Goal: Task Accomplishment & Management: Use online tool/utility

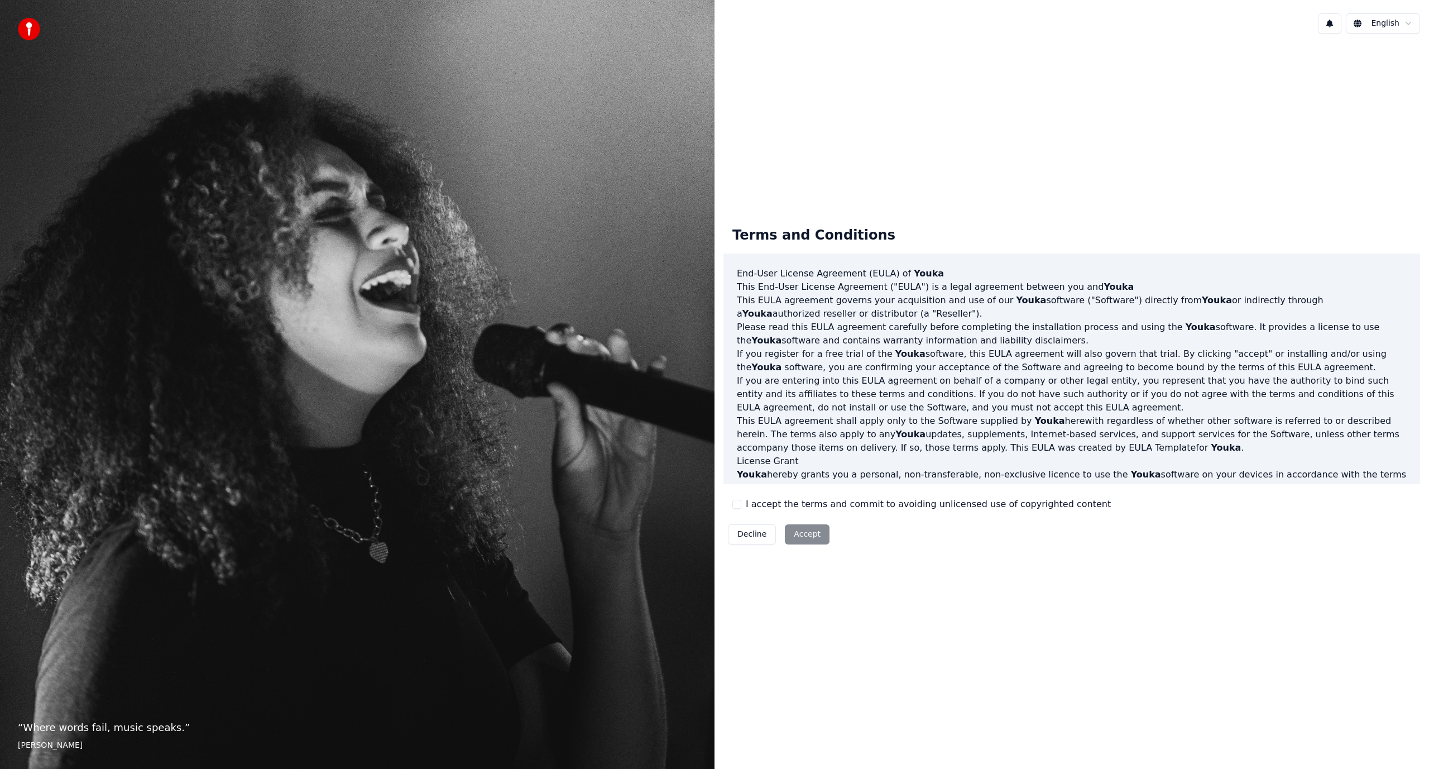
click at [788, 66] on div "Terms and Conditions End-User License Agreement (EULA) of Youka This End-User L…" at bounding box center [1072, 383] width 715 height 682
click at [736, 503] on button "I accept the terms and commit to avoiding unlicensed use of copyrighted content" at bounding box center [736, 504] width 9 height 9
click at [812, 538] on button "Accept" at bounding box center [807, 534] width 45 height 20
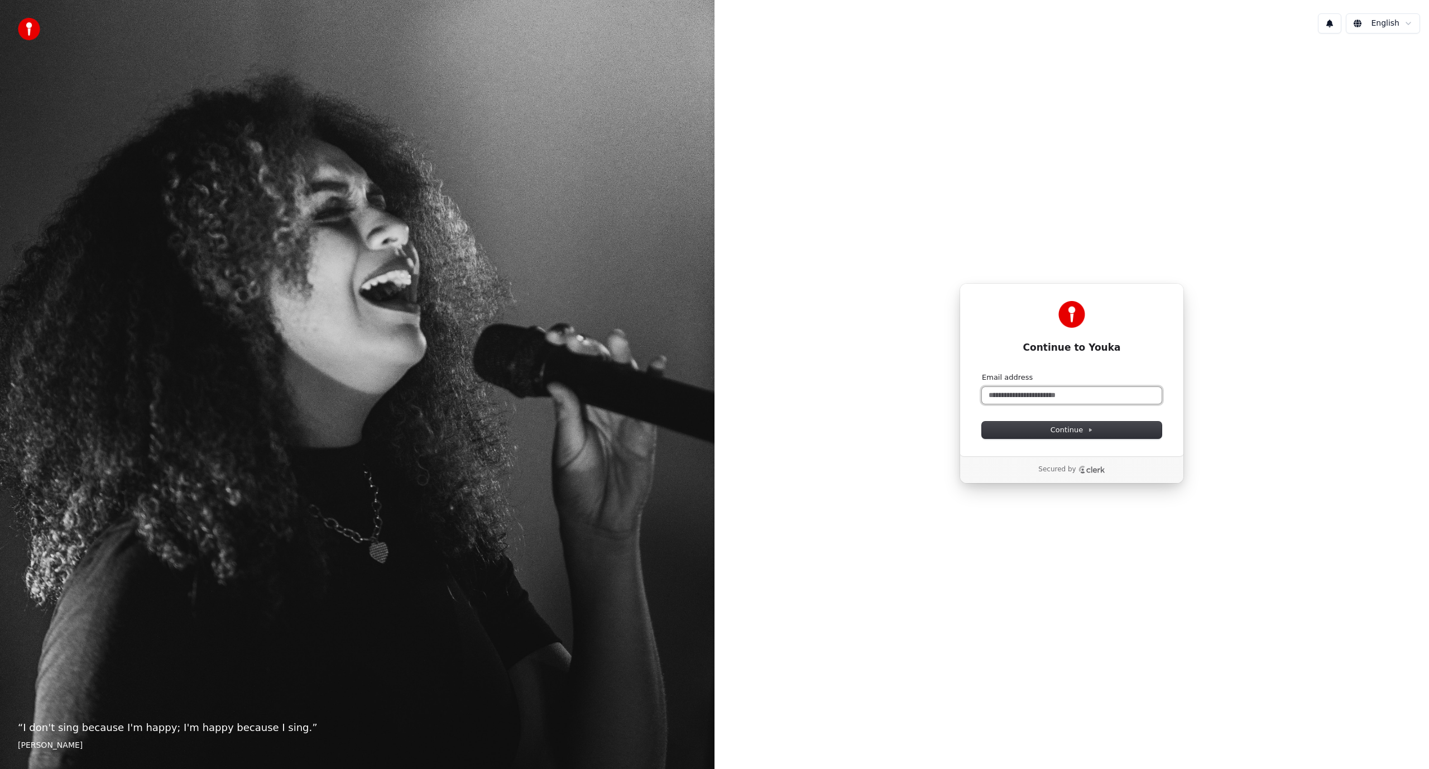
click at [1056, 395] on input "Email address" at bounding box center [1072, 395] width 180 height 17
click at [1069, 431] on span "Continue" at bounding box center [1072, 430] width 42 height 10
type input "**********"
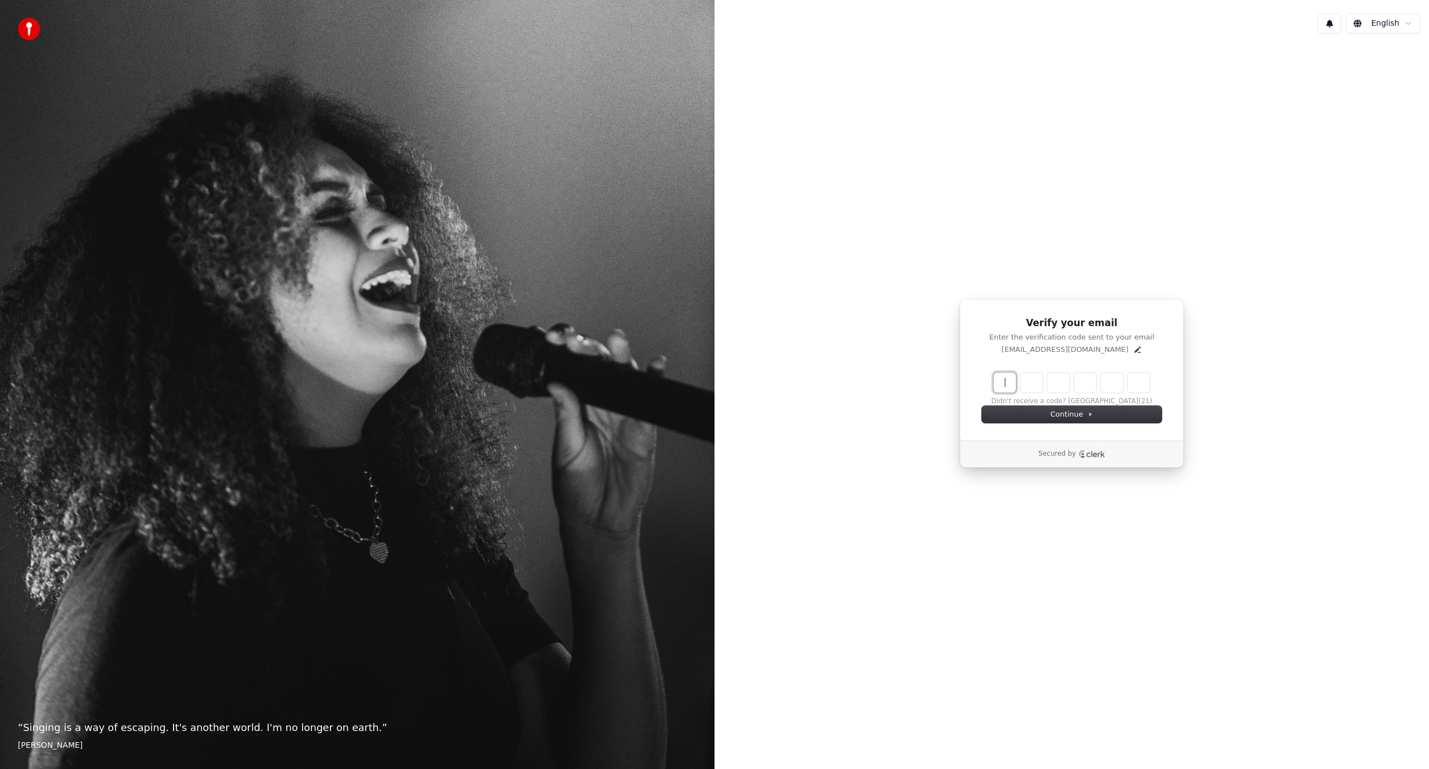
click at [1006, 387] on input "Enter verification code" at bounding box center [1083, 382] width 179 height 20
type input "******"
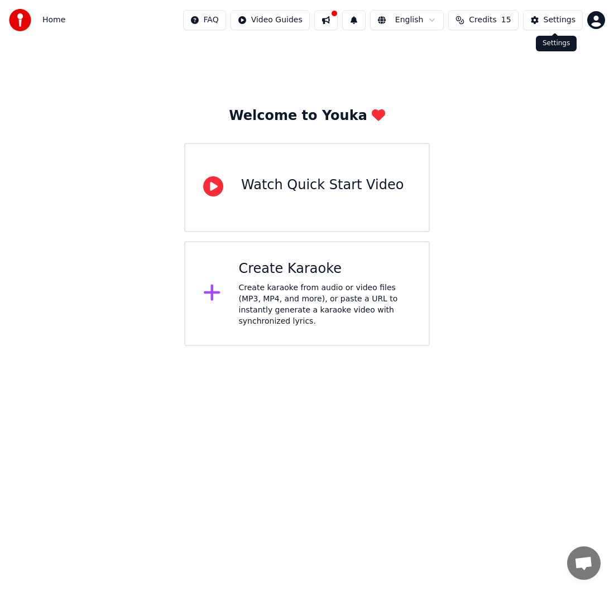
click at [562, 20] on div "Settings" at bounding box center [560, 20] width 32 height 11
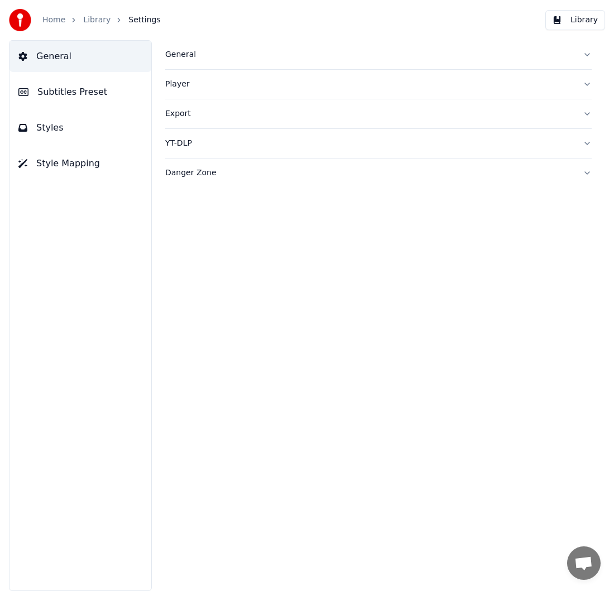
click at [212, 88] on div "Player" at bounding box center [369, 84] width 409 height 11
click at [587, 215] on button "Export" at bounding box center [378, 214] width 427 height 29
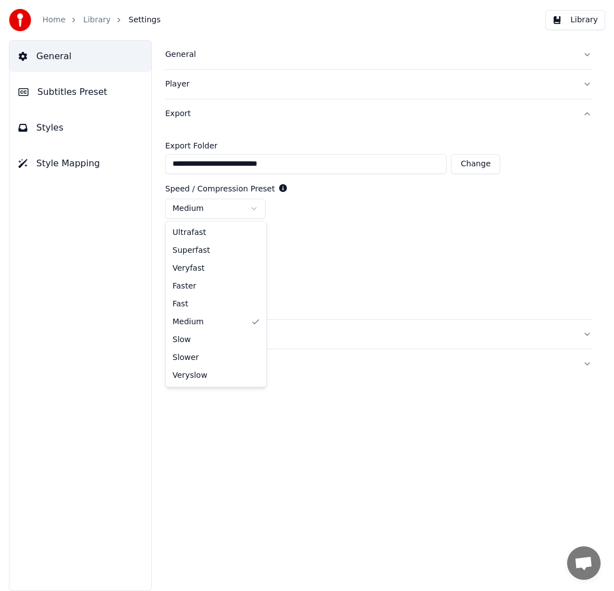
click at [253, 208] on html "**********" at bounding box center [307, 295] width 614 height 591
click at [257, 253] on html "**********" at bounding box center [307, 295] width 614 height 591
click at [391, 254] on html "**********" at bounding box center [307, 295] width 614 height 591
click at [90, 98] on span "Subtitles Preset" at bounding box center [72, 91] width 70 height 13
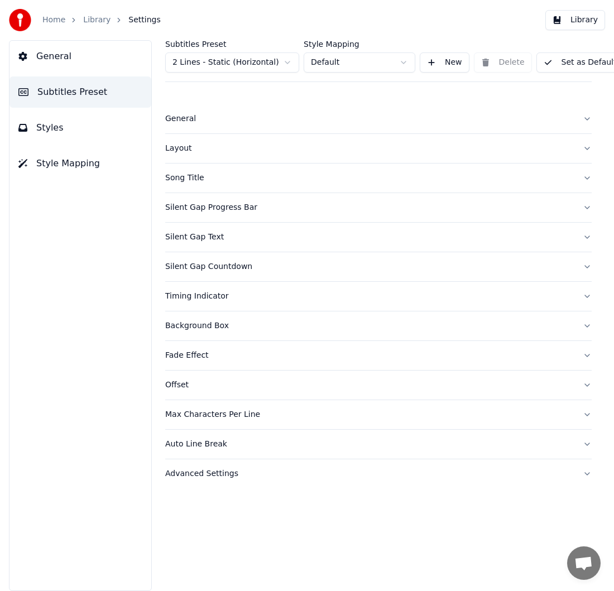
click at [582, 178] on button "Song Title" at bounding box center [378, 178] width 427 height 29
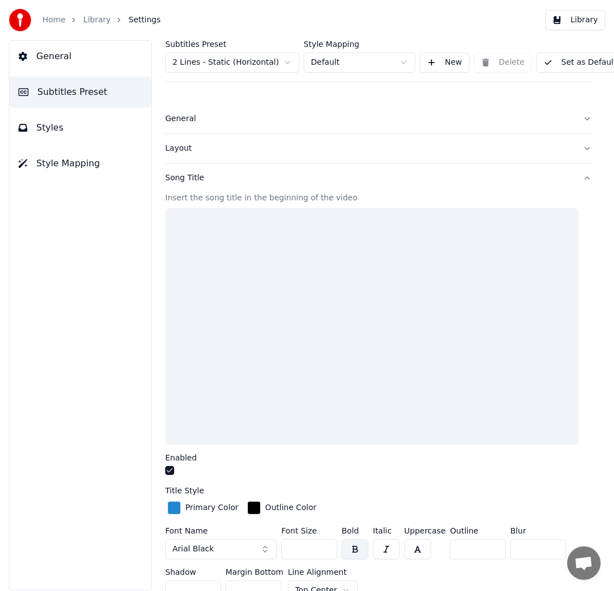
click at [590, 178] on div "Subtitles Preset 2 Lines - Static (Horizontal) Style Mapping Default New Delete…" at bounding box center [378, 315] width 471 height 551
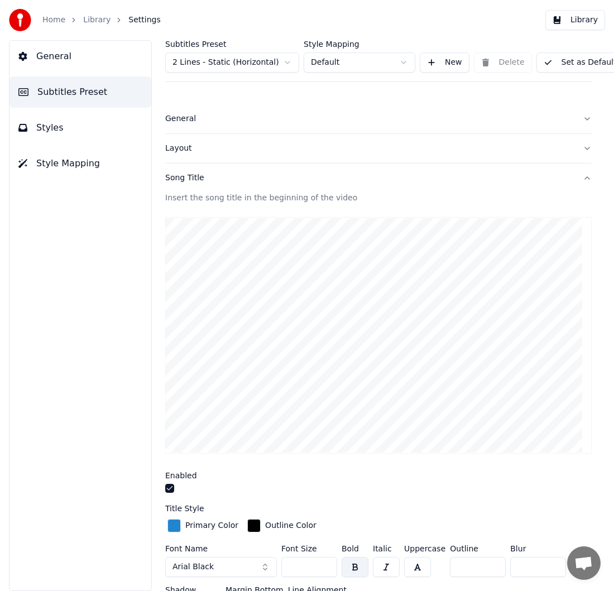
click at [578, 178] on button "Song Title" at bounding box center [378, 178] width 427 height 29
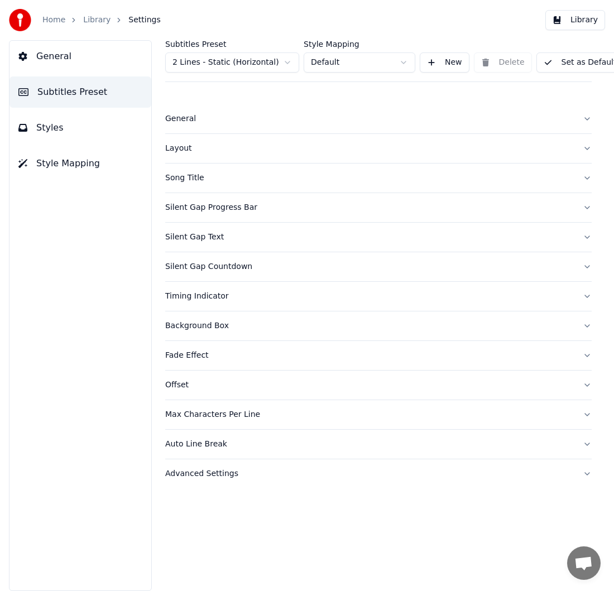
click at [68, 128] on button "Styles" at bounding box center [80, 127] width 142 height 31
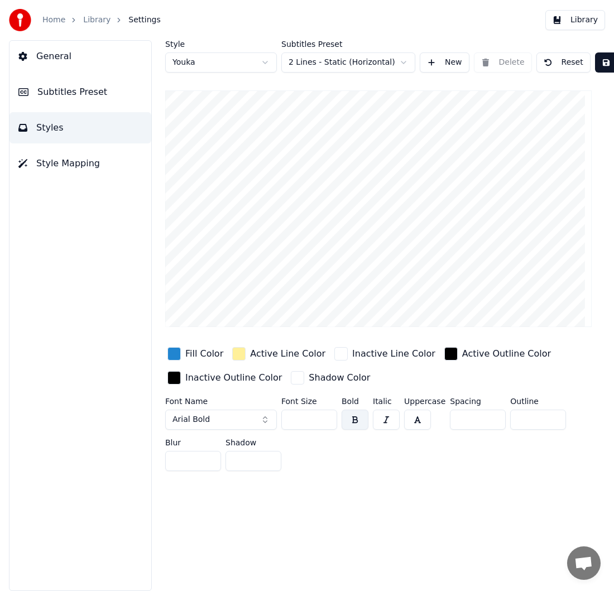
click at [61, 57] on span "General" at bounding box center [53, 56] width 35 height 13
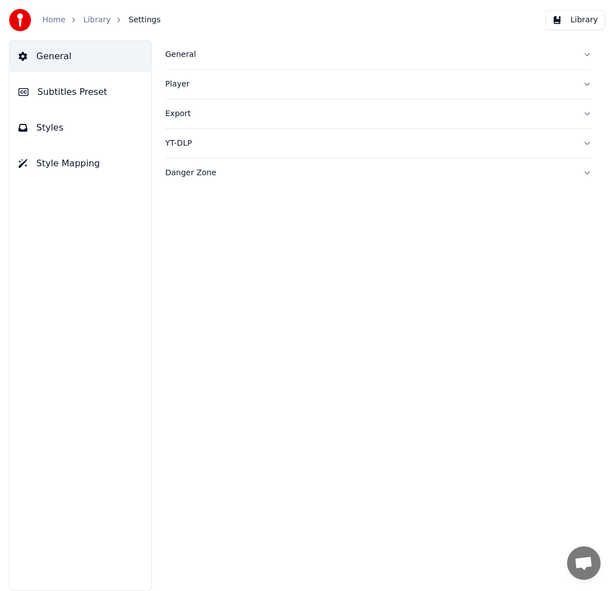
click at [95, 19] on link "Library" at bounding box center [96, 20] width 27 height 11
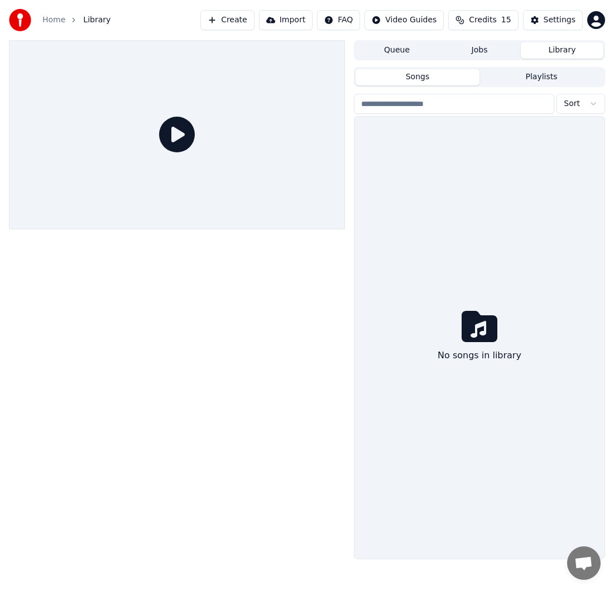
click at [248, 24] on button "Create" at bounding box center [227, 20] width 54 height 20
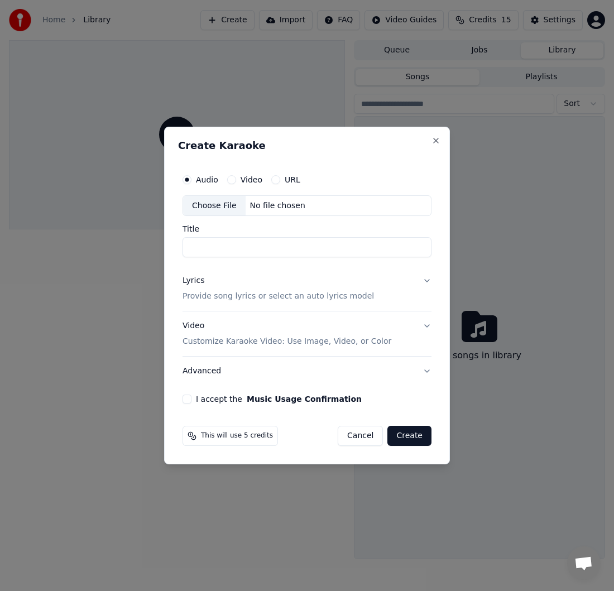
click at [234, 181] on button "Video" at bounding box center [231, 179] width 9 height 9
click at [212, 204] on div "Choose File" at bounding box center [214, 206] width 63 height 20
type input "**********"
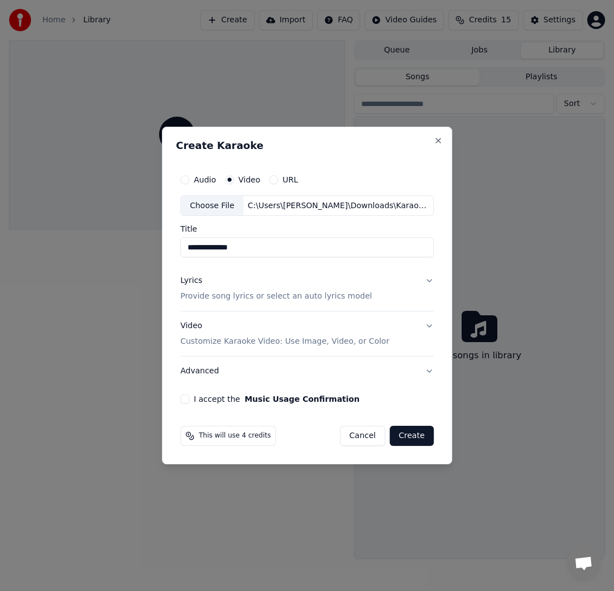
click at [301, 297] on p "Provide song lyrics or select an auto lyrics model" at bounding box center [275, 296] width 191 height 11
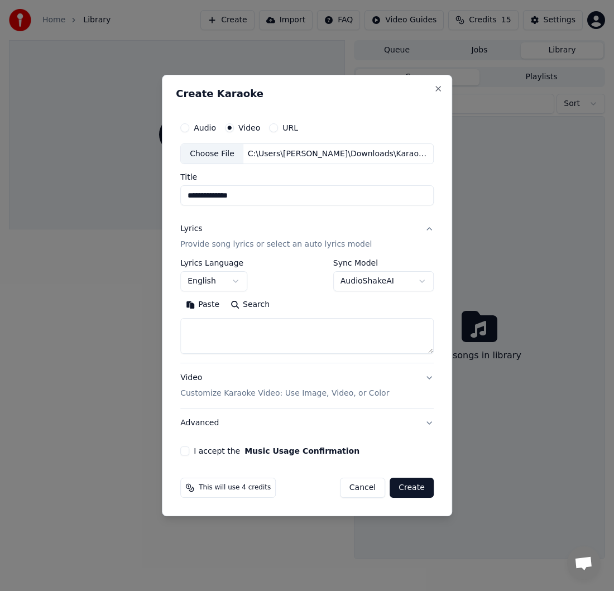
click at [246, 281] on body "**********" at bounding box center [307, 295] width 614 height 591
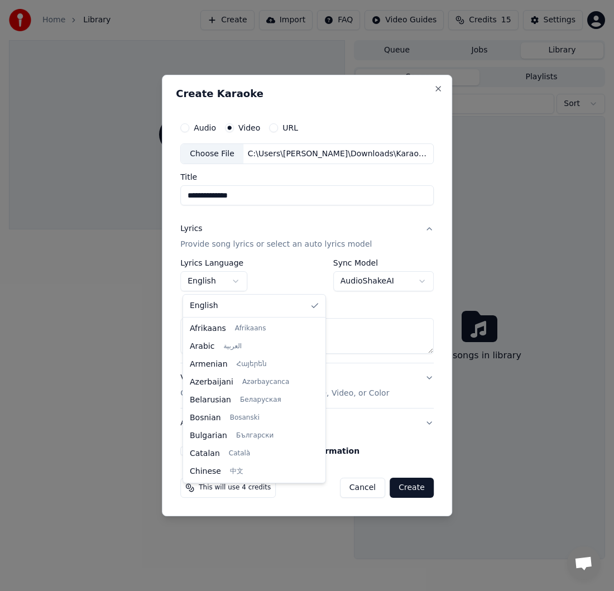
scroll to position [857, 0]
select select "**"
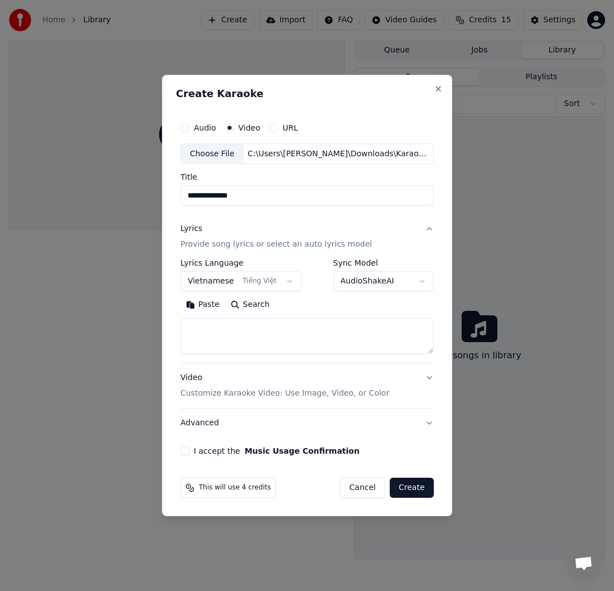
click at [245, 330] on textarea at bounding box center [306, 337] width 253 height 36
paste textarea "**********"
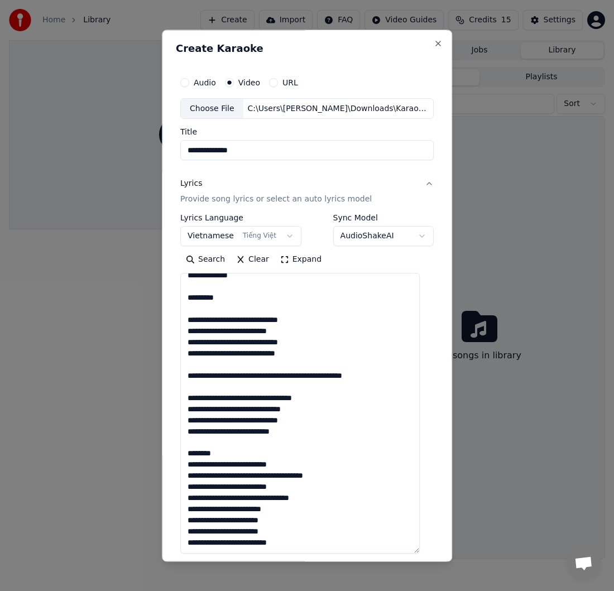
scroll to position [532, 0]
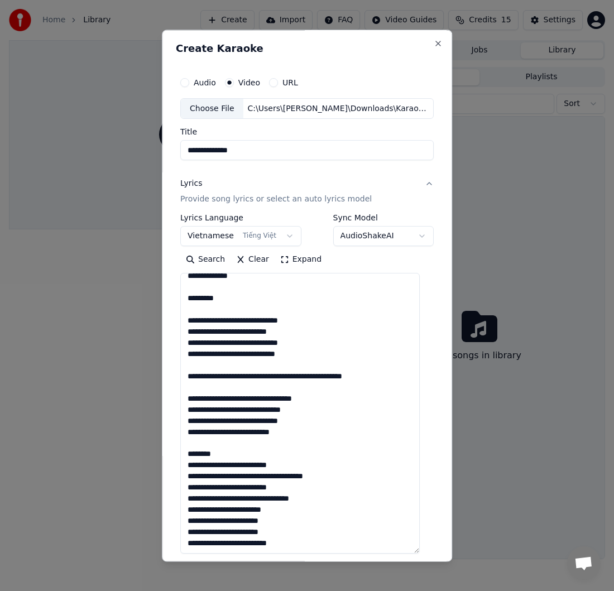
drag, startPoint x: 427, startPoint y: 352, endPoint x: 415, endPoint y: 553, distance: 201.3
click at [415, 553] on textarea at bounding box center [299, 414] width 239 height 281
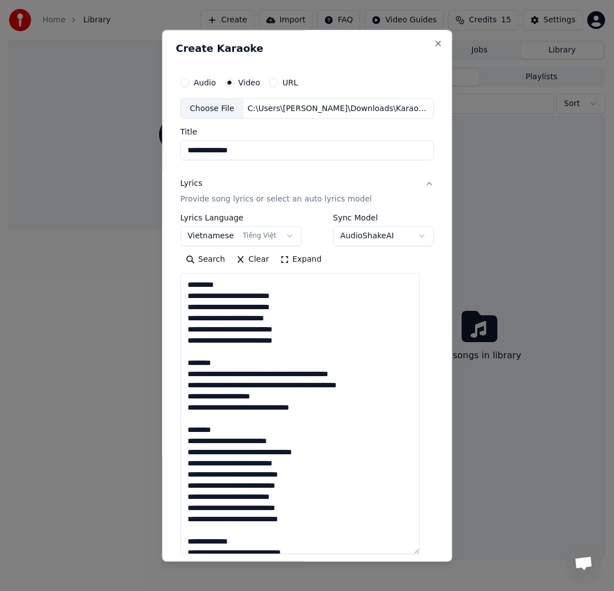
scroll to position [0, 0]
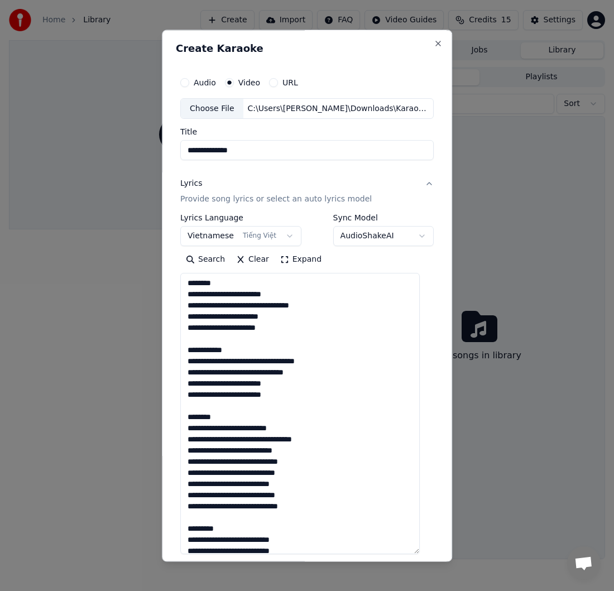
drag, startPoint x: 227, startPoint y: 285, endPoint x: 166, endPoint y: 284, distance: 61.4
click at [166, 284] on div "**********" at bounding box center [307, 296] width 290 height 532
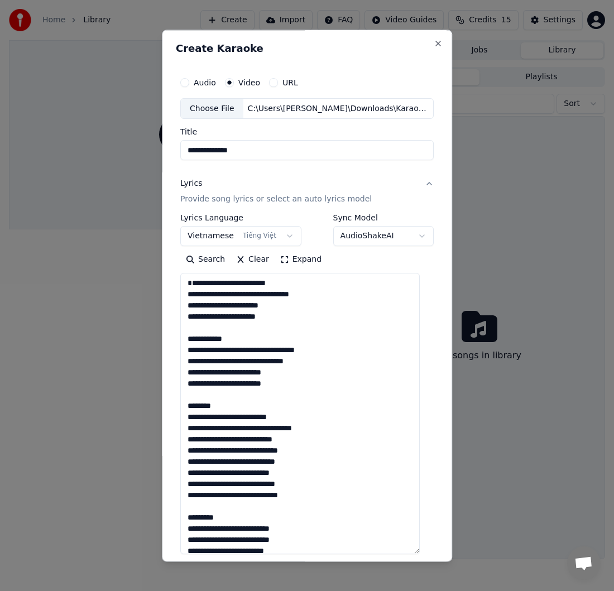
drag, startPoint x: 257, startPoint y: 349, endPoint x: 175, endPoint y: 352, distance: 81.6
click at [175, 352] on div "**********" at bounding box center [307, 296] width 290 height 532
drag, startPoint x: 232, startPoint y: 419, endPoint x: 177, endPoint y: 419, distance: 55.3
click at [177, 419] on div "**********" at bounding box center [307, 296] width 290 height 532
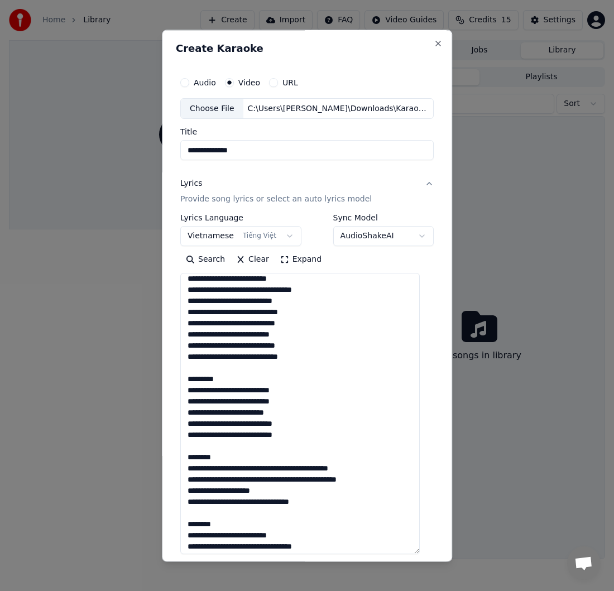
scroll to position [143, 0]
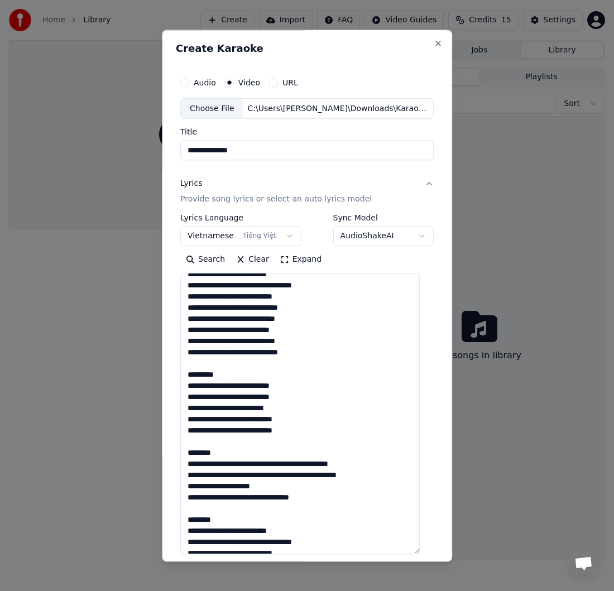
drag, startPoint x: 242, startPoint y: 385, endPoint x: 189, endPoint y: 384, distance: 53.0
click at [189, 384] on textarea at bounding box center [299, 414] width 239 height 281
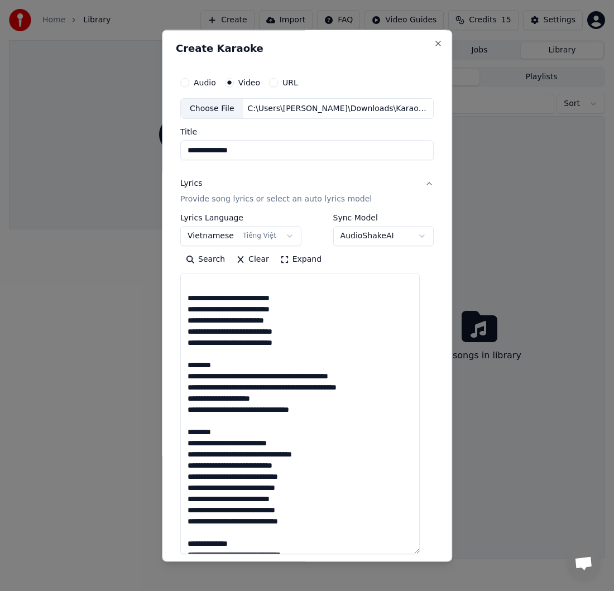
scroll to position [234, 0]
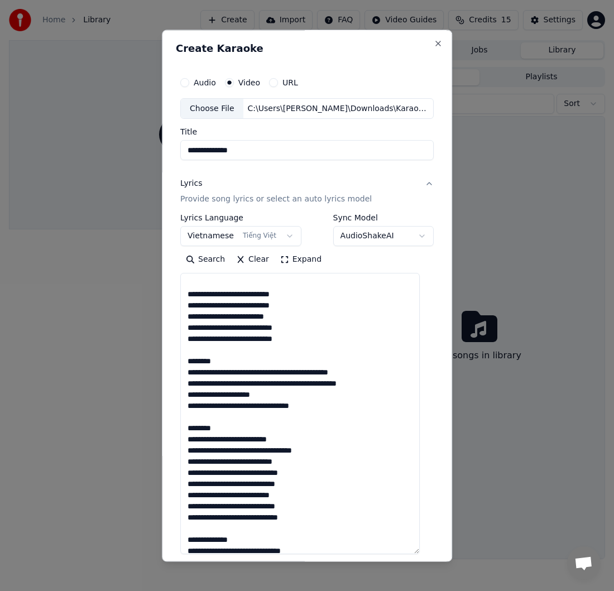
drag, startPoint x: 308, startPoint y: 352, endPoint x: 172, endPoint y: 357, distance: 135.7
click at [172, 357] on div "**********" at bounding box center [307, 296] width 290 height 532
drag, startPoint x: 304, startPoint y: 352, endPoint x: 180, endPoint y: 353, distance: 123.4
click at [180, 353] on div "**********" at bounding box center [307, 364] width 262 height 594
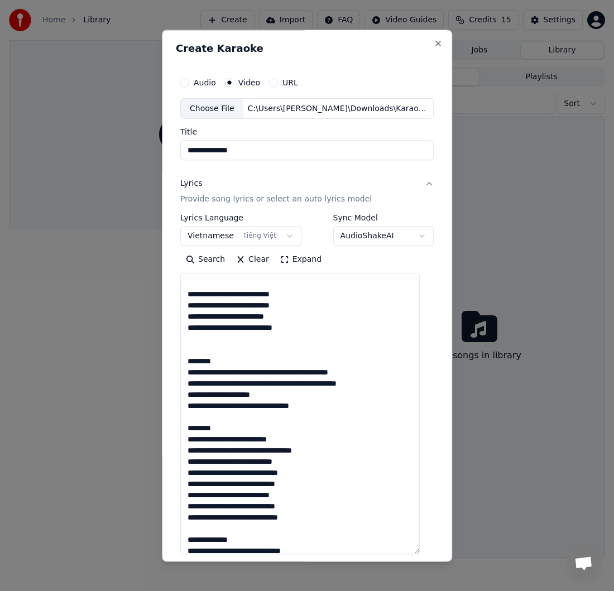
drag, startPoint x: 233, startPoint y: 372, endPoint x: 185, endPoint y: 371, distance: 48.0
click at [185, 371] on textarea at bounding box center [299, 414] width 239 height 281
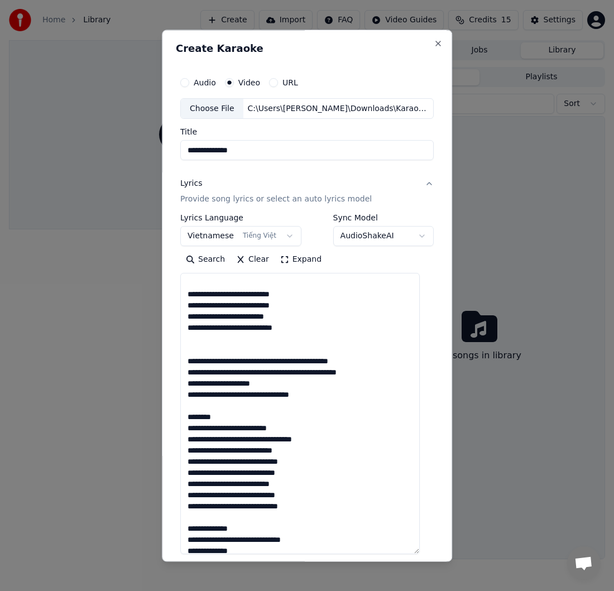
drag, startPoint x: 222, startPoint y: 427, endPoint x: 183, endPoint y: 430, distance: 39.7
click at [183, 430] on textarea at bounding box center [299, 414] width 239 height 281
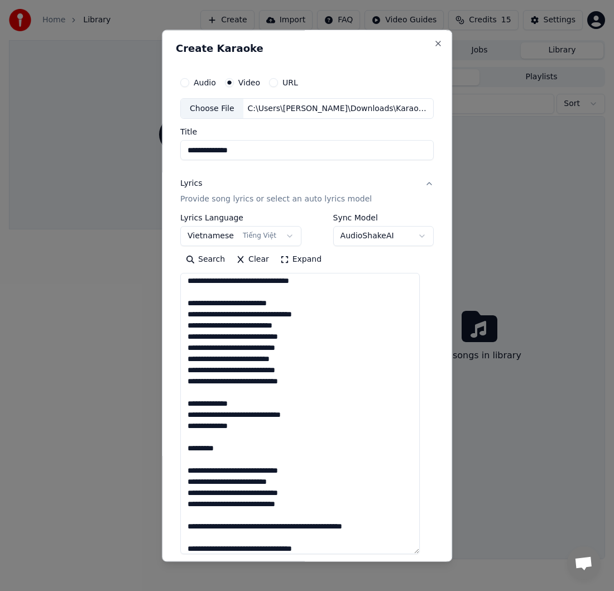
scroll to position [351, 0]
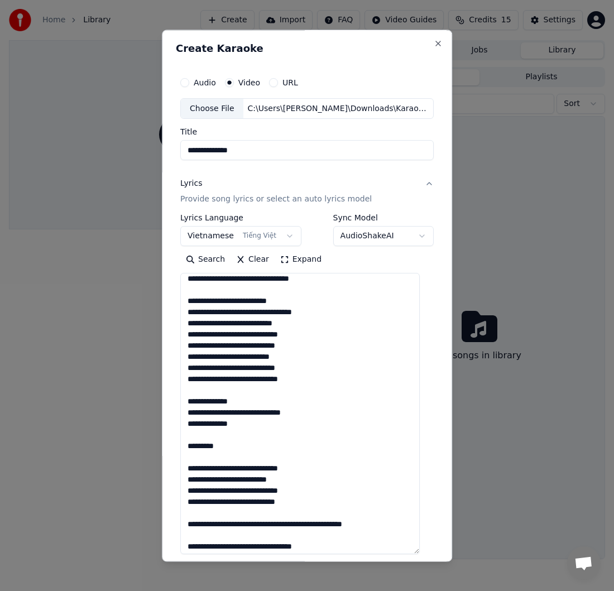
drag, startPoint x: 250, startPoint y: 413, endPoint x: 188, endPoint y: 416, distance: 61.5
click at [188, 416] on textarea at bounding box center [299, 414] width 239 height 281
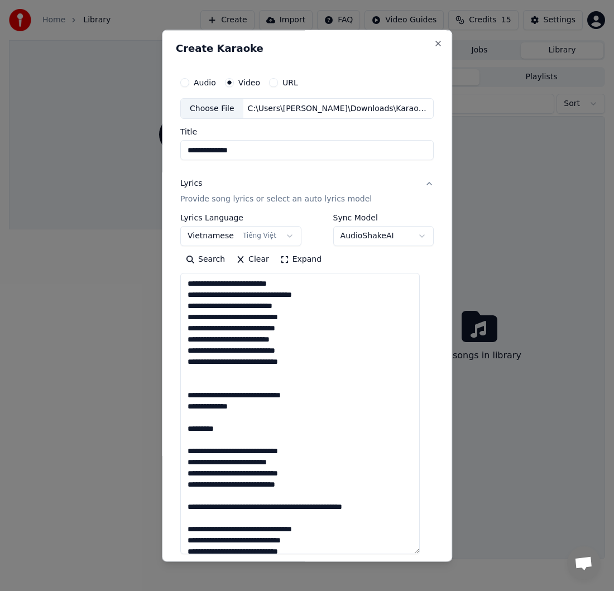
scroll to position [370, 0]
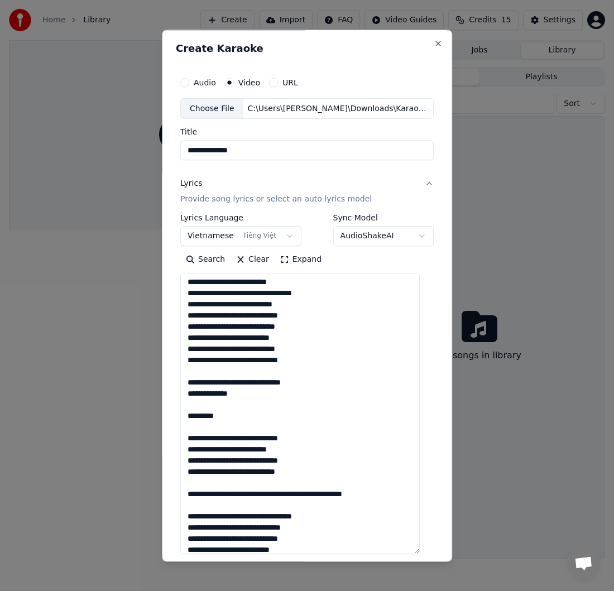
drag, startPoint x: 244, startPoint y: 428, endPoint x: 186, endPoint y: 430, distance: 58.1
click at [186, 430] on textarea at bounding box center [299, 414] width 239 height 281
click at [251, 405] on textarea at bounding box center [299, 414] width 239 height 281
drag, startPoint x: 252, startPoint y: 406, endPoint x: 185, endPoint y: 394, distance: 68.6
click at [185, 394] on textarea at bounding box center [299, 414] width 239 height 281
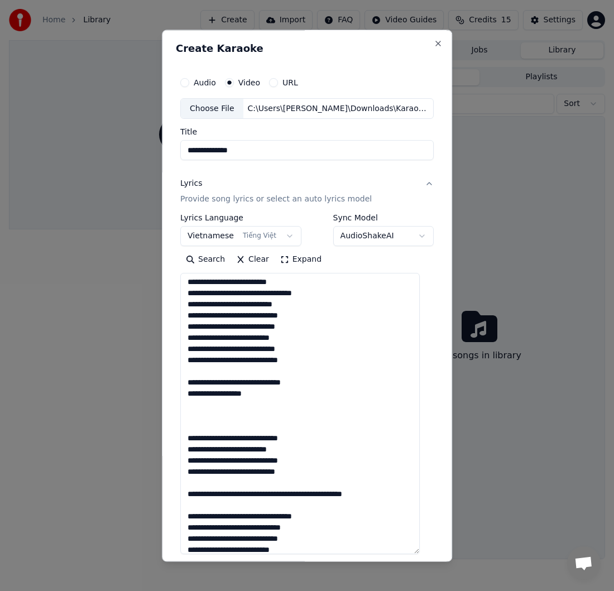
click at [205, 420] on textarea at bounding box center [299, 414] width 239 height 281
paste textarea "**********"
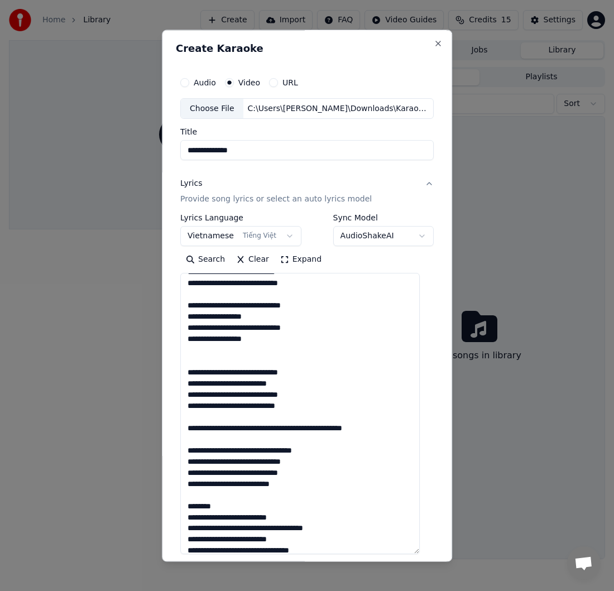
scroll to position [491, 0]
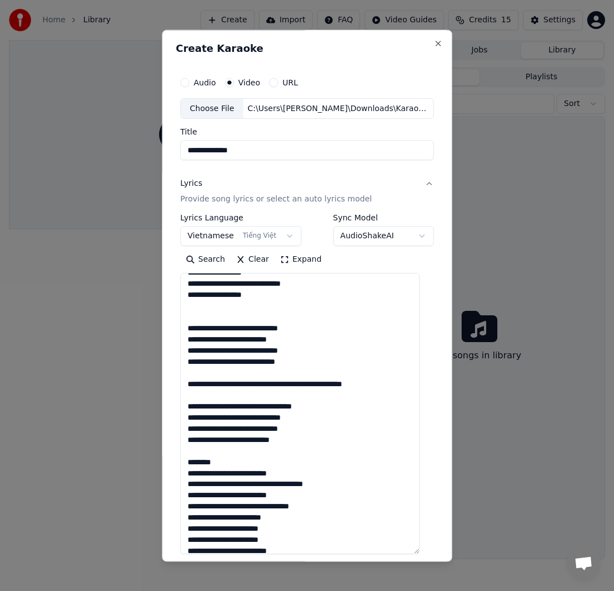
drag, startPoint x: 393, startPoint y: 395, endPoint x: 188, endPoint y: 401, distance: 205.0
click at [188, 401] on textarea at bounding box center [299, 414] width 239 height 281
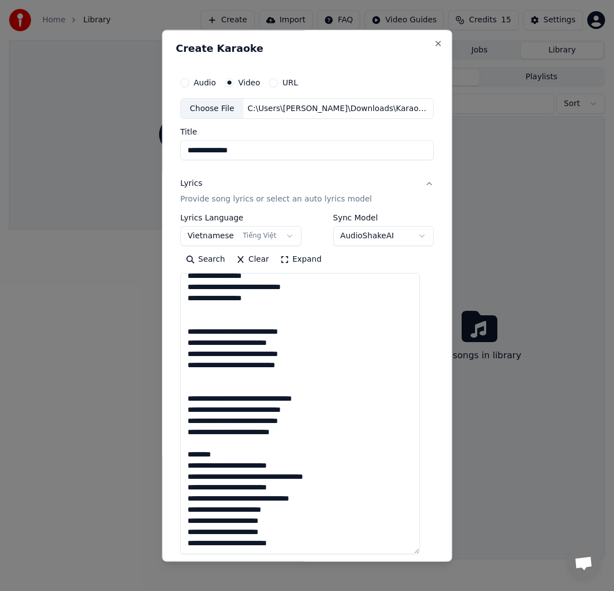
scroll to position [499, 0]
drag, startPoint x: 237, startPoint y: 453, endPoint x: 181, endPoint y: 460, distance: 56.2
click at [181, 460] on div "**********" at bounding box center [307, 364] width 262 height 594
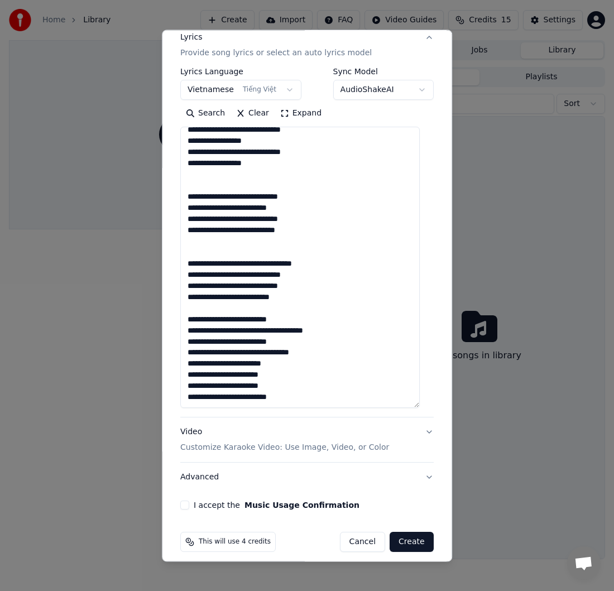
scroll to position [155, 0]
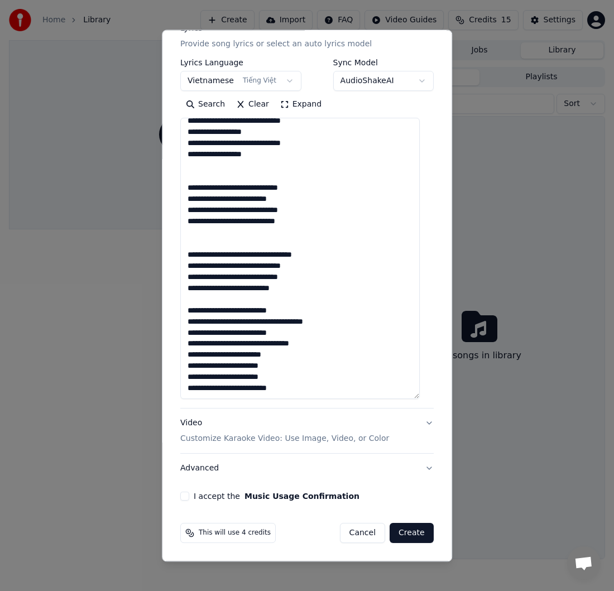
click at [339, 394] on textarea at bounding box center [299, 258] width 239 height 281
drag, startPoint x: 308, startPoint y: 391, endPoint x: 196, endPoint y: 392, distance: 111.7
click at [196, 392] on textarea at bounding box center [299, 258] width 239 height 281
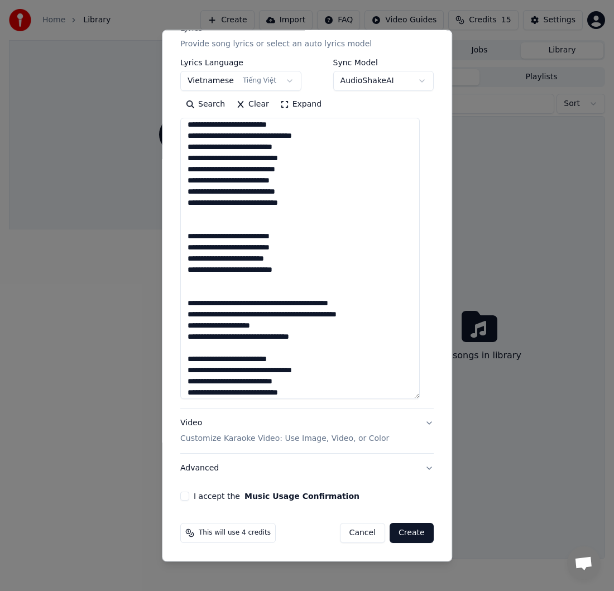
scroll to position [324, 0]
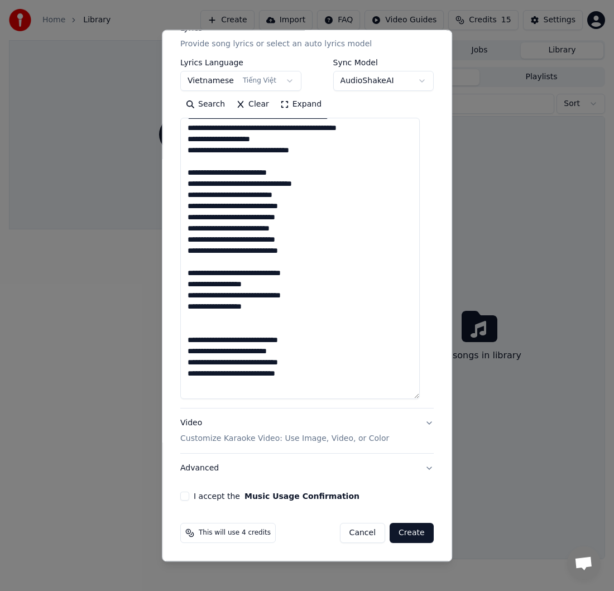
drag, startPoint x: 260, startPoint y: 319, endPoint x: 187, endPoint y: 286, distance: 79.7
click at [187, 286] on textarea at bounding box center [299, 258] width 239 height 281
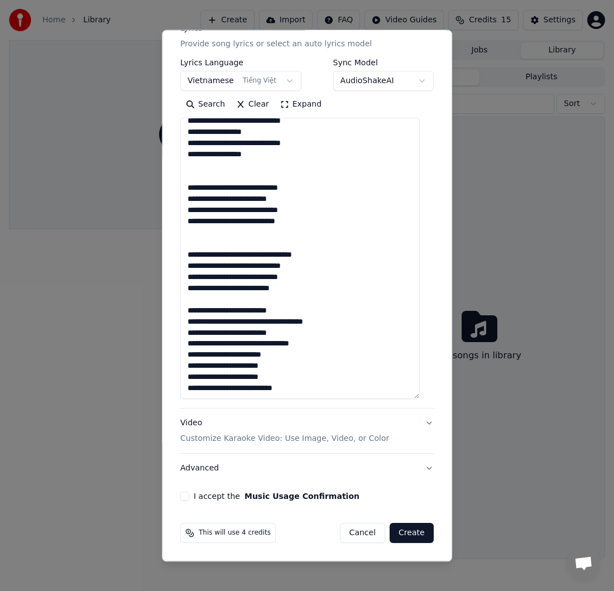
scroll to position [510, 0]
click at [197, 386] on textarea at bounding box center [299, 258] width 239 height 281
paste textarea "**********"
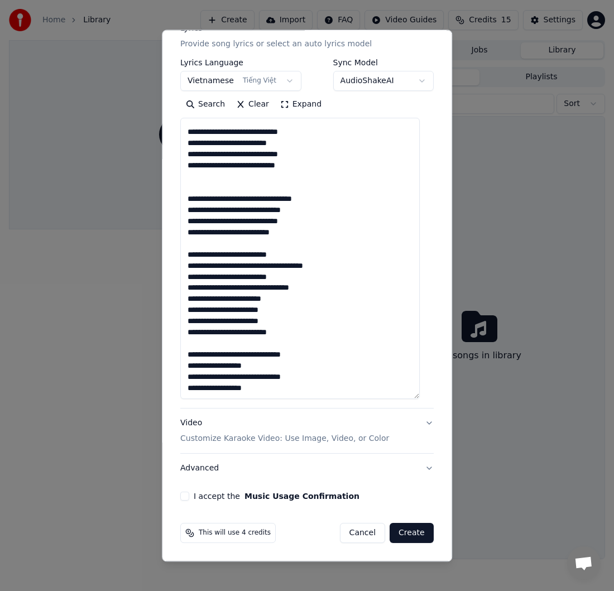
scroll to position [543, 0]
type textarea "**********"
click at [188, 499] on button "I accept the Music Usage Confirmation" at bounding box center [184, 496] width 9 height 9
click at [415, 423] on button "Video Customize Karaoke Video: Use Image, Video, or Color" at bounding box center [306, 431] width 253 height 45
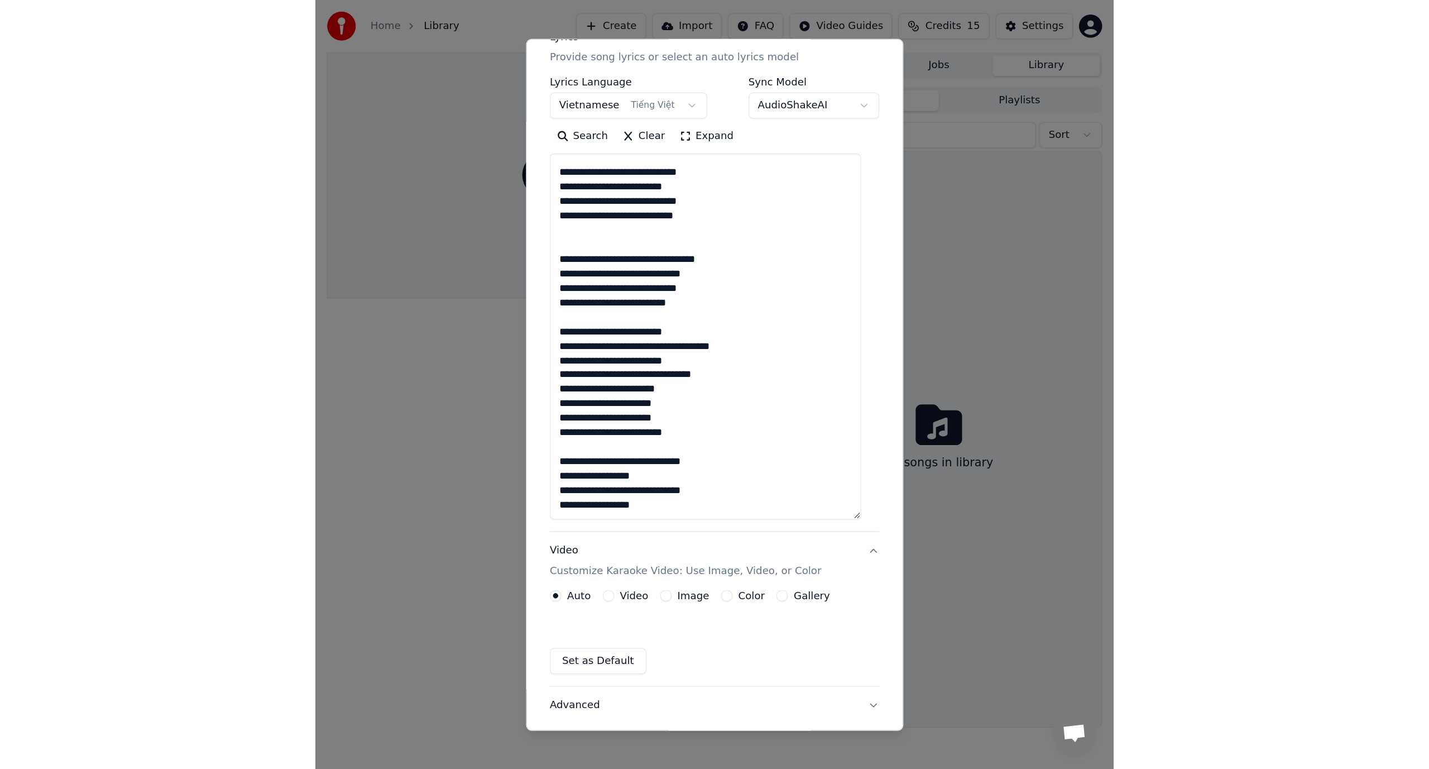
scroll to position [0, 0]
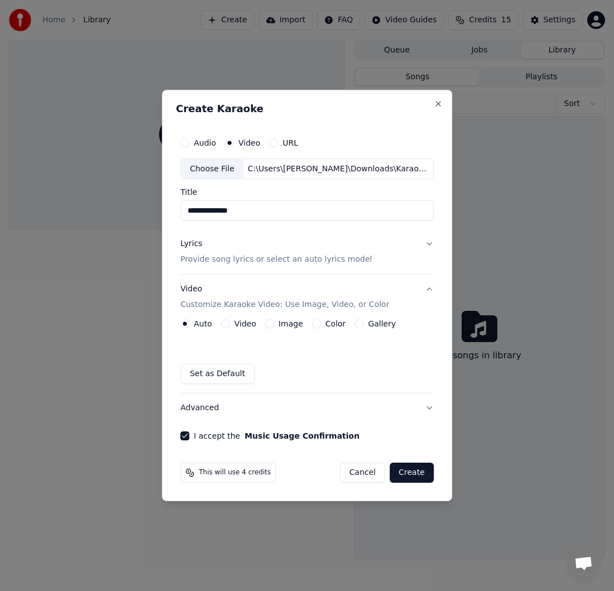
click at [425, 246] on button "Lyrics Provide song lyrics or select an auto lyrics model" at bounding box center [306, 252] width 253 height 45
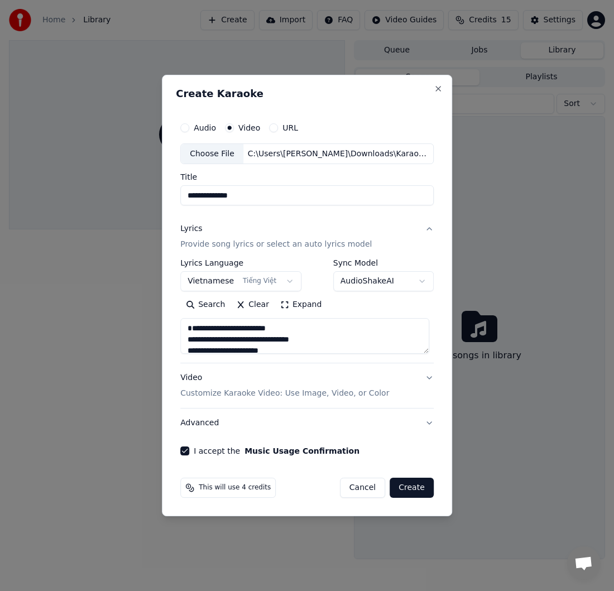
click at [419, 282] on body "**********" at bounding box center [307, 295] width 614 height 591
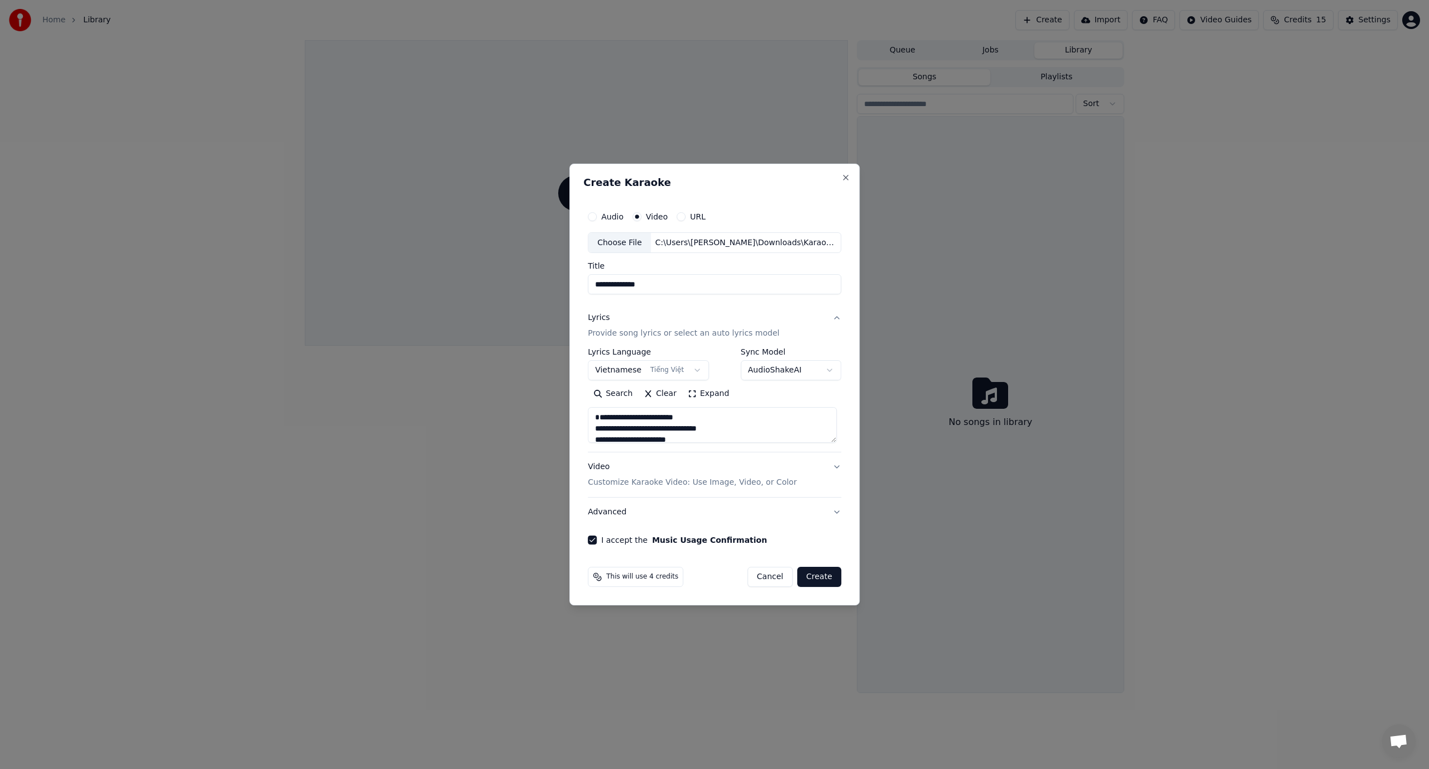
click at [823, 581] on button "Create" at bounding box center [819, 577] width 44 height 20
select select
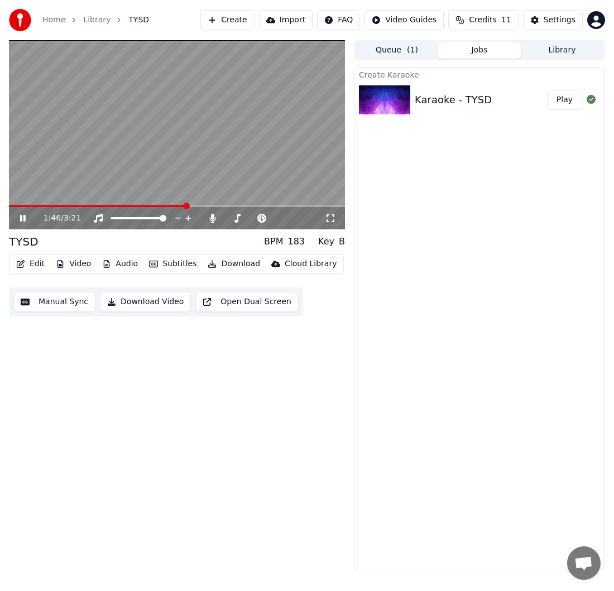
click at [25, 219] on icon at bounding box center [23, 218] width 6 height 7
click at [119, 203] on video at bounding box center [177, 134] width 336 height 189
click at [117, 204] on video at bounding box center [177, 134] width 336 height 189
click at [117, 206] on span at bounding box center [98, 206] width 179 height 2
click at [24, 220] on icon at bounding box center [31, 218] width 26 height 9
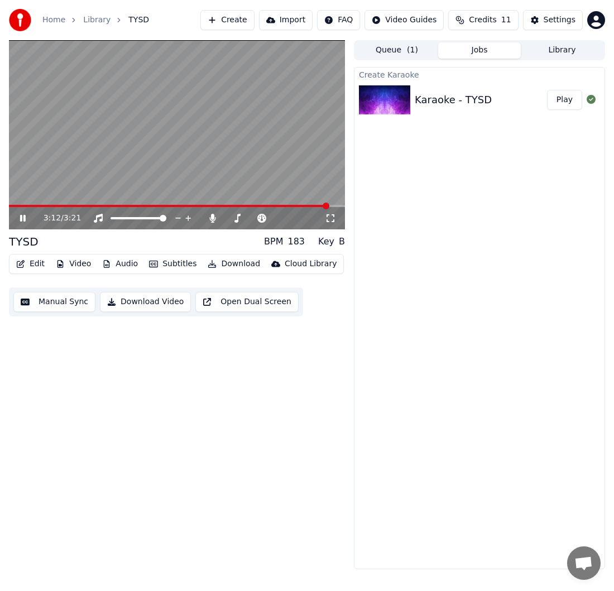
click at [294, 205] on span at bounding box center [169, 206] width 320 height 2
click at [22, 218] on icon at bounding box center [23, 218] width 6 height 7
click at [61, 277] on div "Edit Video Audio Subtitles Download Cloud Library Manual Sync Download Video Op…" at bounding box center [177, 285] width 336 height 63
click at [33, 262] on button "Edit" at bounding box center [30, 264] width 37 height 16
click at [110, 372] on div "3:09 / 3:21 TYSD BPM 183 Key B Edit Video Audio Subtitles Download Cloud Librar…" at bounding box center [177, 304] width 336 height 529
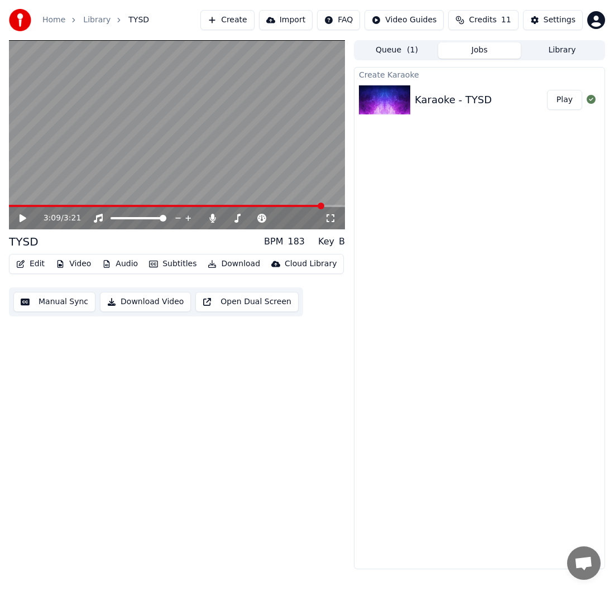
click at [40, 262] on button "Edit" at bounding box center [30, 264] width 37 height 16
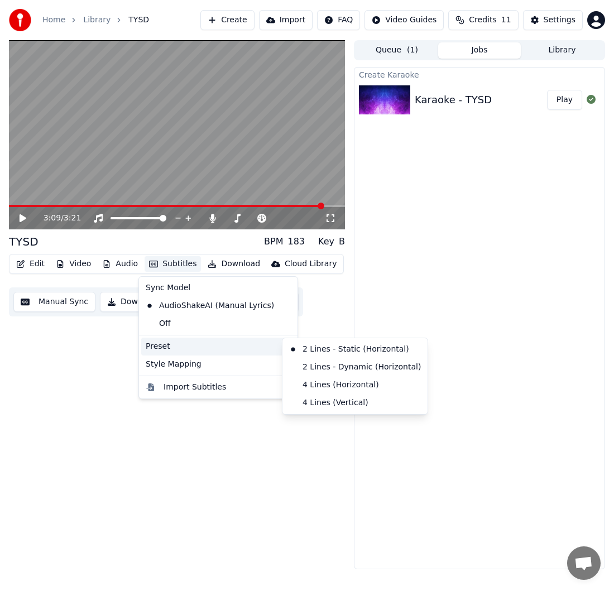
click at [493, 312] on div "Create Karaoke Karaoke - TYSD Play" at bounding box center [479, 318] width 251 height 502
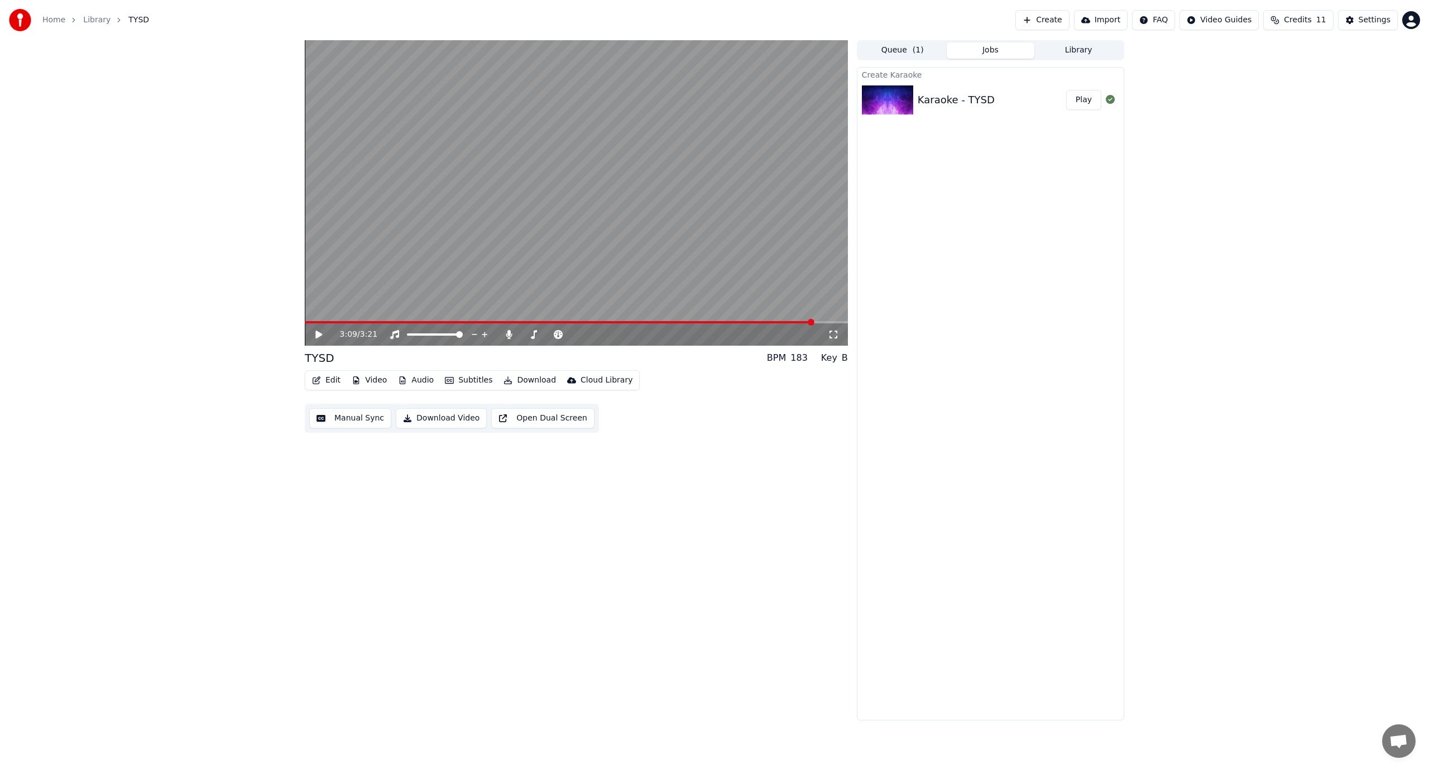
click at [899, 49] on button "Queue ( 1 )" at bounding box center [903, 50] width 88 height 16
click at [991, 48] on button "Jobs" at bounding box center [991, 50] width 88 height 16
click at [976, 98] on div "Karaoke - TYSD" at bounding box center [956, 100] width 77 height 16
click at [1084, 51] on button "Library" at bounding box center [1078, 50] width 88 height 16
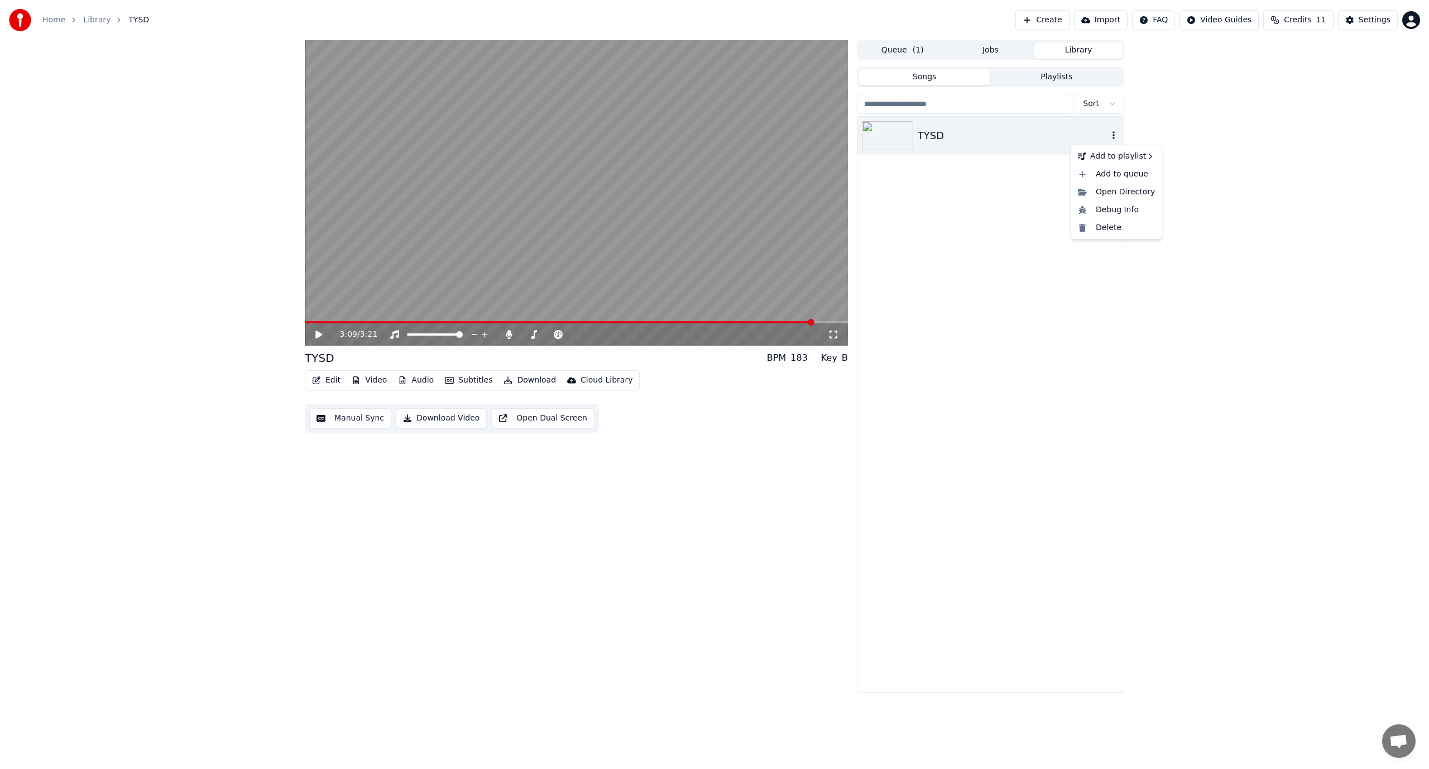
click at [1114, 134] on icon "button" at bounding box center [1113, 135] width 11 height 9
drag, startPoint x: 983, startPoint y: 282, endPoint x: 1015, endPoint y: 275, distance: 32.6
click at [984, 282] on div "TYSD" at bounding box center [990, 405] width 266 height 576
click at [1376, 20] on div "Settings" at bounding box center [1375, 20] width 32 height 11
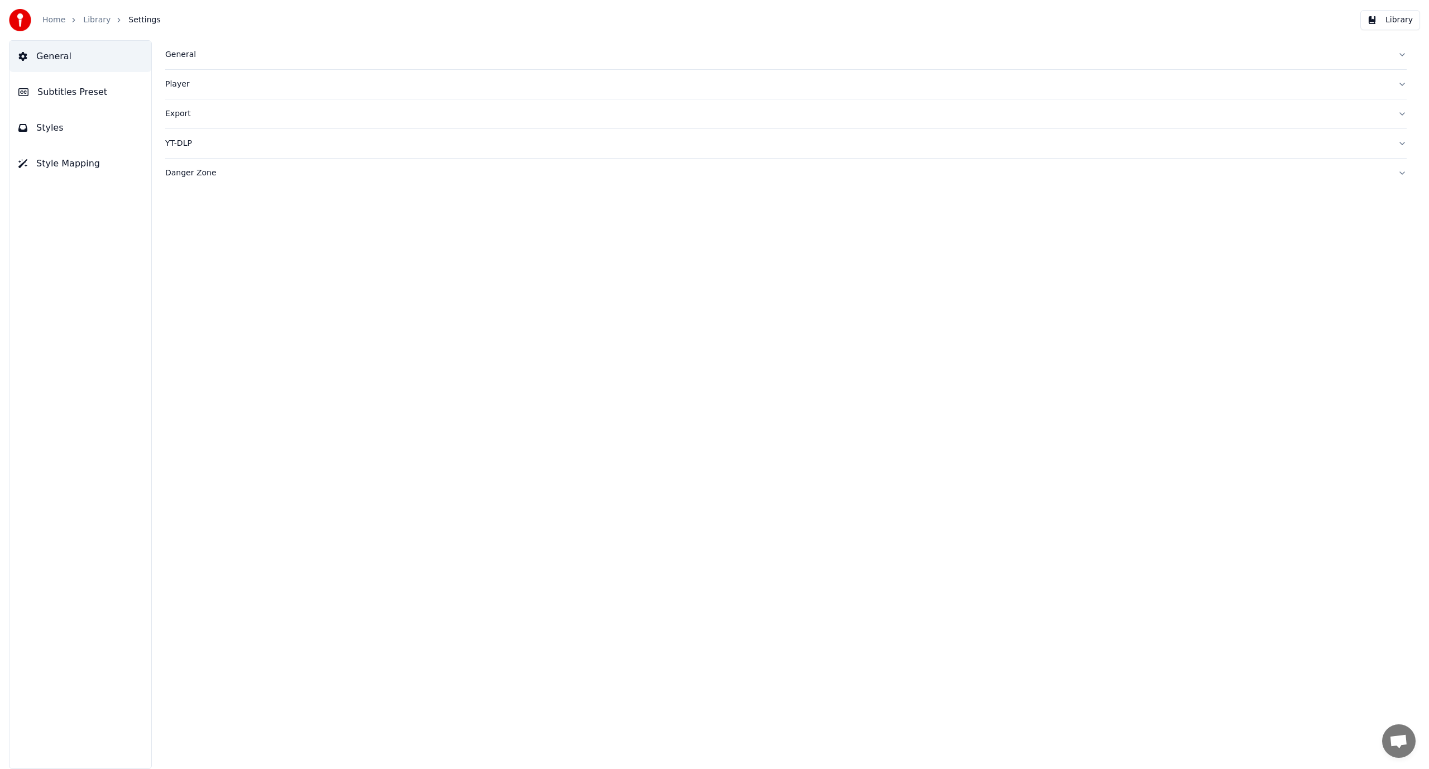
click at [52, 52] on span "General" at bounding box center [53, 56] width 35 height 13
click at [45, 132] on span "Styles" at bounding box center [49, 127] width 27 height 13
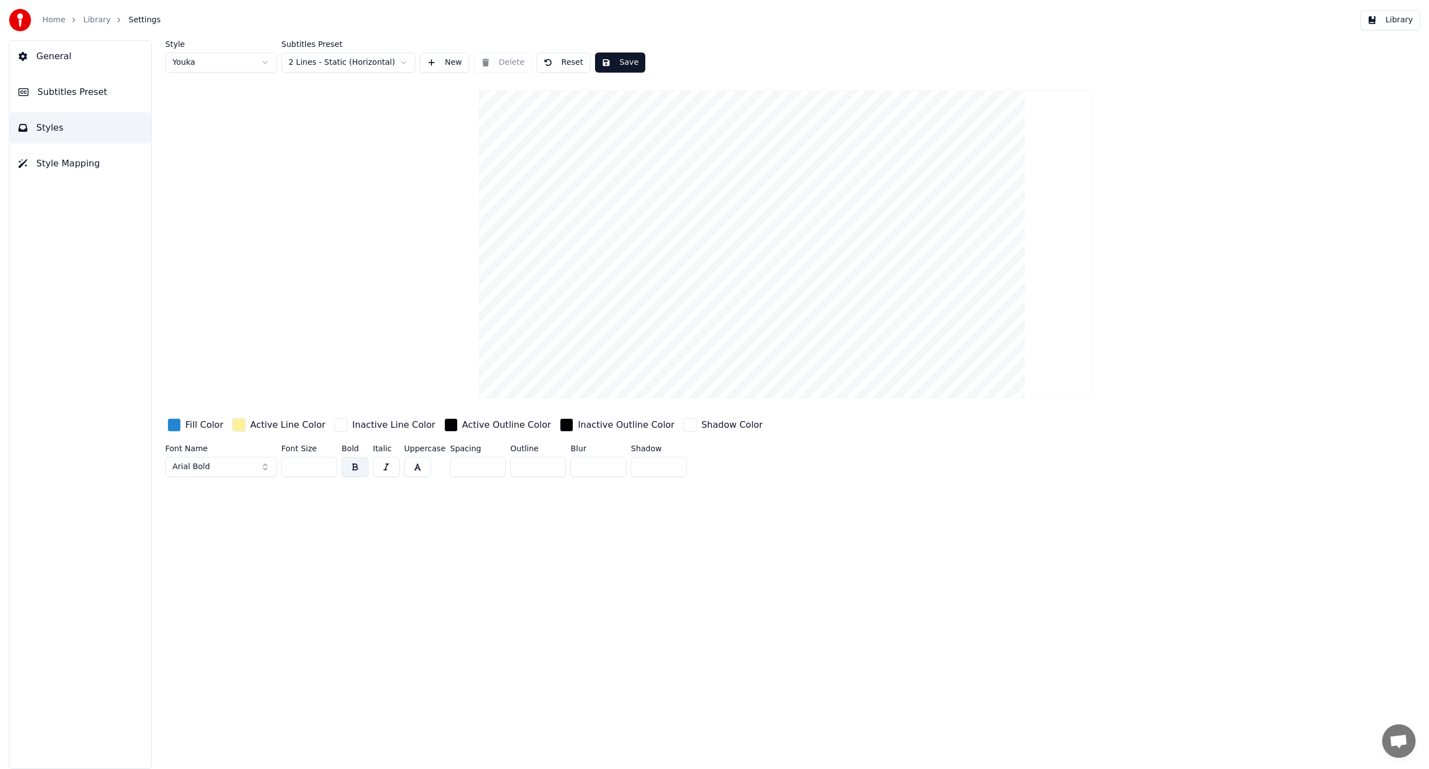
click at [68, 63] on button "General" at bounding box center [80, 56] width 142 height 31
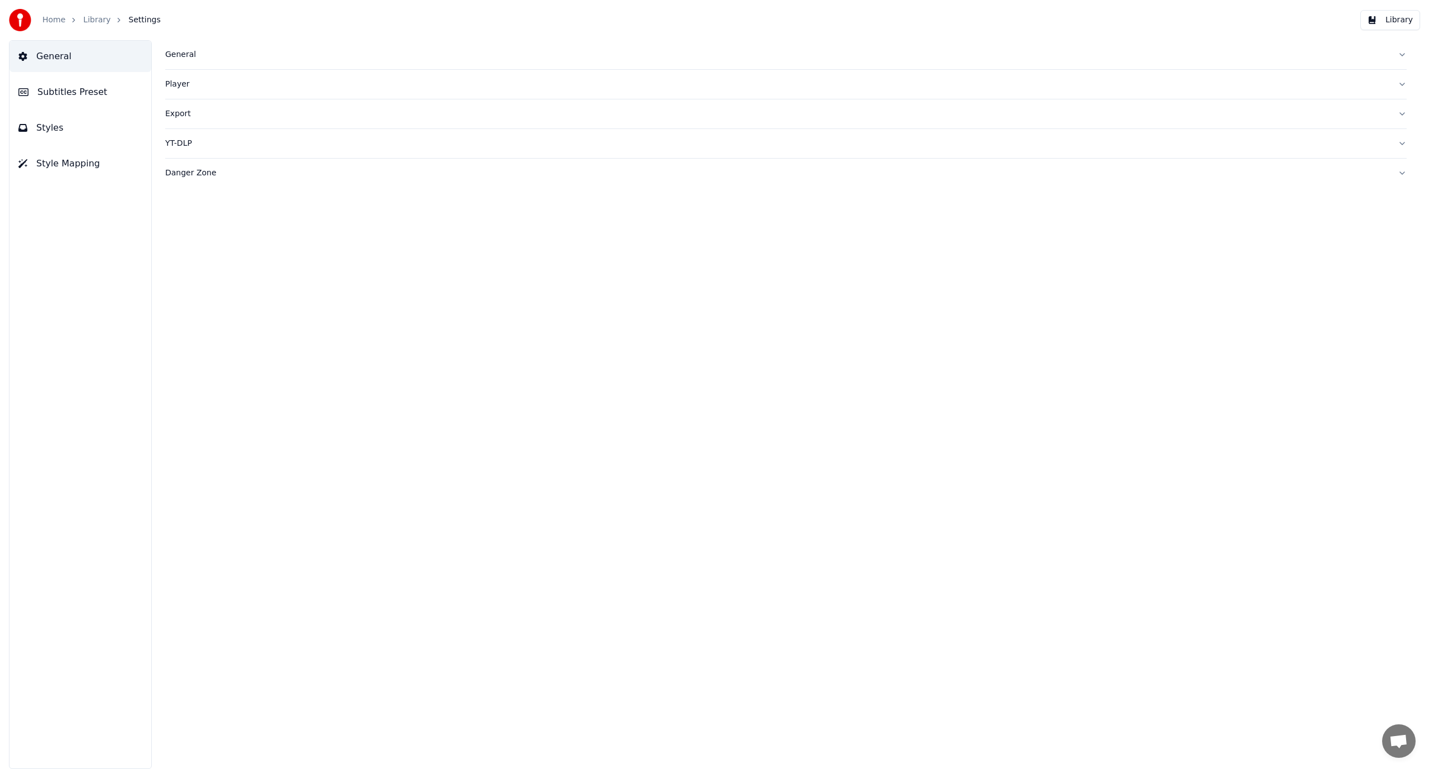
click at [56, 20] on link "Home" at bounding box center [53, 20] width 23 height 11
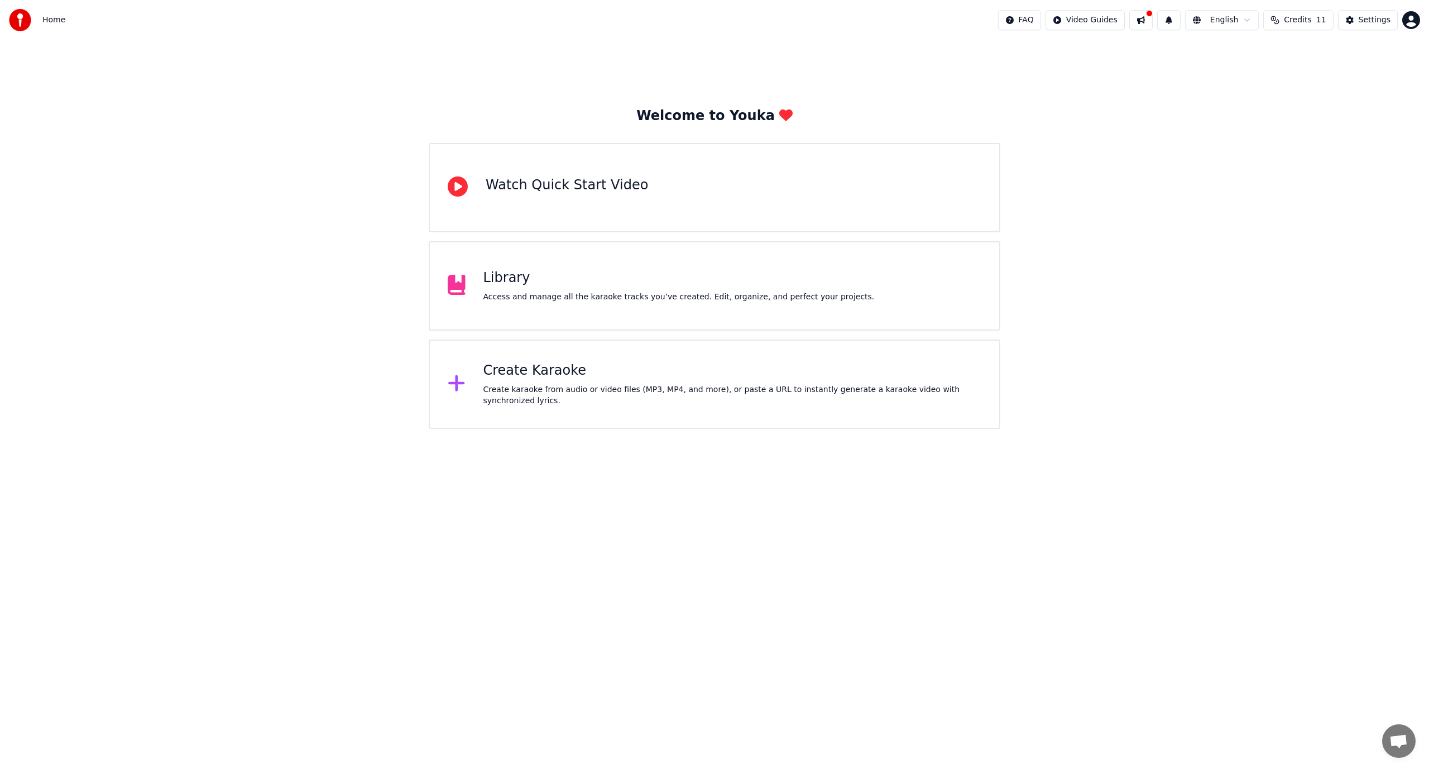
click at [1414, 18] on html "Home FAQ Video Guides English Credits 11 Settings Welcome to Youka Watch Quick …" at bounding box center [714, 214] width 1429 height 429
drag, startPoint x: 1214, startPoint y: 99, endPoint x: 1119, endPoint y: 49, distance: 106.6
click at [1209, 98] on html "Home FAQ Video Guides English Credits 11 Settings Welcome to Youka Watch Quick …" at bounding box center [714, 214] width 1429 height 429
click at [58, 22] on span "Home" at bounding box center [53, 20] width 23 height 11
click at [18, 22] on img at bounding box center [20, 20] width 22 height 22
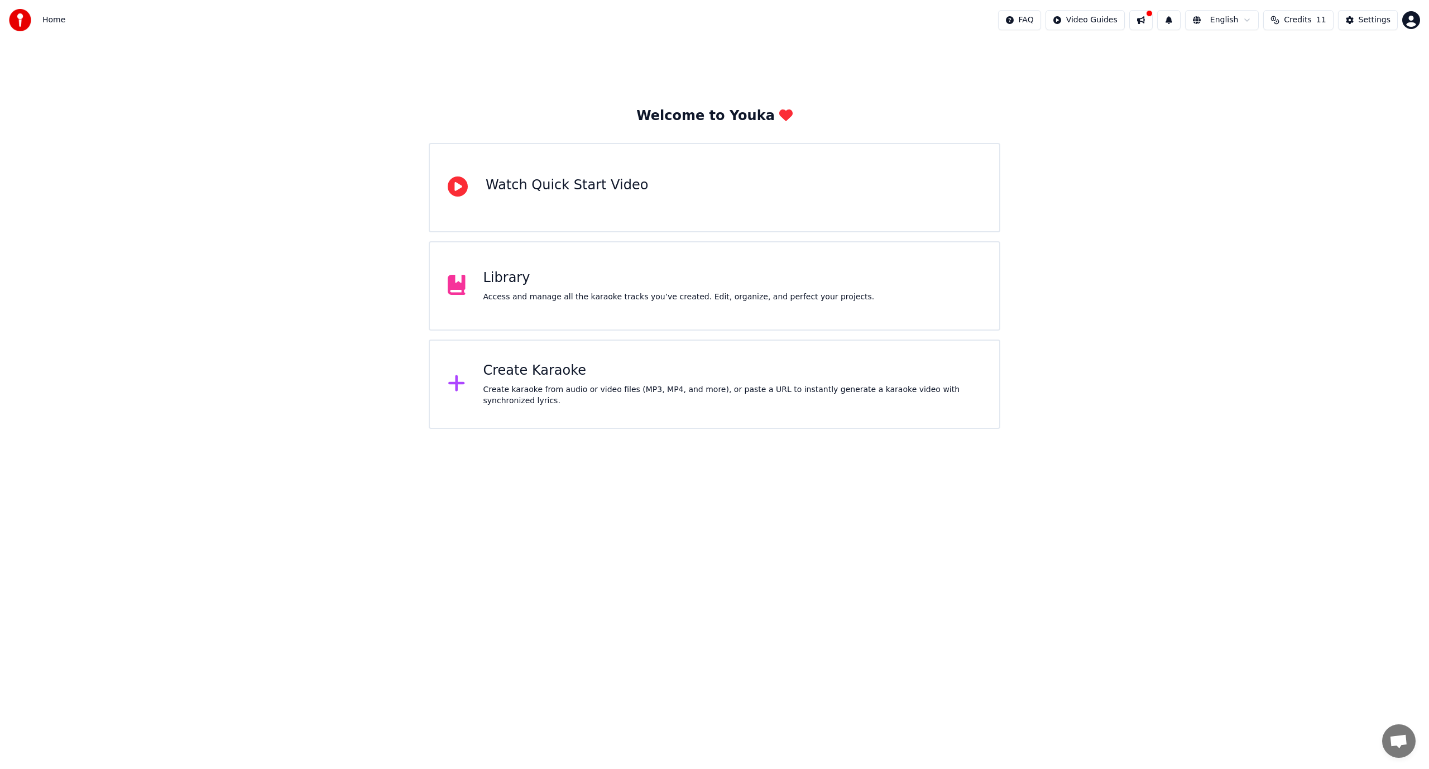
click at [514, 277] on div "Library" at bounding box center [678, 278] width 391 height 18
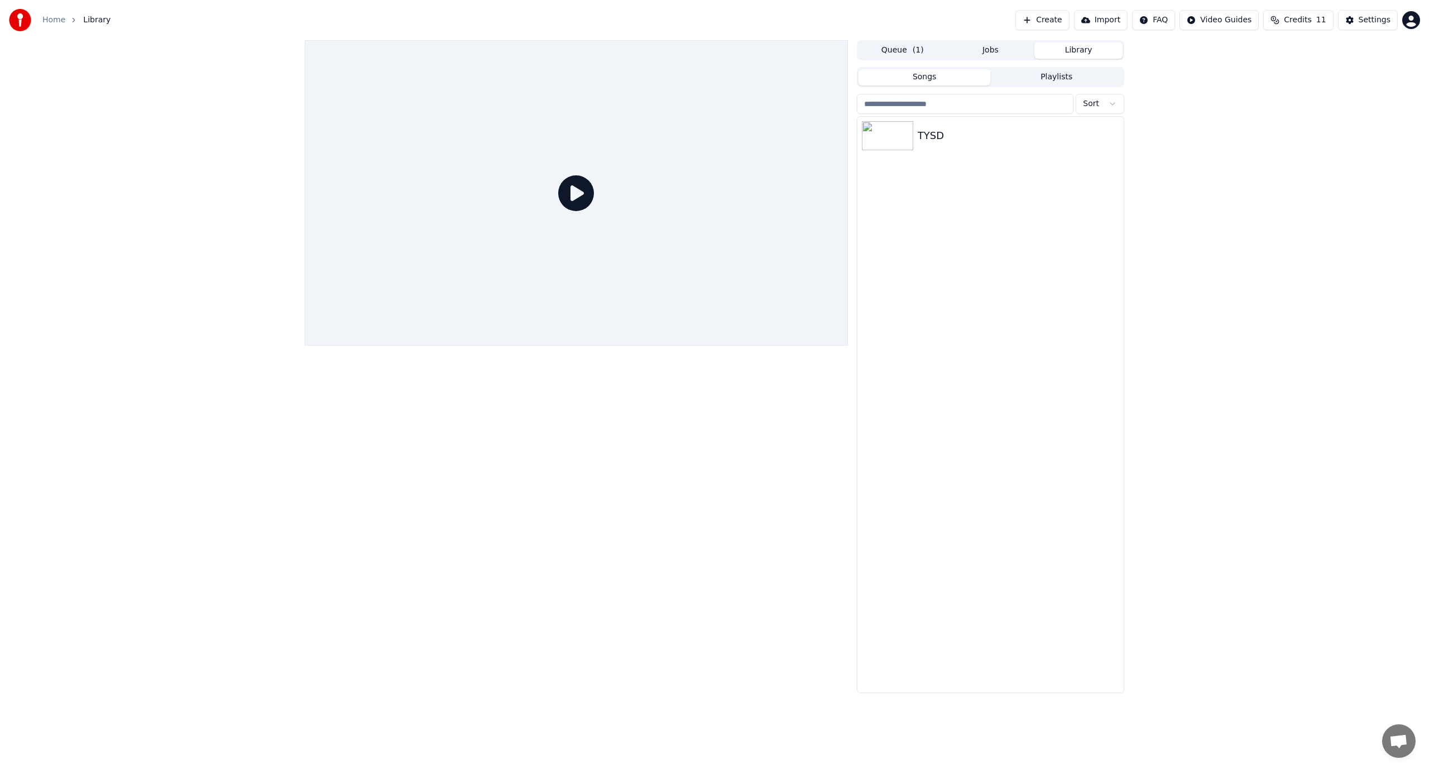
click at [577, 196] on icon at bounding box center [576, 193] width 36 height 36
click at [883, 137] on img at bounding box center [887, 135] width 51 height 29
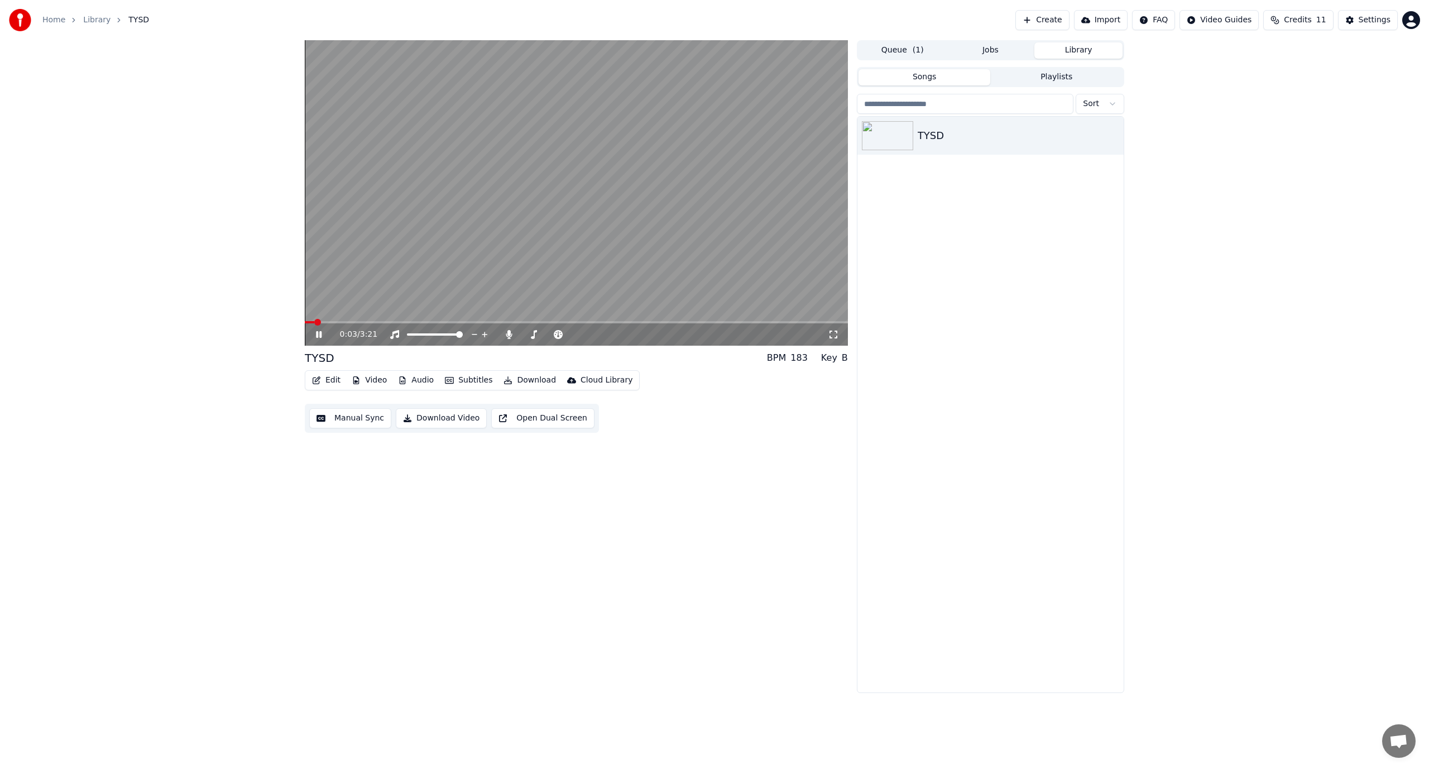
click at [318, 333] on icon at bounding box center [319, 334] width 6 height 7
click at [324, 380] on button "Edit" at bounding box center [326, 380] width 37 height 16
click at [376, 421] on div "Edit Metadata" at bounding box center [357, 421] width 55 height 11
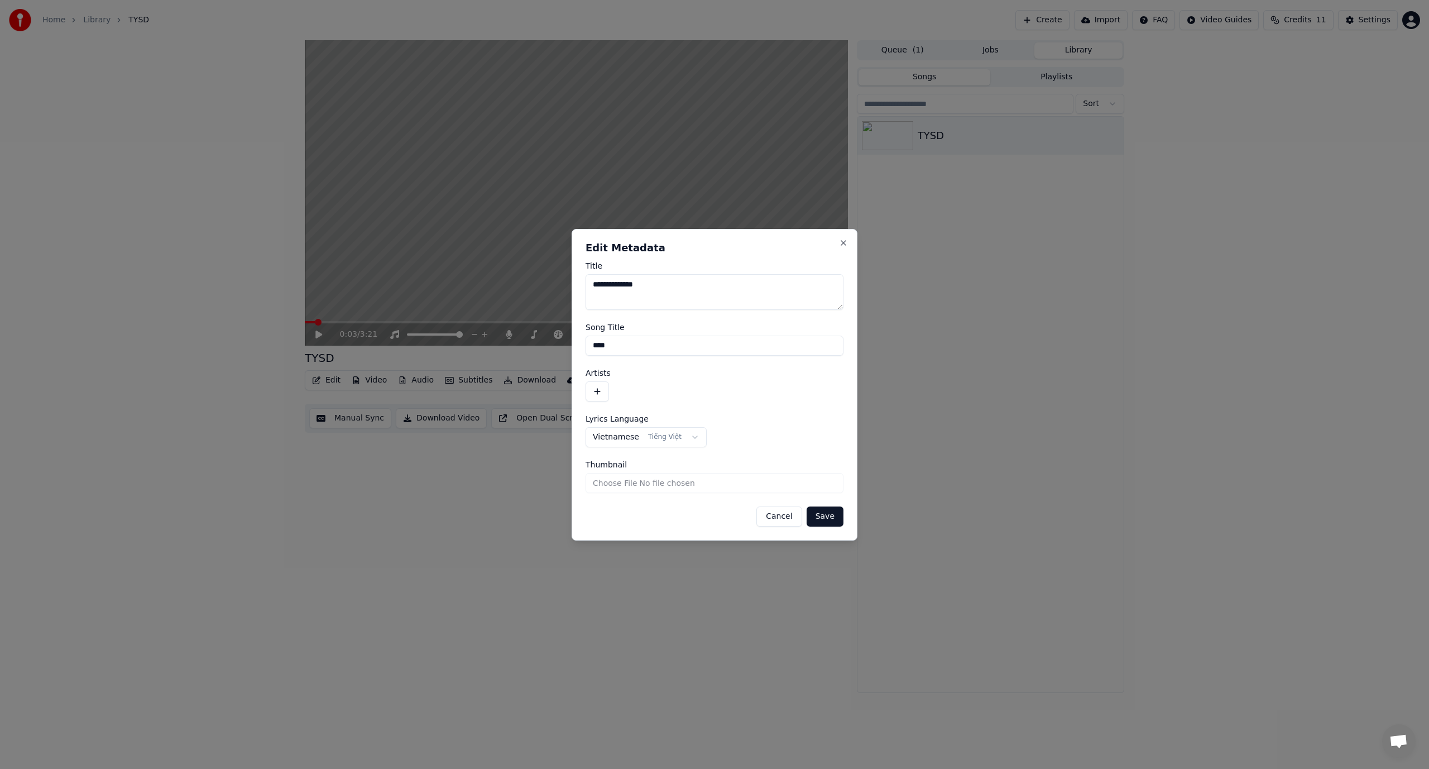
drag, startPoint x: 683, startPoint y: 346, endPoint x: 564, endPoint y: 354, distance: 119.2
click at [564, 354] on body "**********" at bounding box center [714, 384] width 1429 height 769
paste input "**********"
type input "**********"
click at [830, 519] on button "Save" at bounding box center [825, 516] width 37 height 20
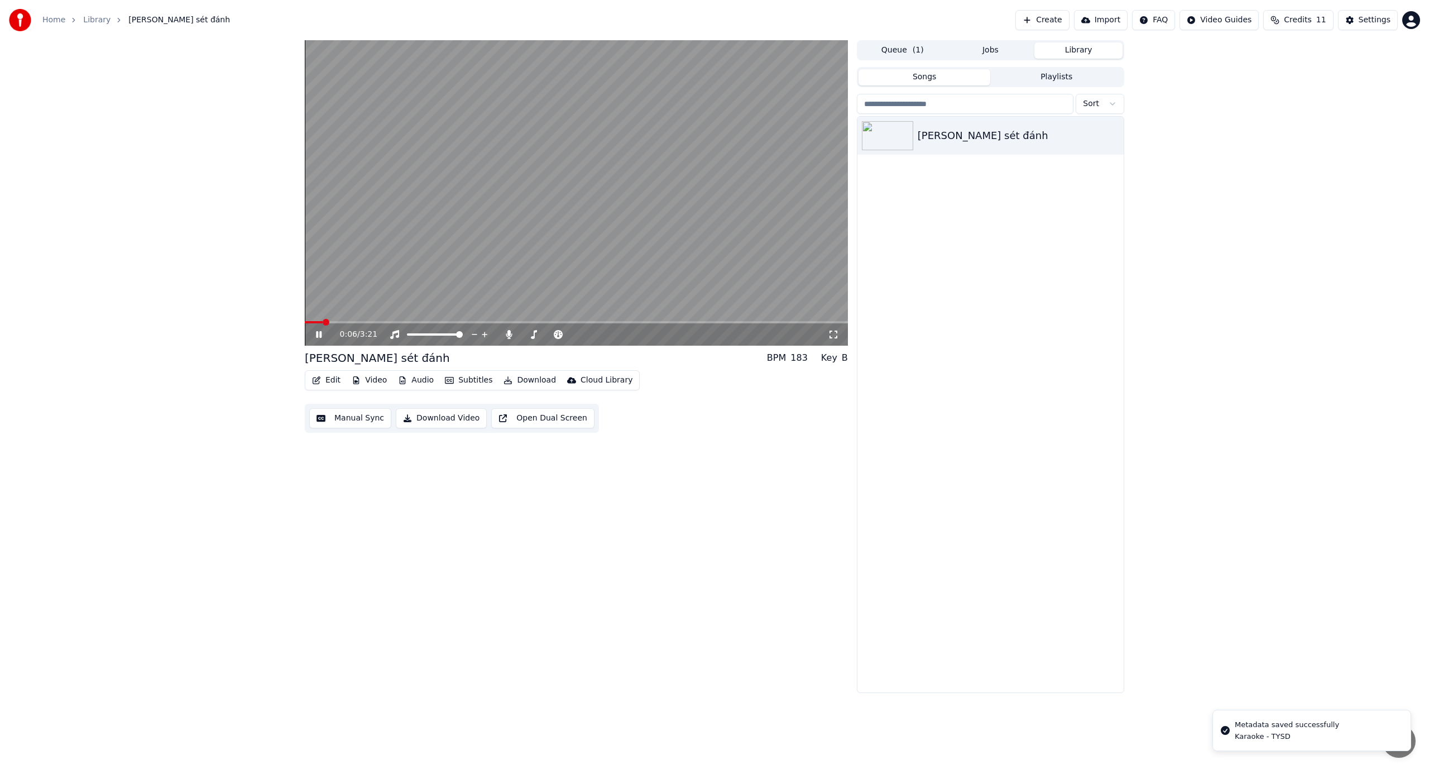
drag, startPoint x: 320, startPoint y: 320, endPoint x: 309, endPoint y: 320, distance: 11.2
click at [309, 320] on video at bounding box center [576, 192] width 543 height 305
click at [313, 322] on span at bounding box center [314, 322] width 19 height 2
click at [330, 381] on button "Edit" at bounding box center [326, 380] width 37 height 16
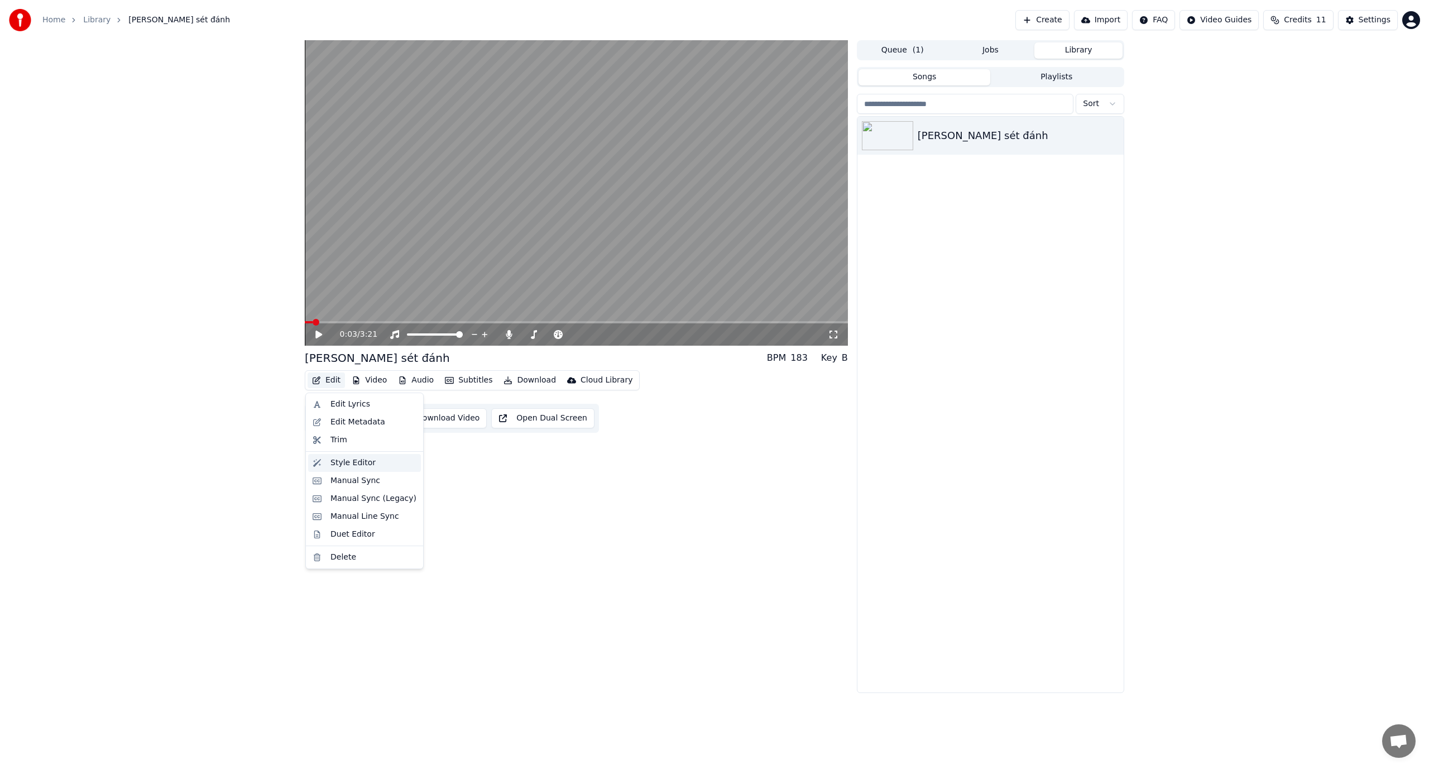
click at [379, 464] on div "Style Editor" at bounding box center [373, 462] width 86 height 11
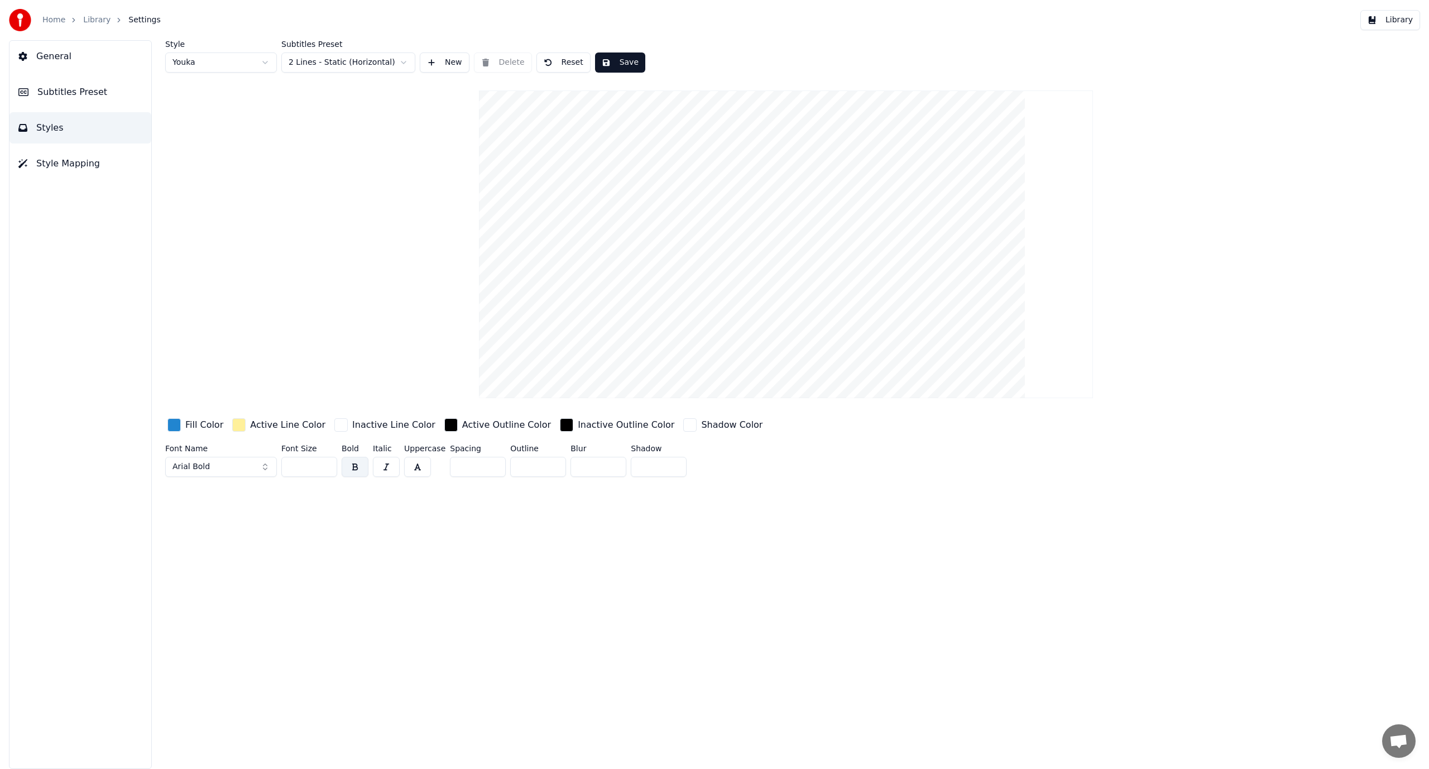
click at [732, 170] on video at bounding box center [786, 244] width 614 height 308
click at [224, 64] on html "Home Library Settings Library General Subtitles Preset Styles Style Mapping Sty…" at bounding box center [714, 384] width 1429 height 769
click at [362, 65] on html "Home Library Settings Library General Subtitles Preset Styles Style Mapping Sty…" at bounding box center [714, 384] width 1429 height 769
click at [366, 62] on html "Home Library Settings Library General Subtitles Preset Styles Style Mapping Sty…" at bounding box center [714, 384] width 1429 height 769
click at [226, 60] on html "Home Library Settings Library General Subtitles Preset Styles Style Mapping Sty…" at bounding box center [714, 384] width 1429 height 769
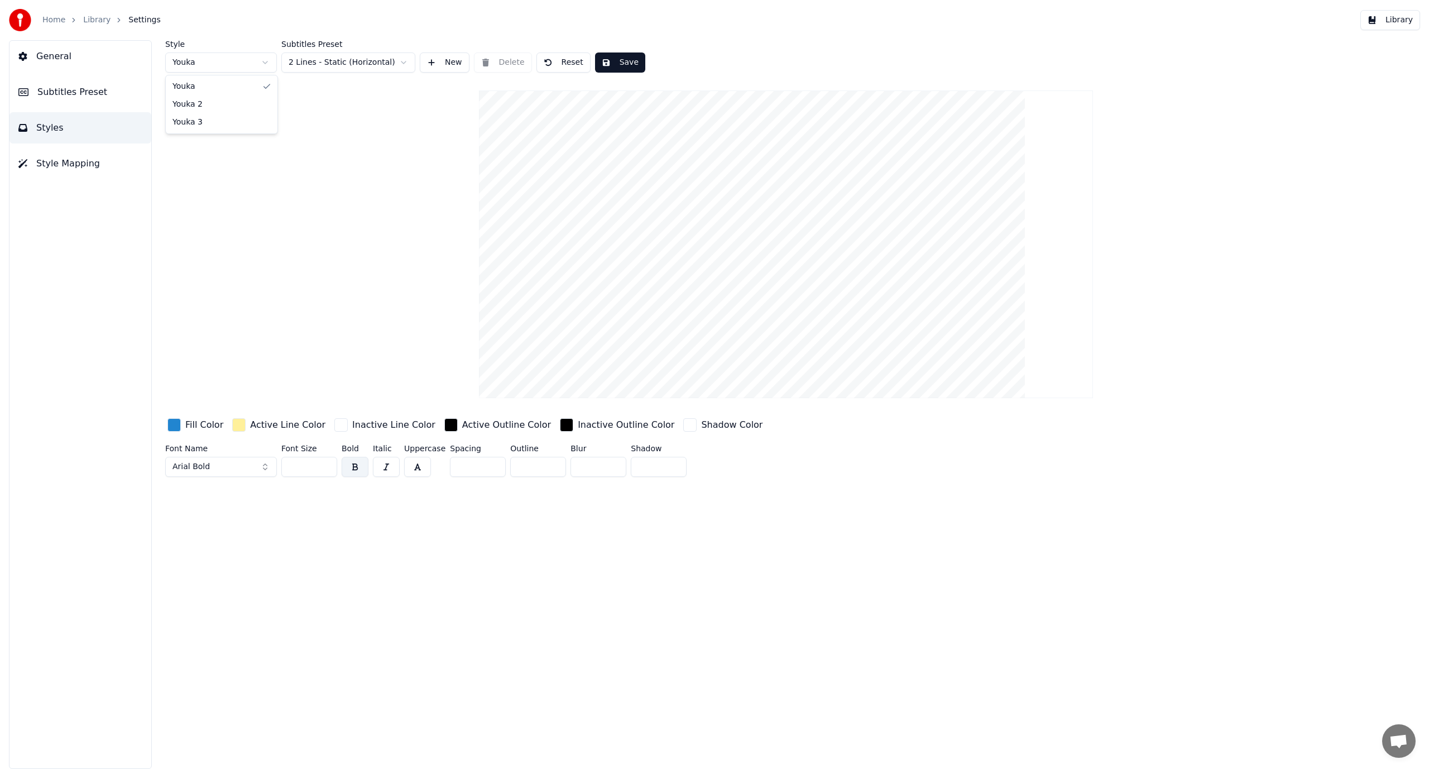
click at [226, 60] on html "Home Library Settings Library General Subtitles Preset Styles Style Mapping Sty…" at bounding box center [714, 384] width 1429 height 769
click at [255, 68] on html "Home Library Settings Library General Subtitles Preset Styles Style Mapping Sty…" at bounding box center [714, 384] width 1429 height 769
click at [67, 165] on span "Style Mapping" at bounding box center [68, 163] width 64 height 13
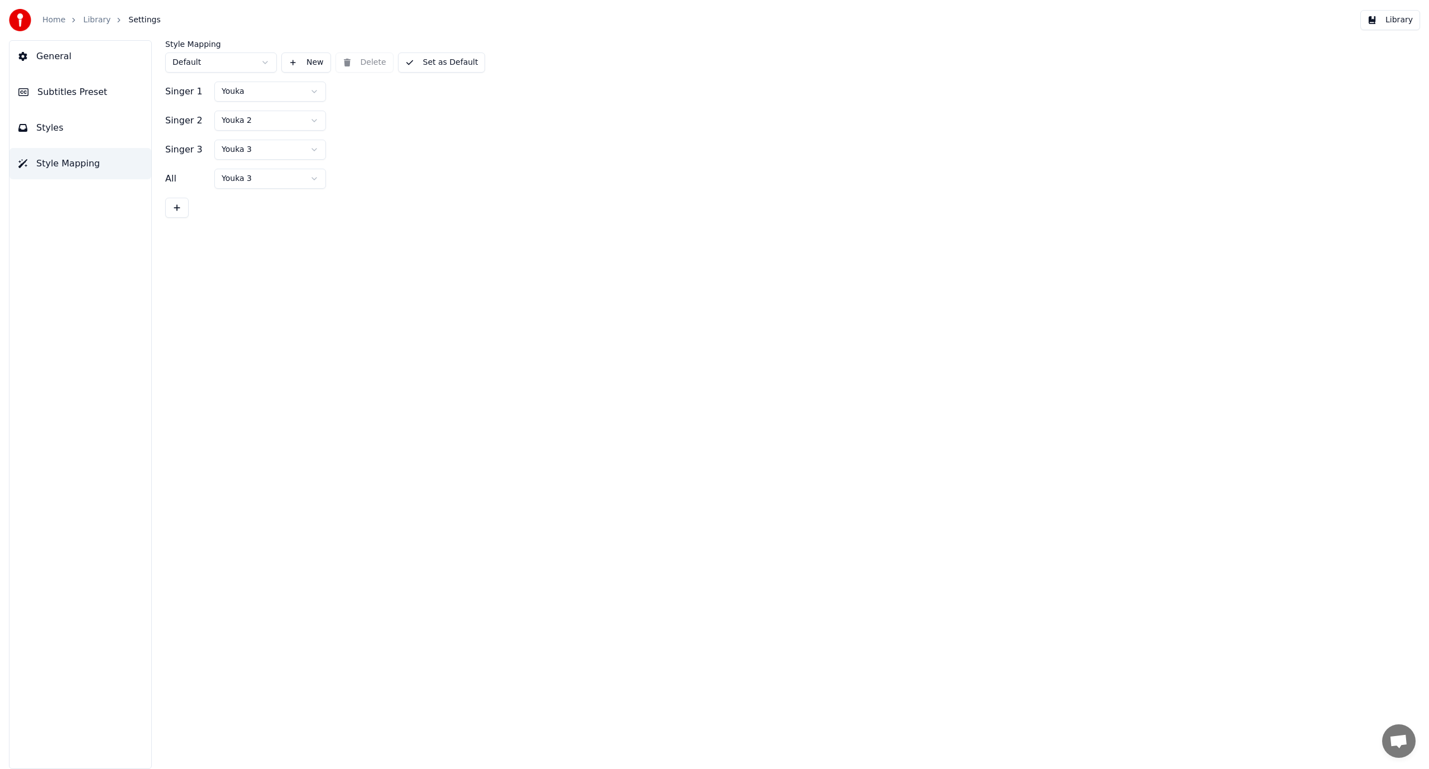
click at [301, 92] on html "Home Library Settings Library General Subtitles Preset Styles Style Mapping Sty…" at bounding box center [714, 384] width 1429 height 769
click at [450, 111] on html "Home Library Settings Library General Subtitles Preset Styles Style Mapping Sty…" at bounding box center [714, 384] width 1429 height 769
click at [75, 130] on button "Styles" at bounding box center [80, 127] width 142 height 31
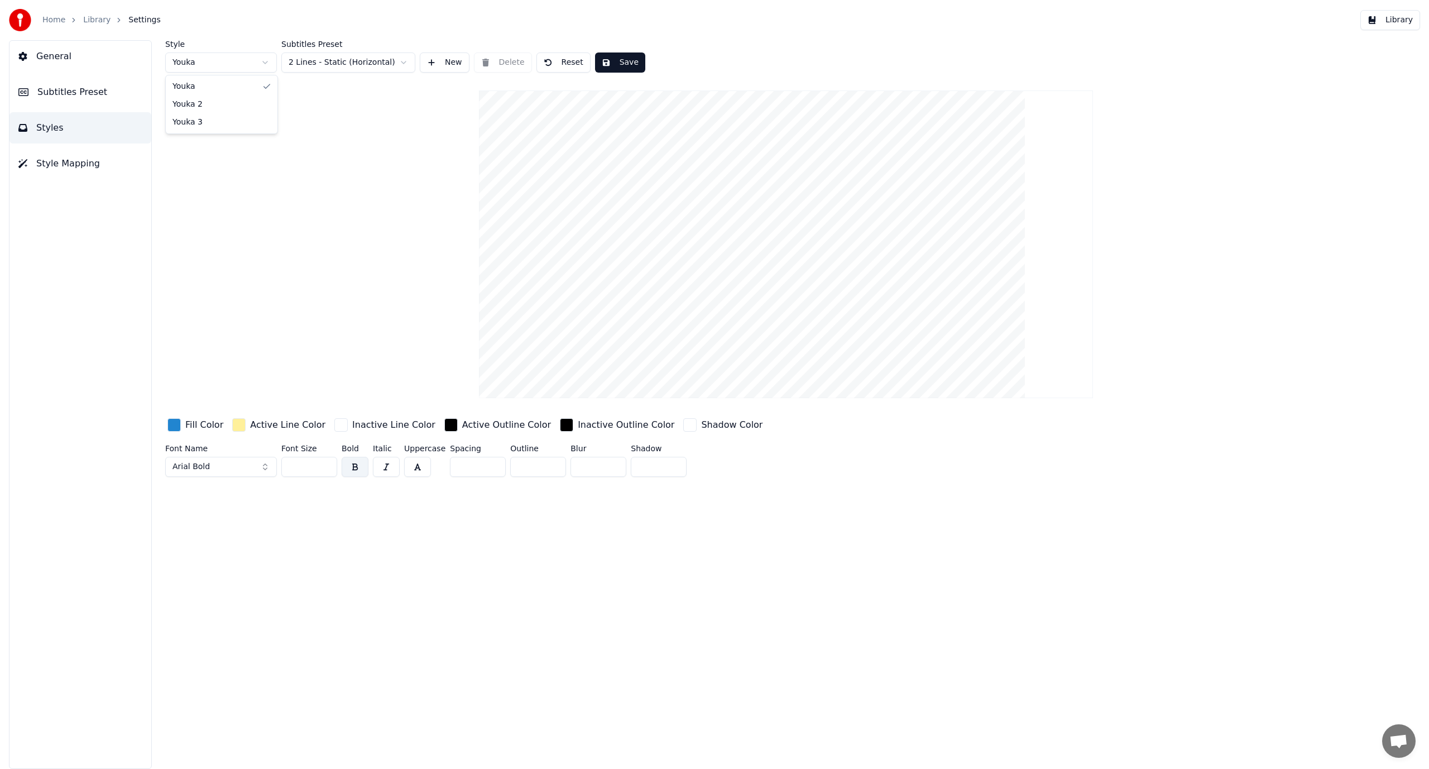
click at [248, 61] on html "Home Library Settings Library General Subtitles Preset Styles Style Mapping Sty…" at bounding box center [714, 384] width 1429 height 769
click at [238, 64] on html "Home Library Settings Library General Subtitles Preset Styles Style Mapping Sty…" at bounding box center [714, 384] width 1429 height 769
click at [243, 59] on html "Home Library Settings Library General Subtitles Preset Styles Style Mapping Sty…" at bounding box center [714, 384] width 1429 height 769
click at [241, 60] on html "Home Library Settings Library General Subtitles Preset Styles Style Mapping Sty…" at bounding box center [714, 384] width 1429 height 769
click at [373, 133] on html "Home Library Settings Library General Subtitles Preset Styles Style Mapping Sty…" at bounding box center [714, 384] width 1429 height 769
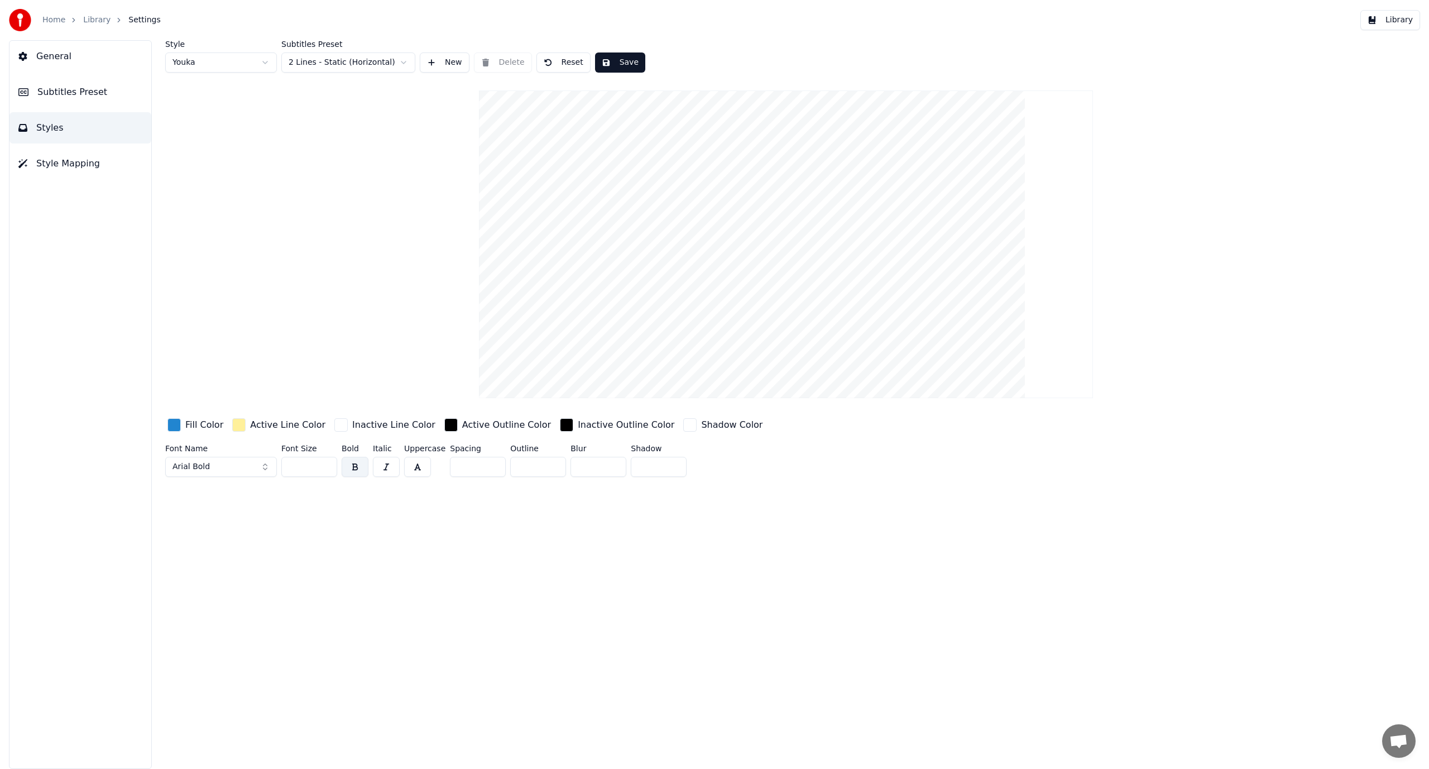
click at [616, 60] on button "Save" at bounding box center [620, 62] width 50 height 20
click at [621, 60] on button "Done" at bounding box center [621, 62] width 52 height 20
click at [77, 50] on button "General" at bounding box center [80, 56] width 142 height 31
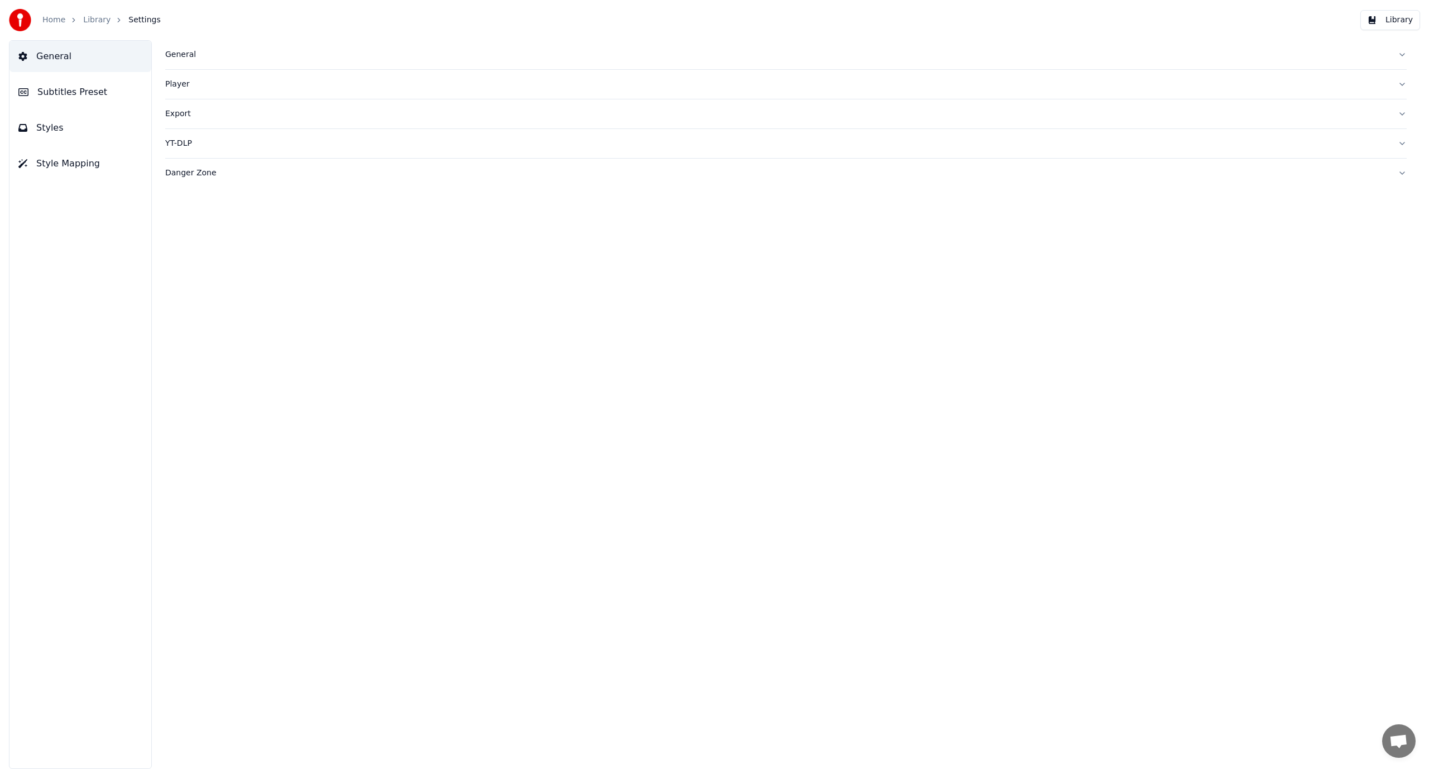
click at [181, 56] on div "General" at bounding box center [777, 54] width 1224 height 11
click at [180, 265] on div "Player" at bounding box center [777, 264] width 1224 height 11
click at [175, 215] on div "Export" at bounding box center [777, 214] width 1224 height 11
click at [182, 330] on div "YT-DLP" at bounding box center [777, 334] width 1224 height 11
click at [197, 271] on div "Danger Zone" at bounding box center [777, 269] width 1224 height 11
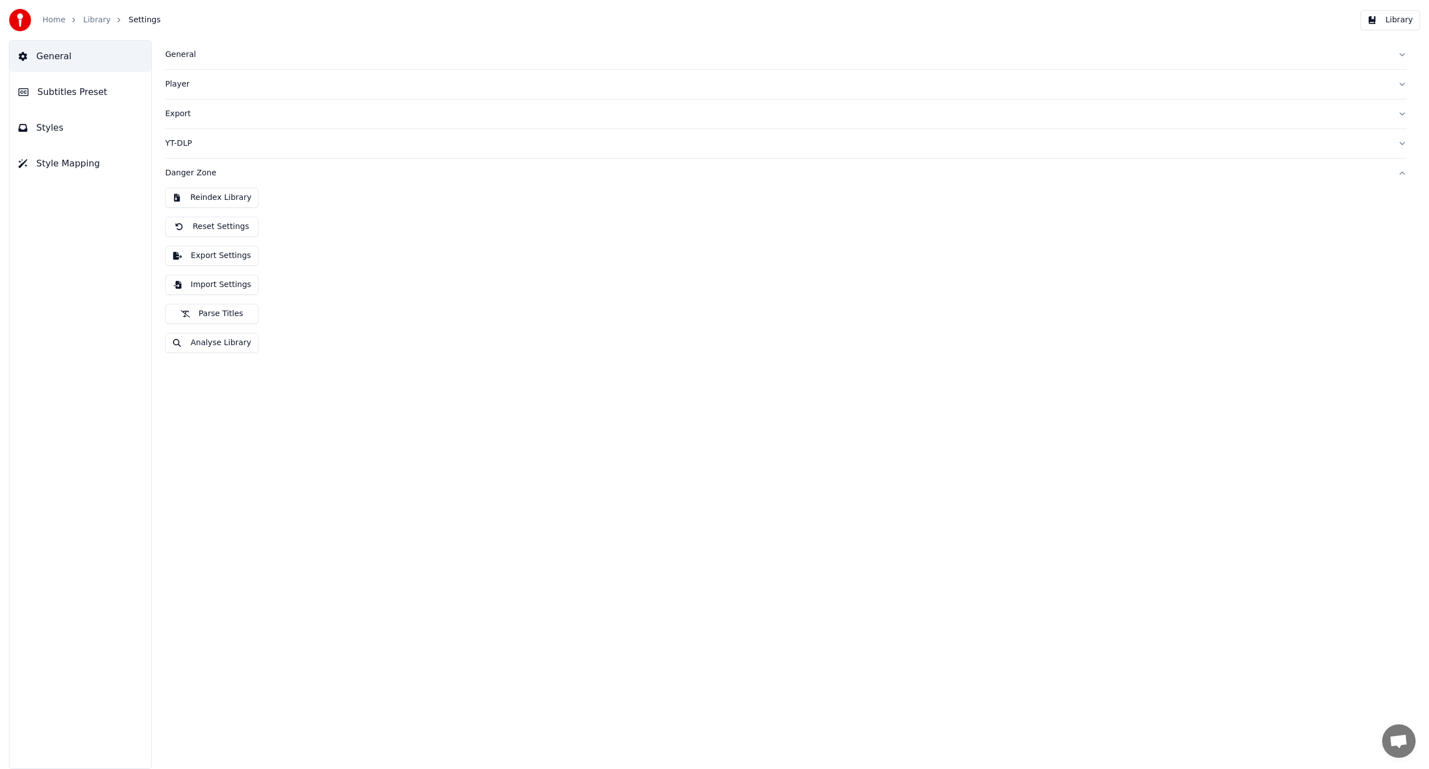
click at [79, 55] on button "General" at bounding box center [80, 56] width 142 height 31
click at [66, 94] on span "Subtitles Preset" at bounding box center [72, 91] width 70 height 13
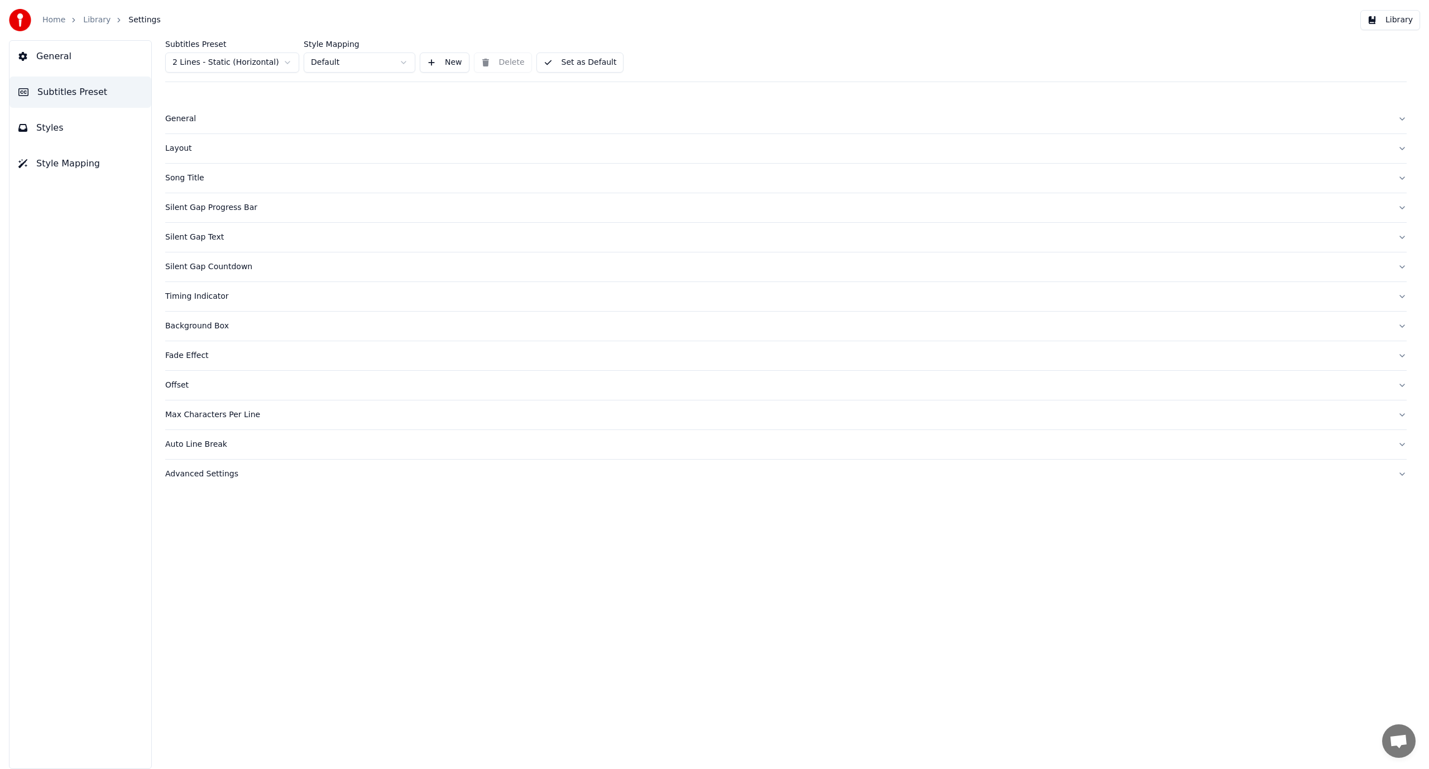
click at [188, 181] on div "Song Title" at bounding box center [777, 178] width 1224 height 11
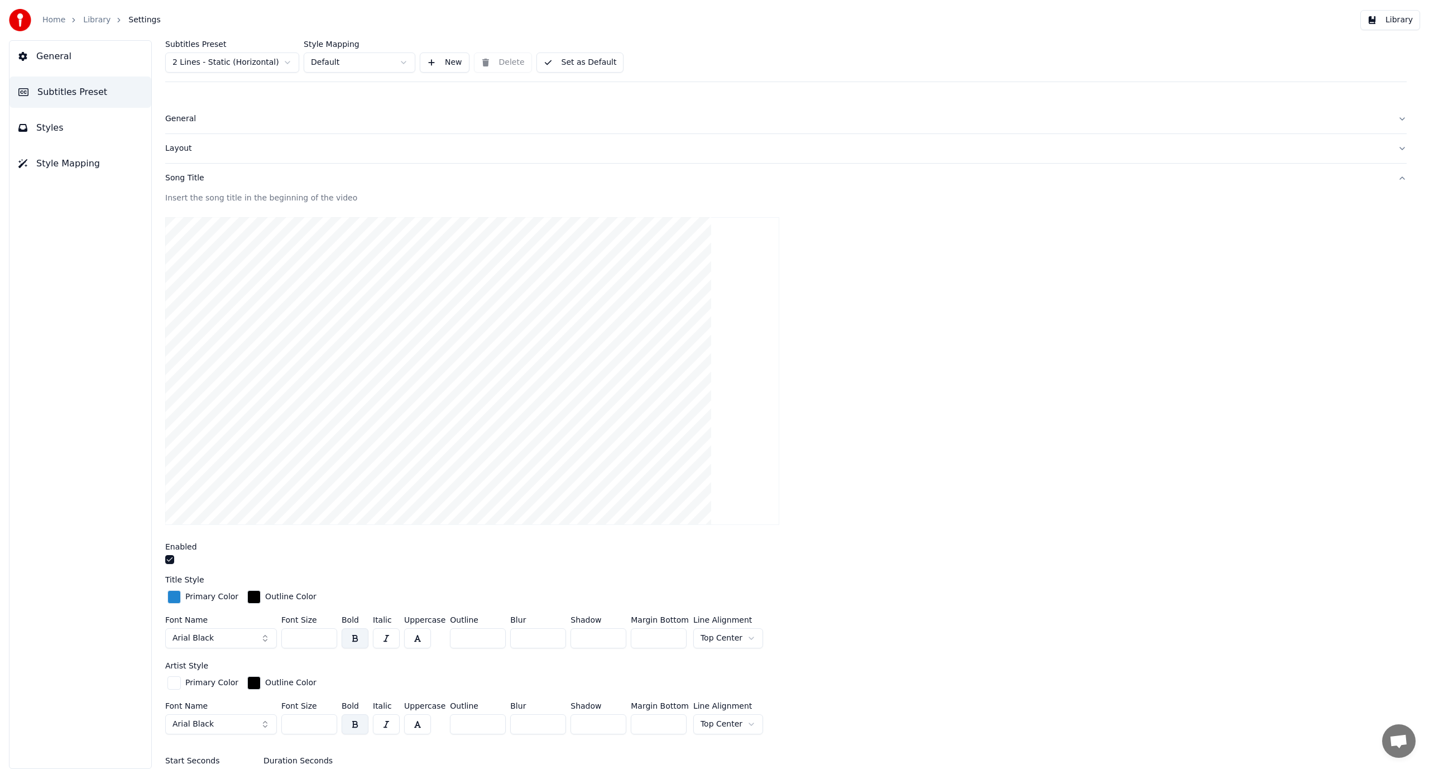
click at [174, 596] on div "button" at bounding box center [173, 596] width 13 height 13
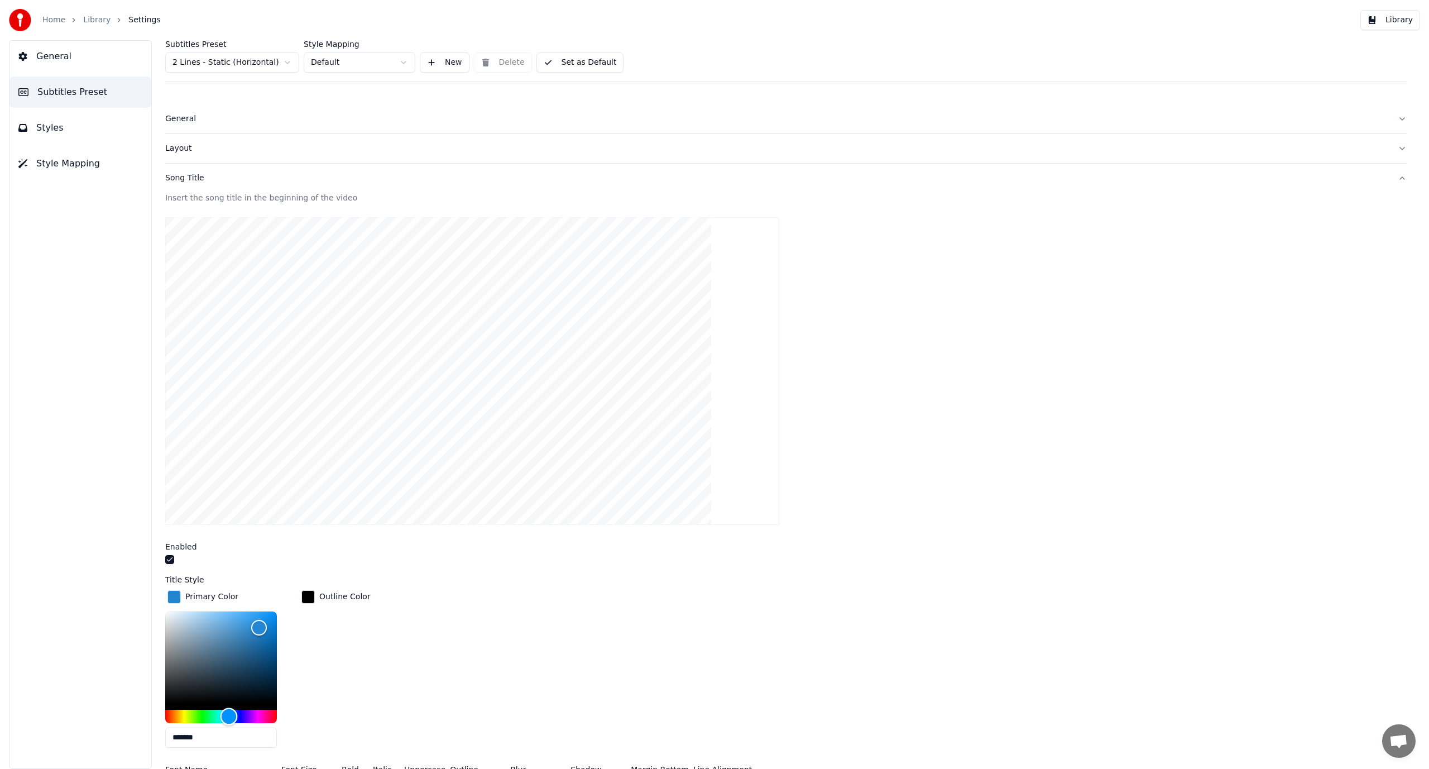
click at [172, 715] on div "Hue" at bounding box center [221, 716] width 112 height 13
drag, startPoint x: 172, startPoint y: 714, endPoint x: 186, endPoint y: 713, distance: 14.5
click at [186, 713] on div "Hue" at bounding box center [186, 715] width 17 height 17
drag, startPoint x: 186, startPoint y: 713, endPoint x: 164, endPoint y: 716, distance: 23.1
click at [164, 716] on div "Subtitles Preset 2 Lines - Static (Horizontal) Style Mapping Default New Delete…" at bounding box center [786, 404] width 1286 height 729
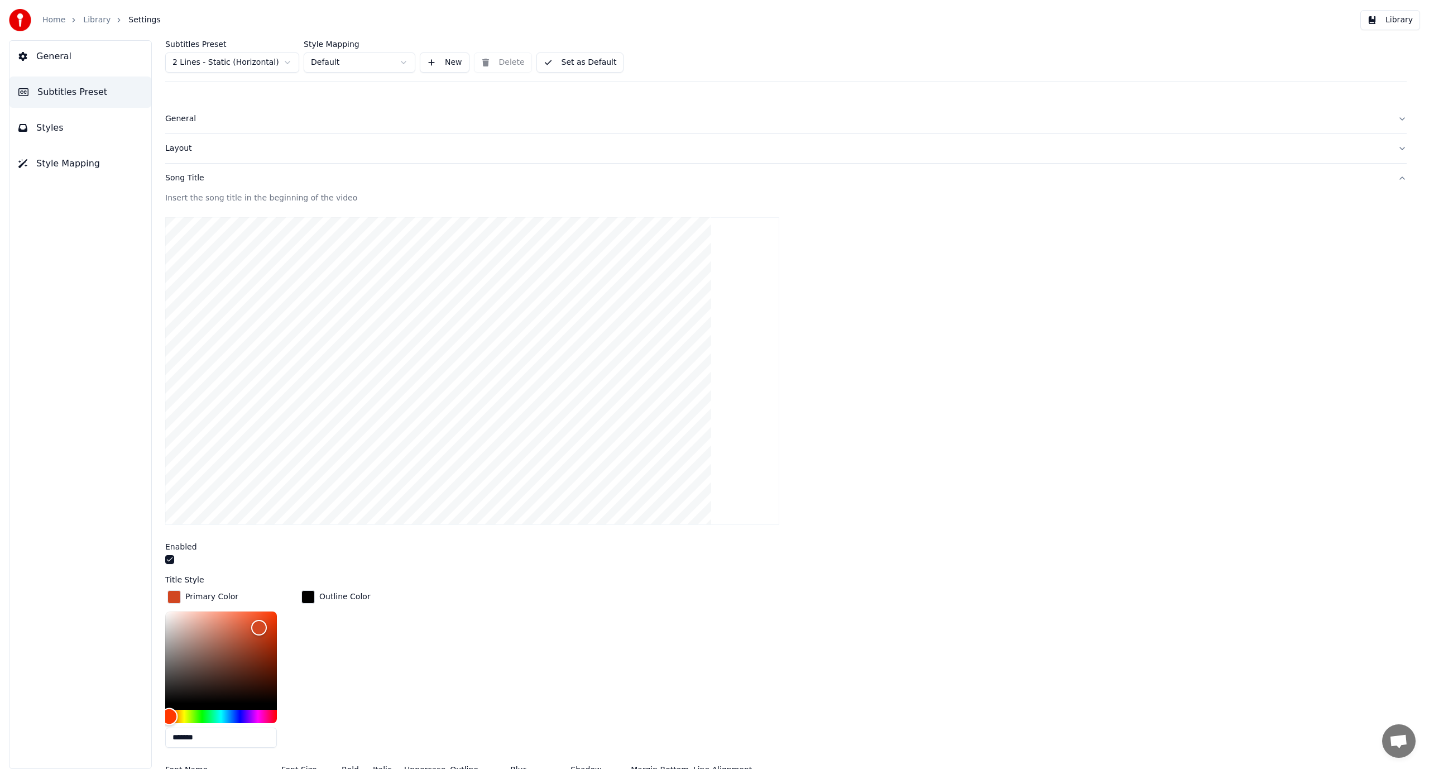
type input "*******"
drag, startPoint x: 169, startPoint y: 715, endPoint x: 178, endPoint y: 716, distance: 8.9
click at [178, 716] on div "Hue" at bounding box center [178, 715] width 17 height 17
click at [394, 661] on div "Primary Color ******* Outline Color" at bounding box center [786, 672] width 1242 height 169
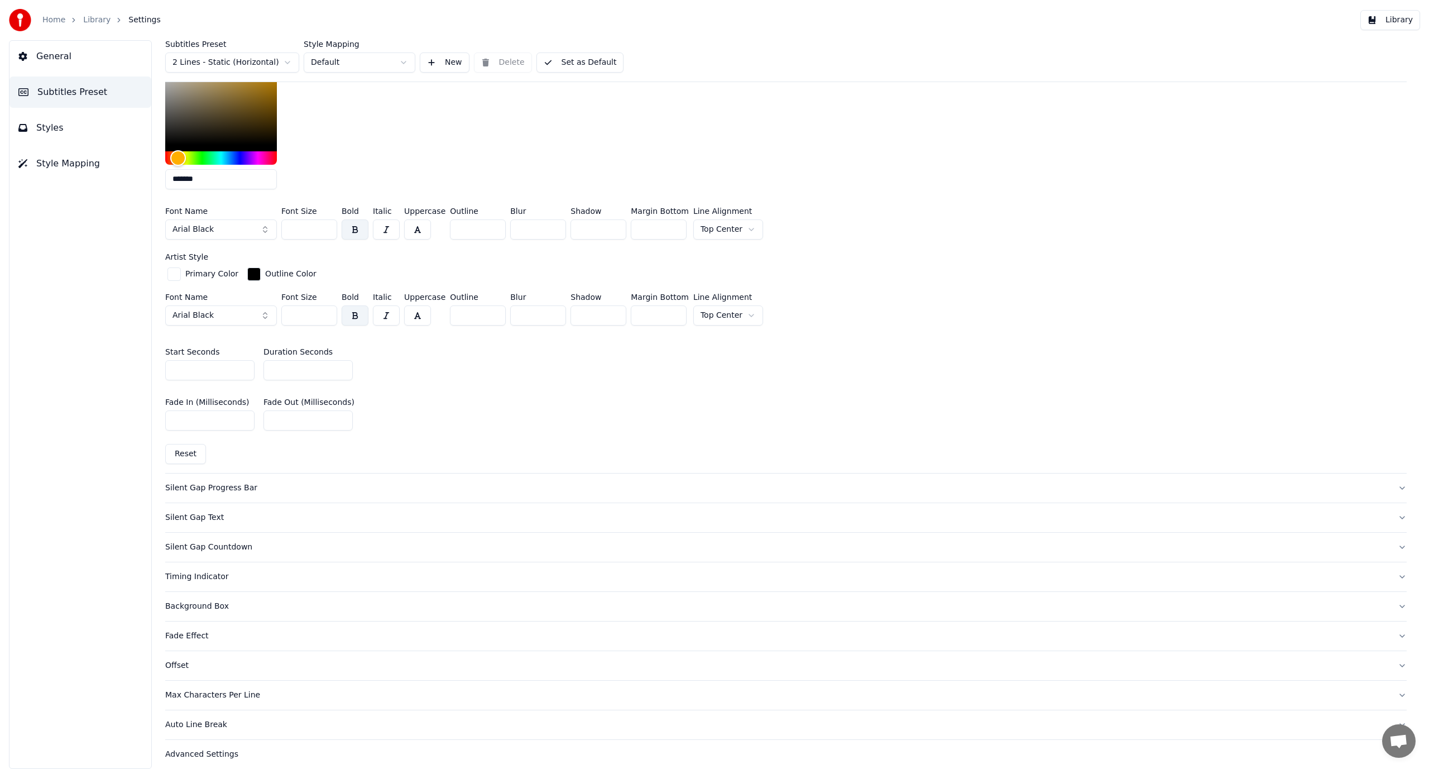
scroll to position [566, 0]
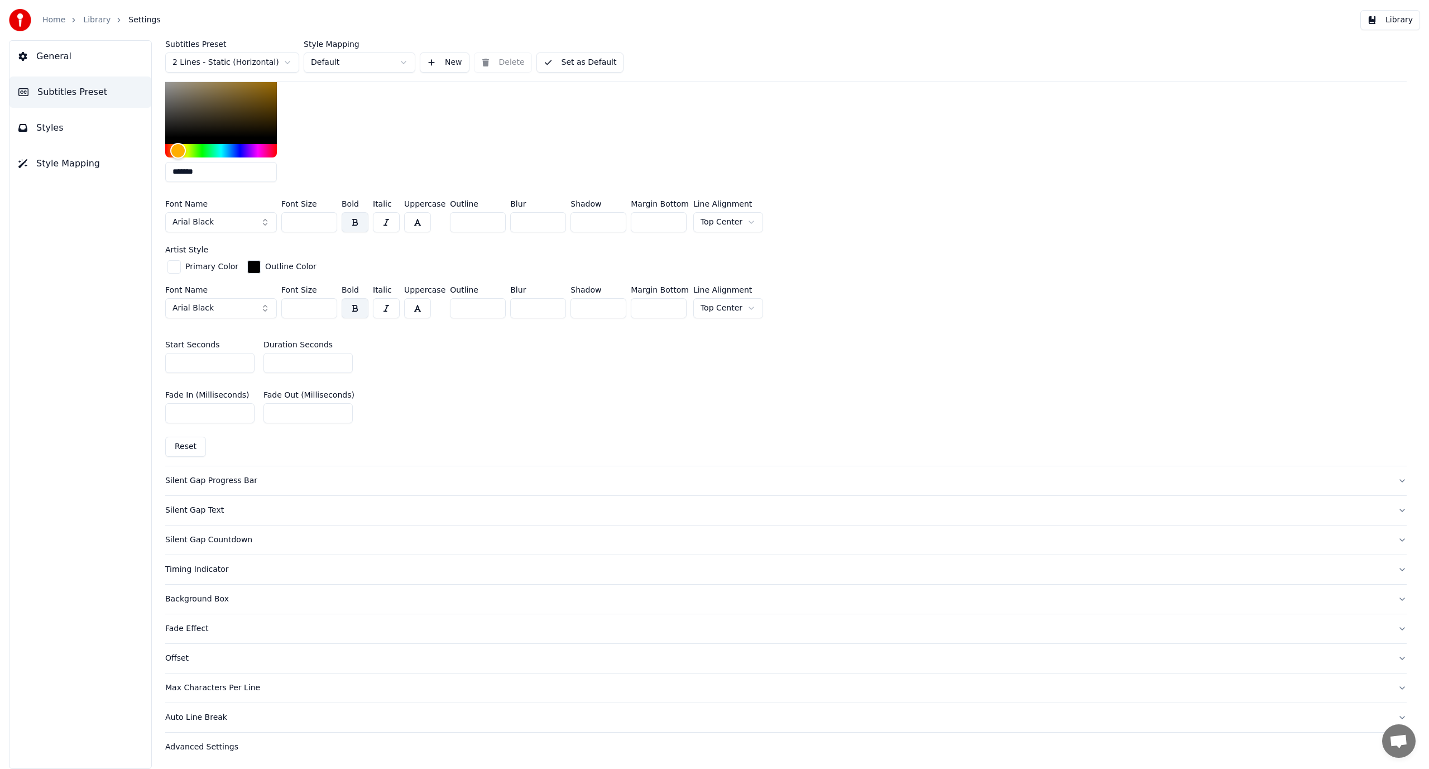
click at [222, 539] on div "Silent Gap Countdown" at bounding box center [777, 539] width 1224 height 11
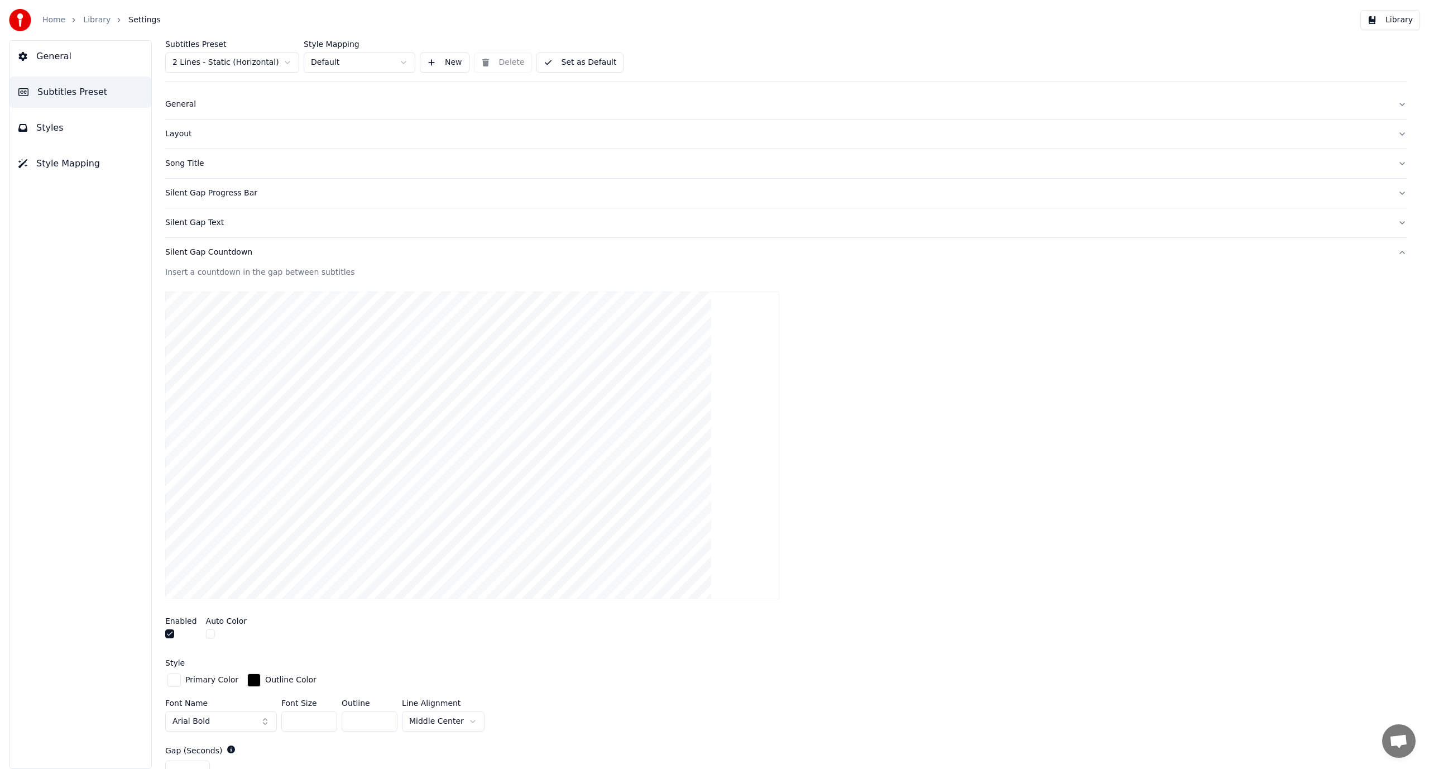
scroll to position [0, 0]
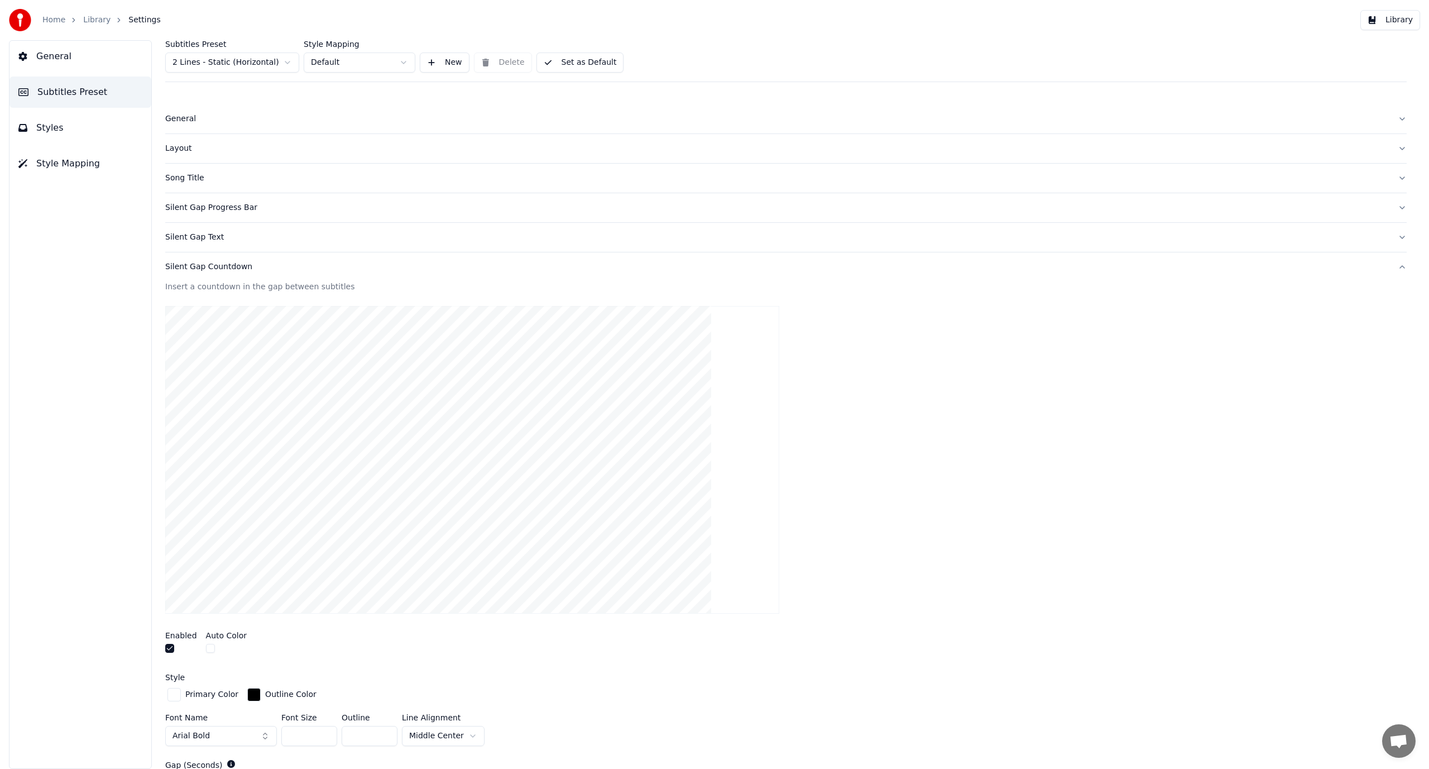
click at [215, 209] on div "Silent Gap Progress Bar" at bounding box center [777, 207] width 1224 height 11
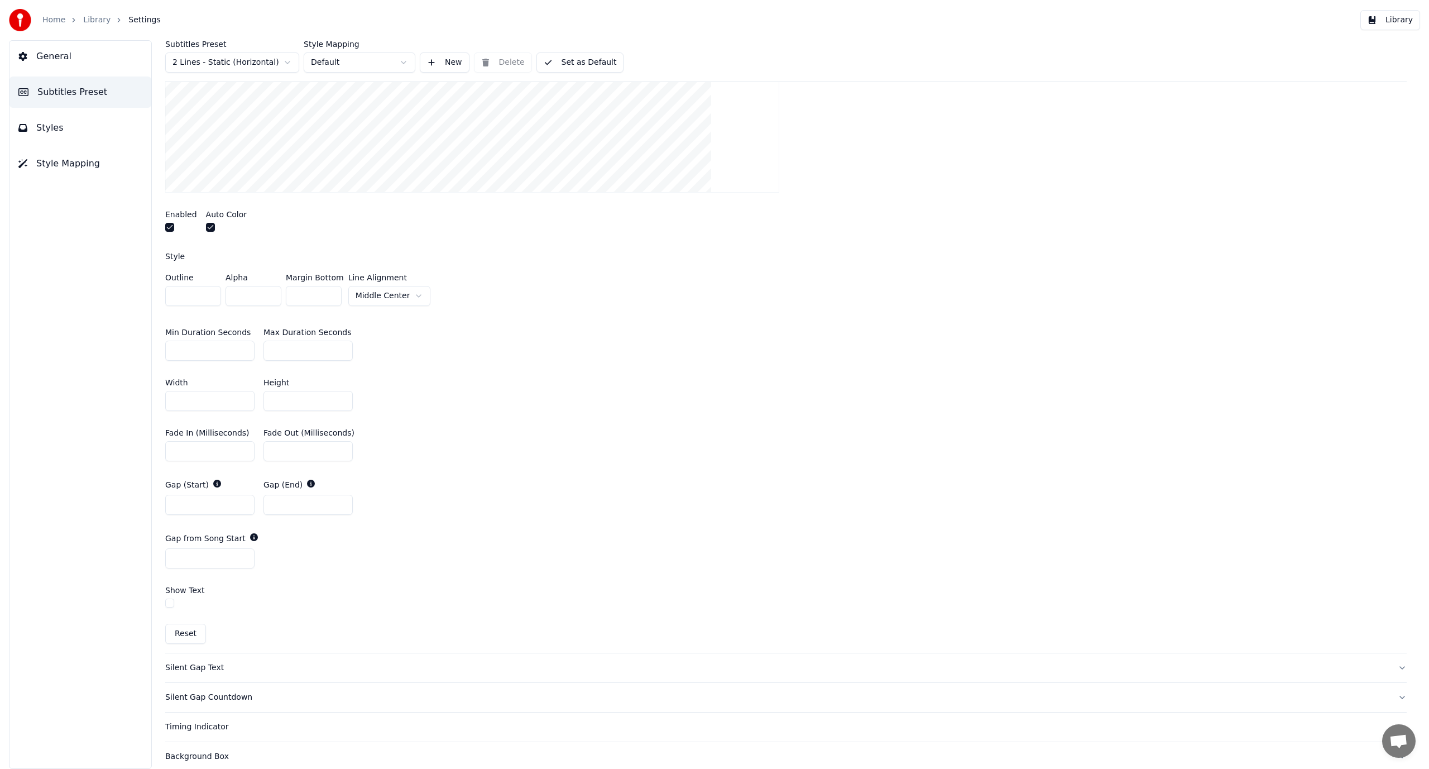
scroll to position [372, 0]
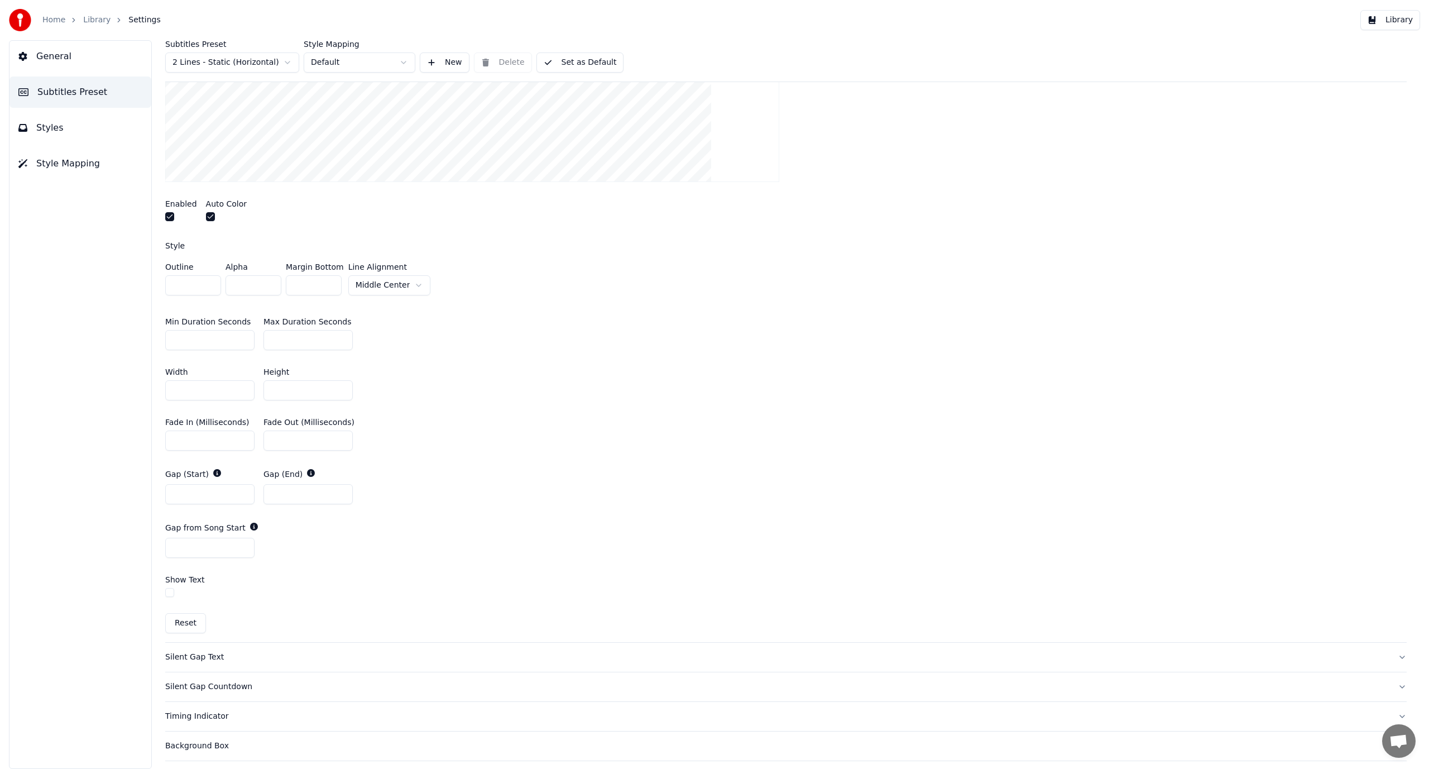
click at [173, 591] on button "button" at bounding box center [169, 592] width 9 height 9
click at [171, 594] on button "button" at bounding box center [169, 592] width 9 height 9
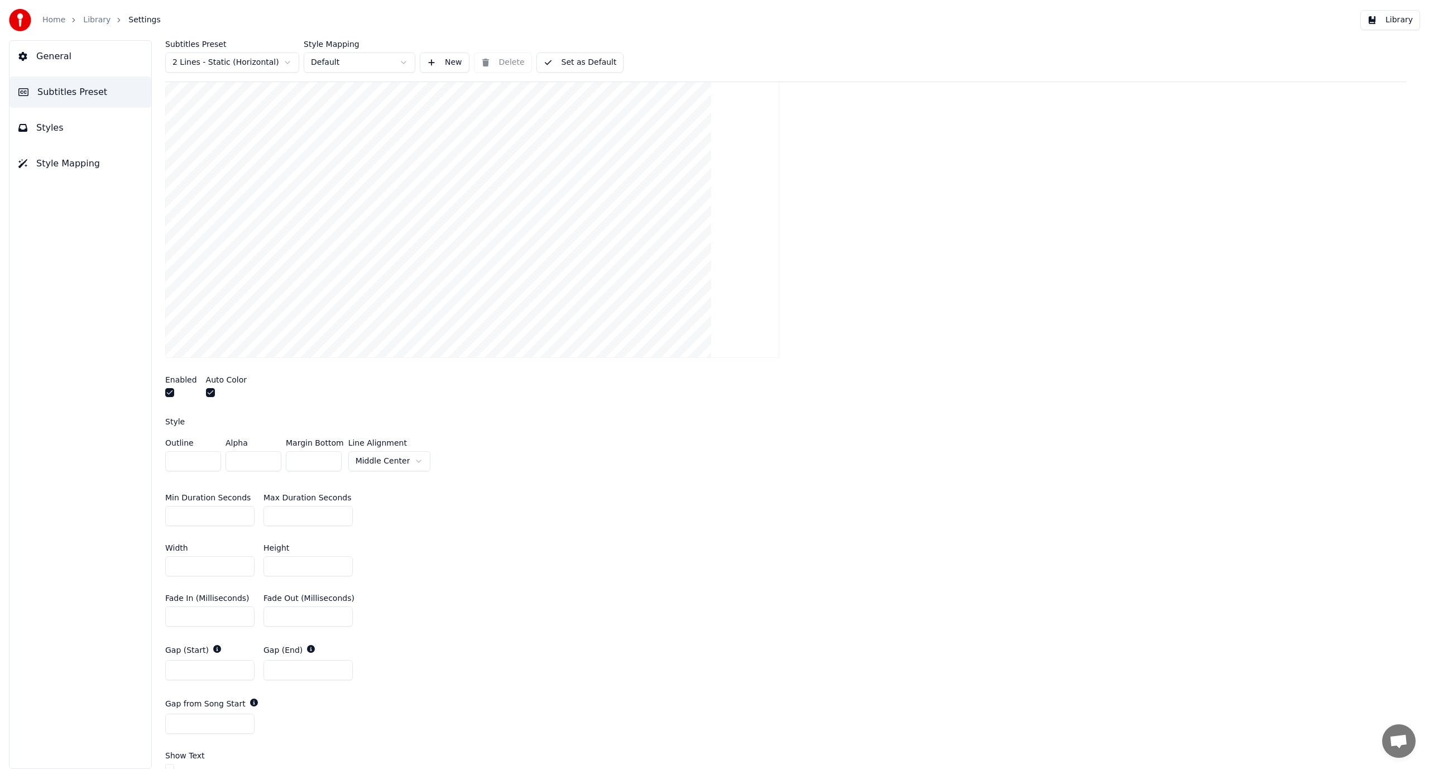
scroll to position [186, 0]
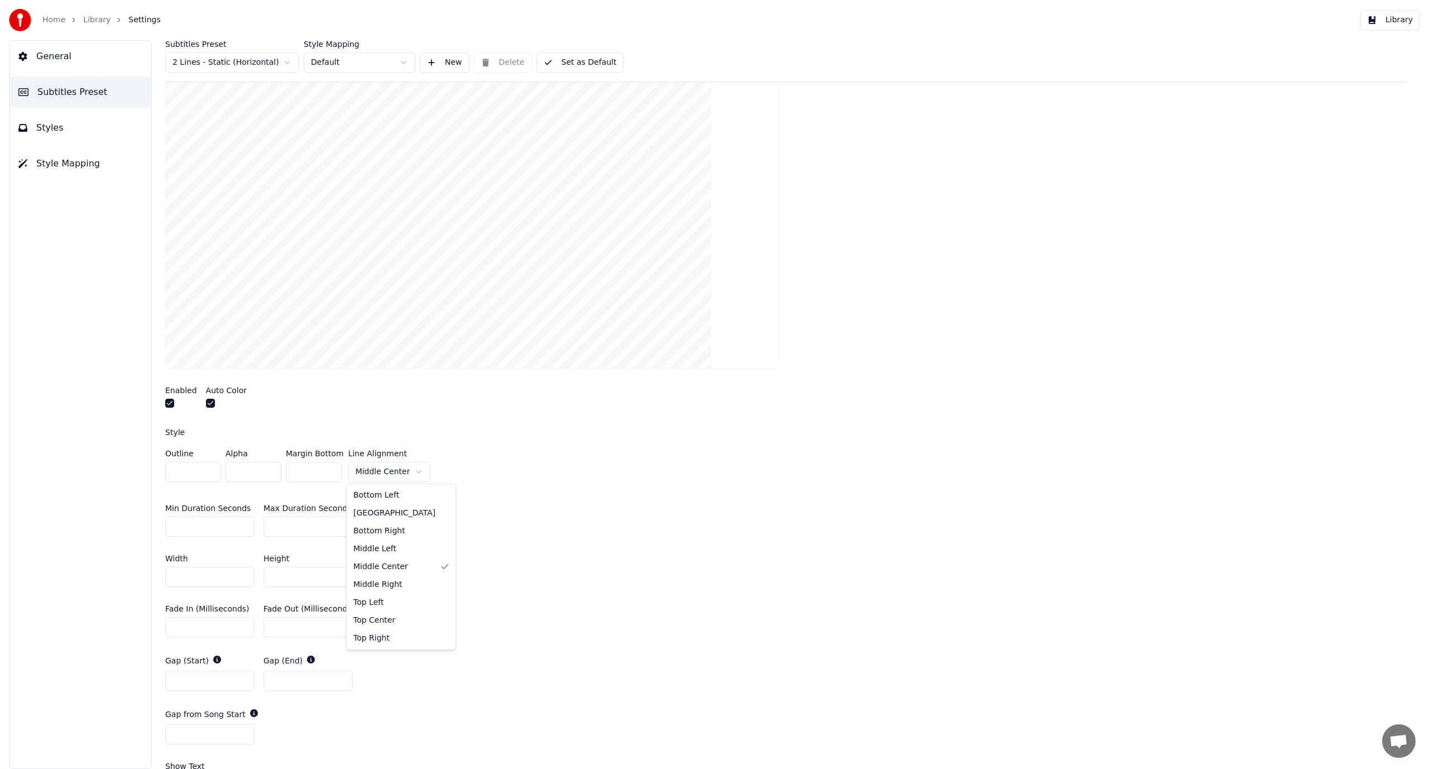
click at [397, 475] on html "Home Library Settings Library General Subtitles Preset Styles Style Mapping Sub…" at bounding box center [714, 384] width 1429 height 769
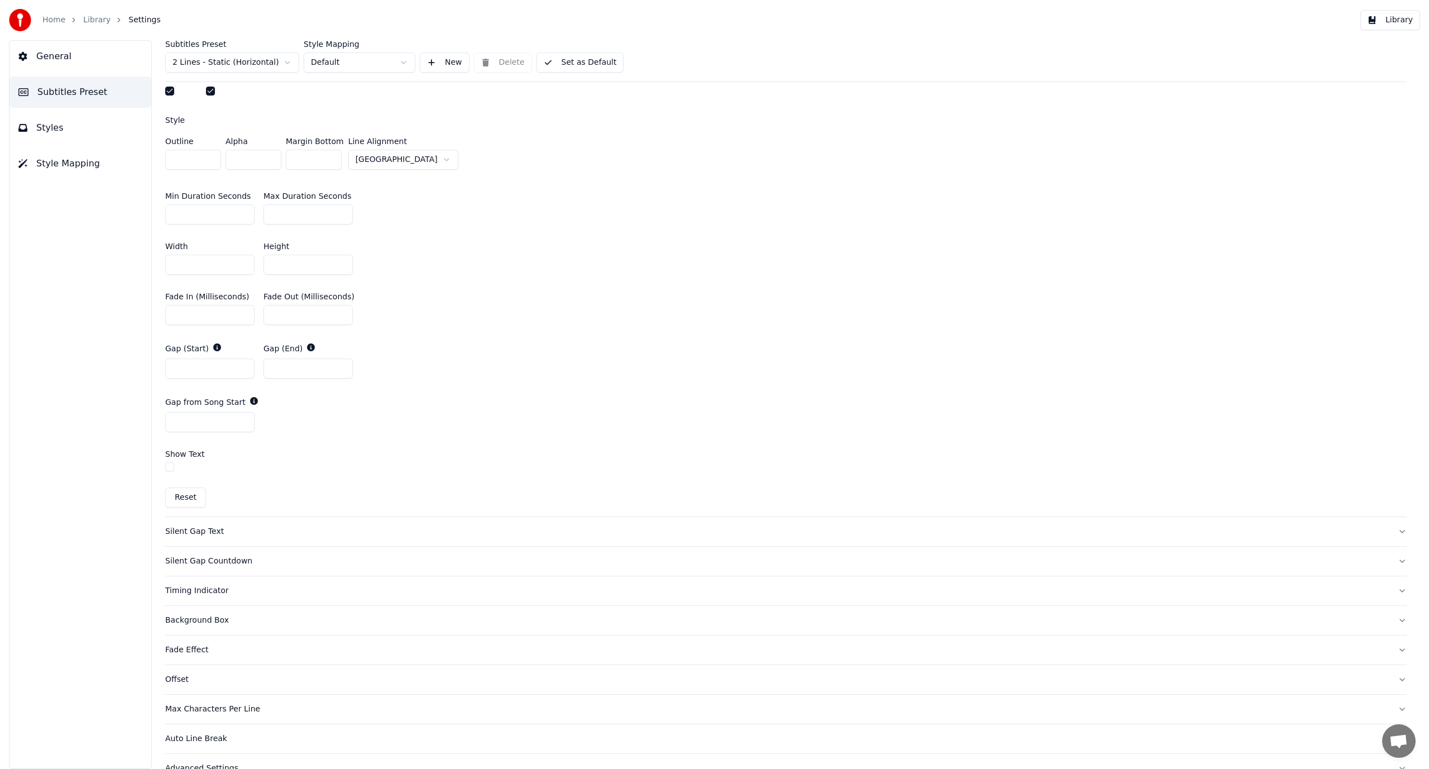
scroll to position [520, 0]
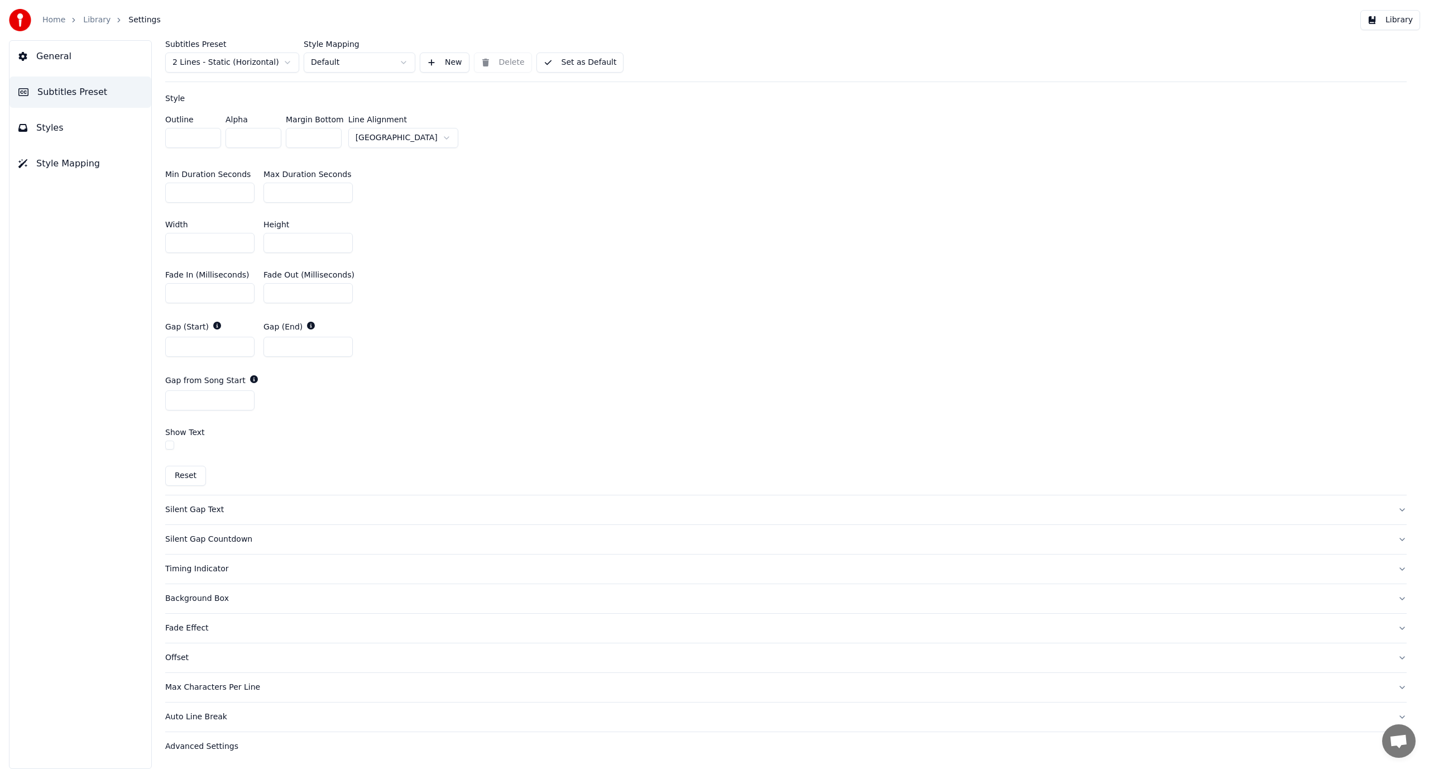
click at [236, 537] on div "Silent Gap Countdown" at bounding box center [777, 539] width 1224 height 11
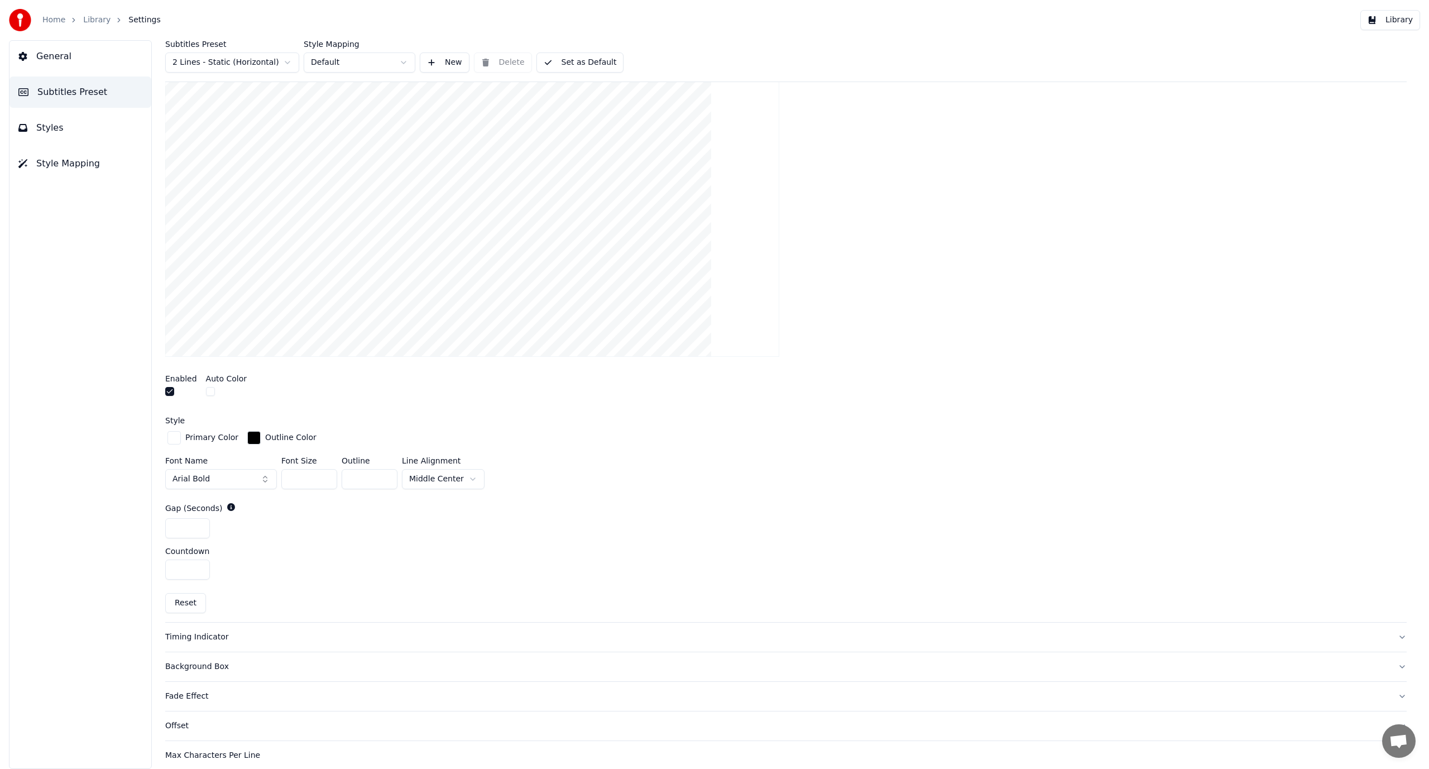
scroll to position [325, 0]
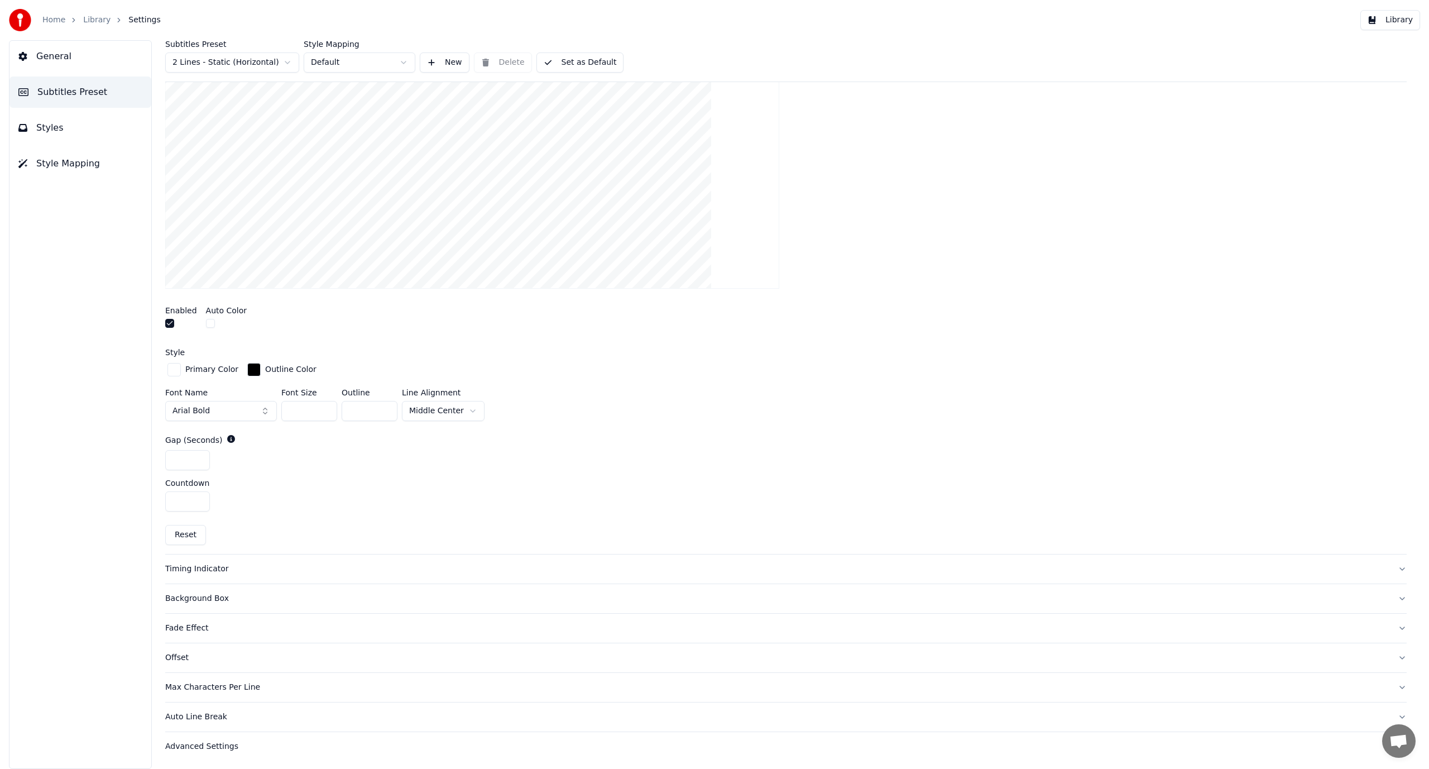
click at [67, 60] on button "General" at bounding box center [80, 56] width 142 height 31
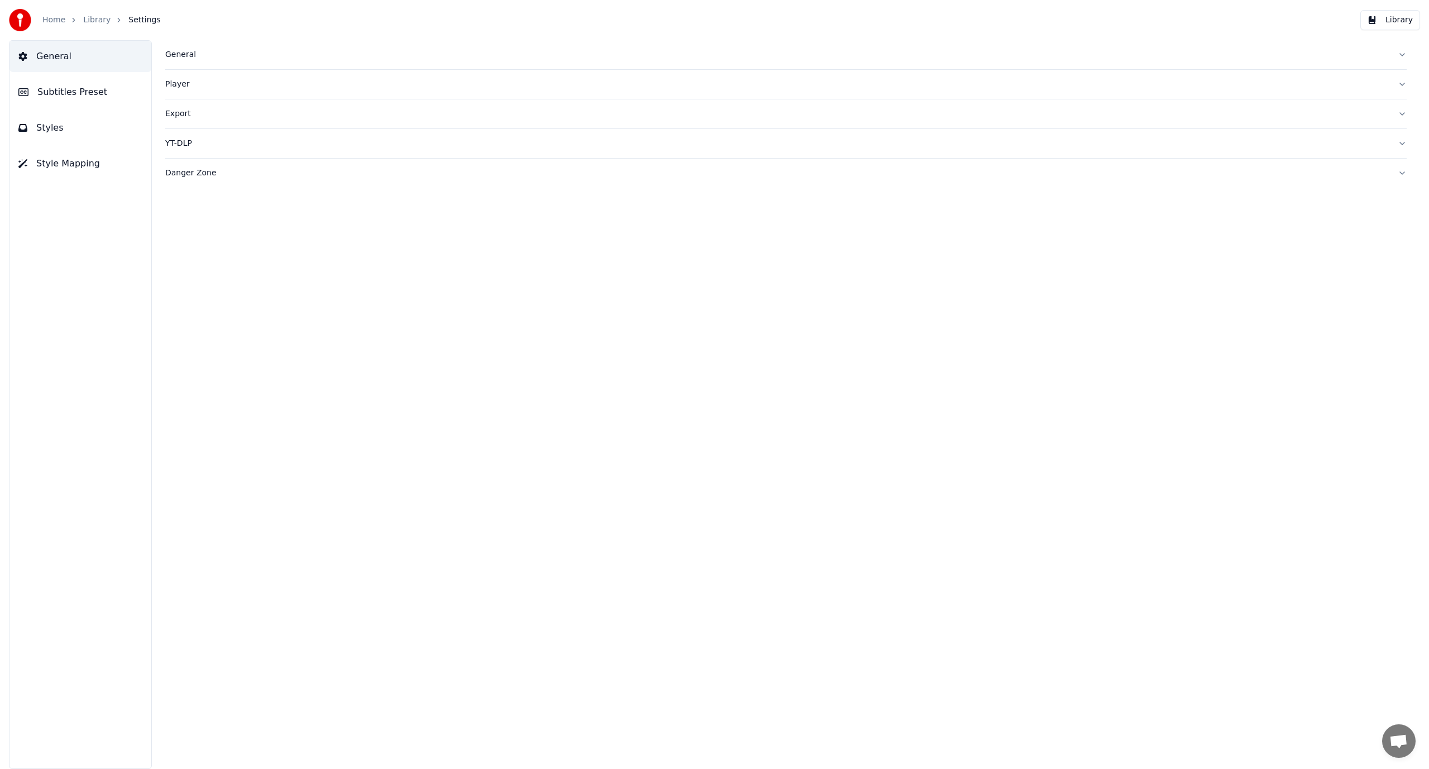
click at [97, 20] on link "Library" at bounding box center [96, 20] width 27 height 11
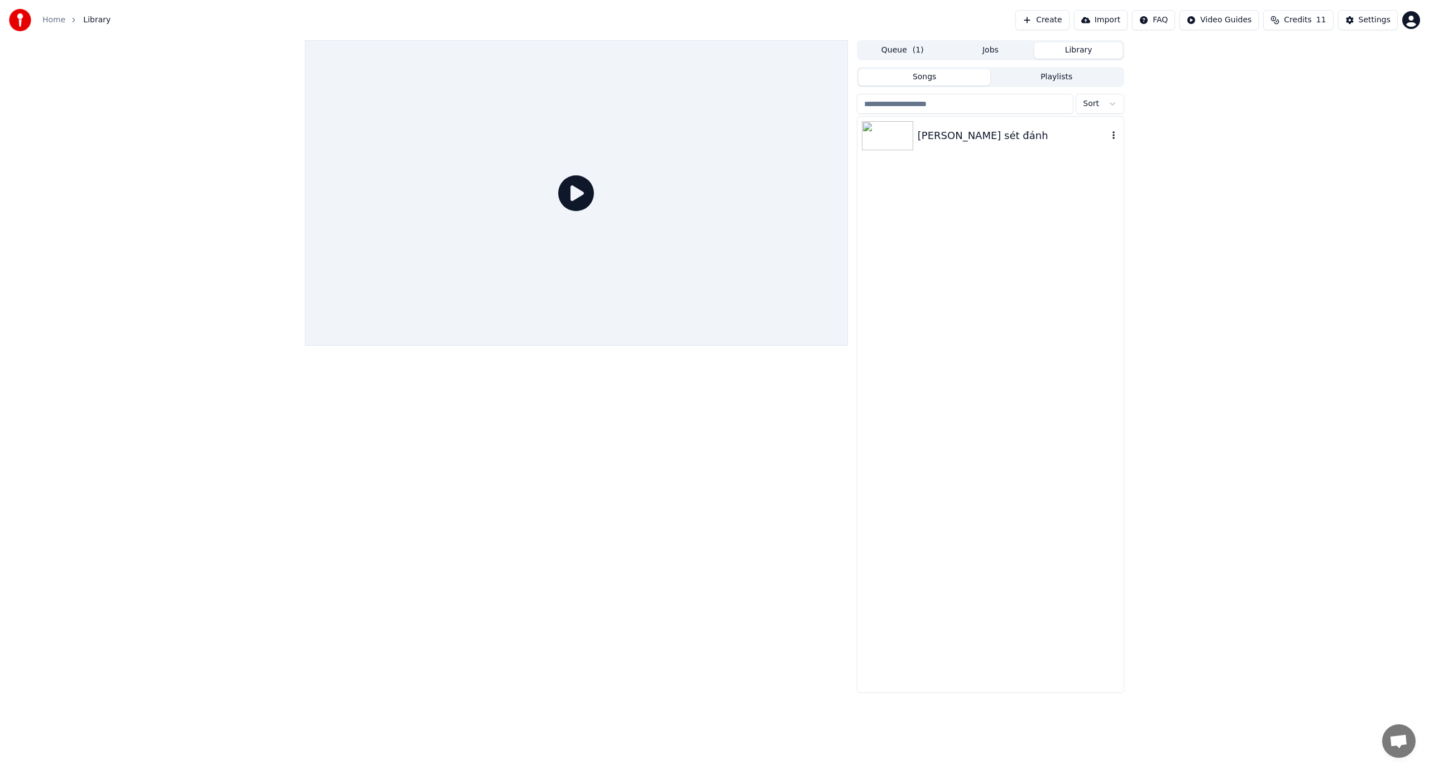
click at [902, 137] on img at bounding box center [887, 135] width 51 height 29
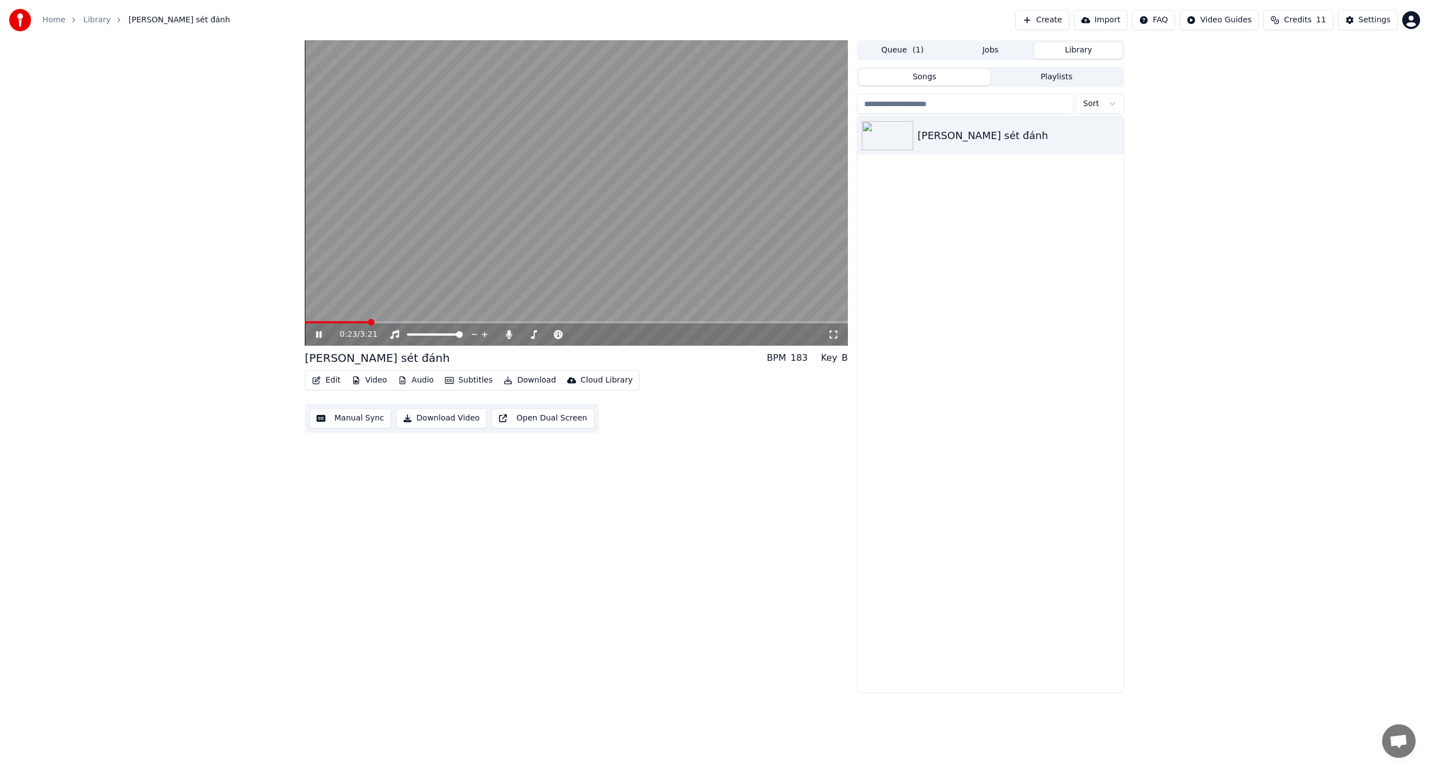
click at [835, 332] on icon at bounding box center [834, 334] width 8 height 8
click at [330, 381] on button "Edit" at bounding box center [326, 380] width 37 height 16
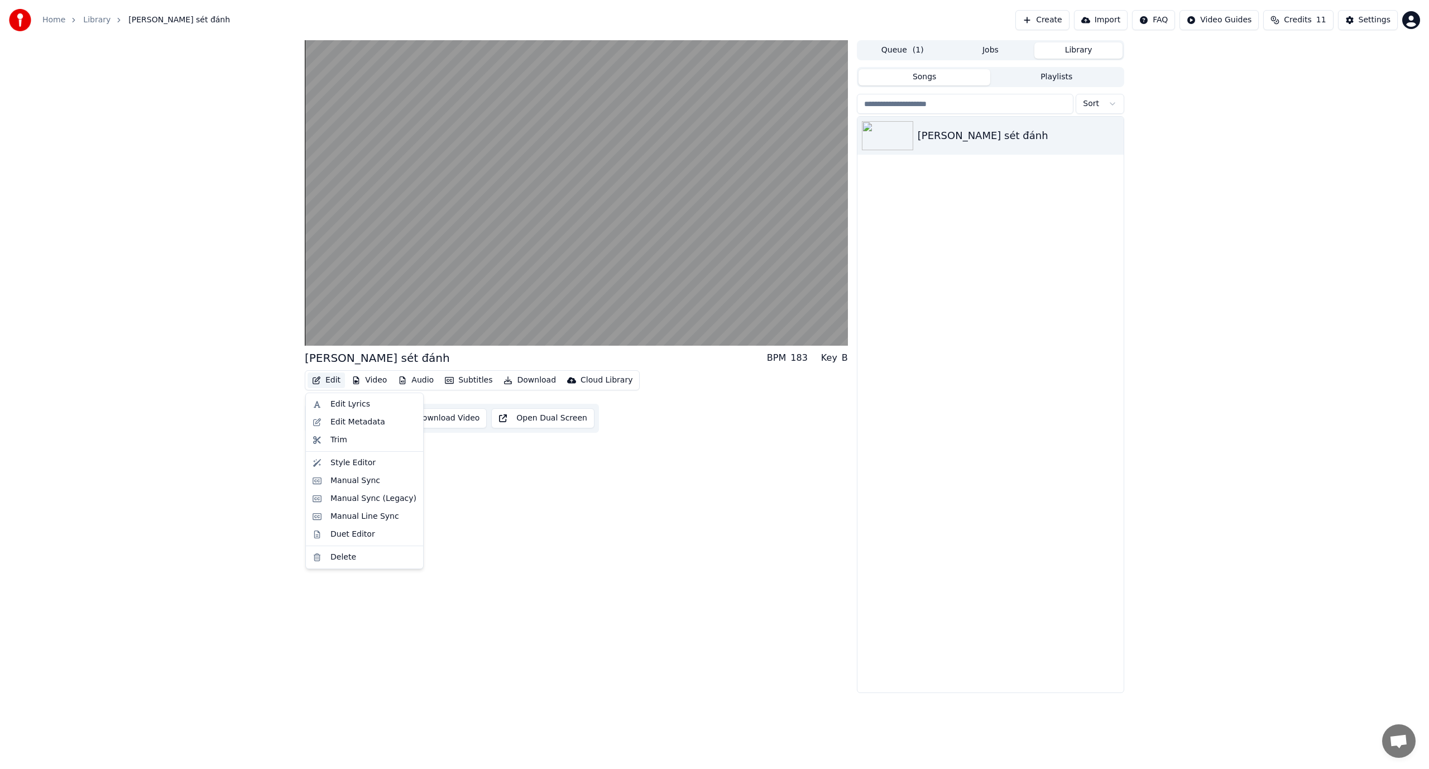
click at [497, 499] on div "[PERSON_NAME] sét đánh BPM 183 Key B Edit Video Audio Subtitles Download Cloud …" at bounding box center [576, 366] width 543 height 653
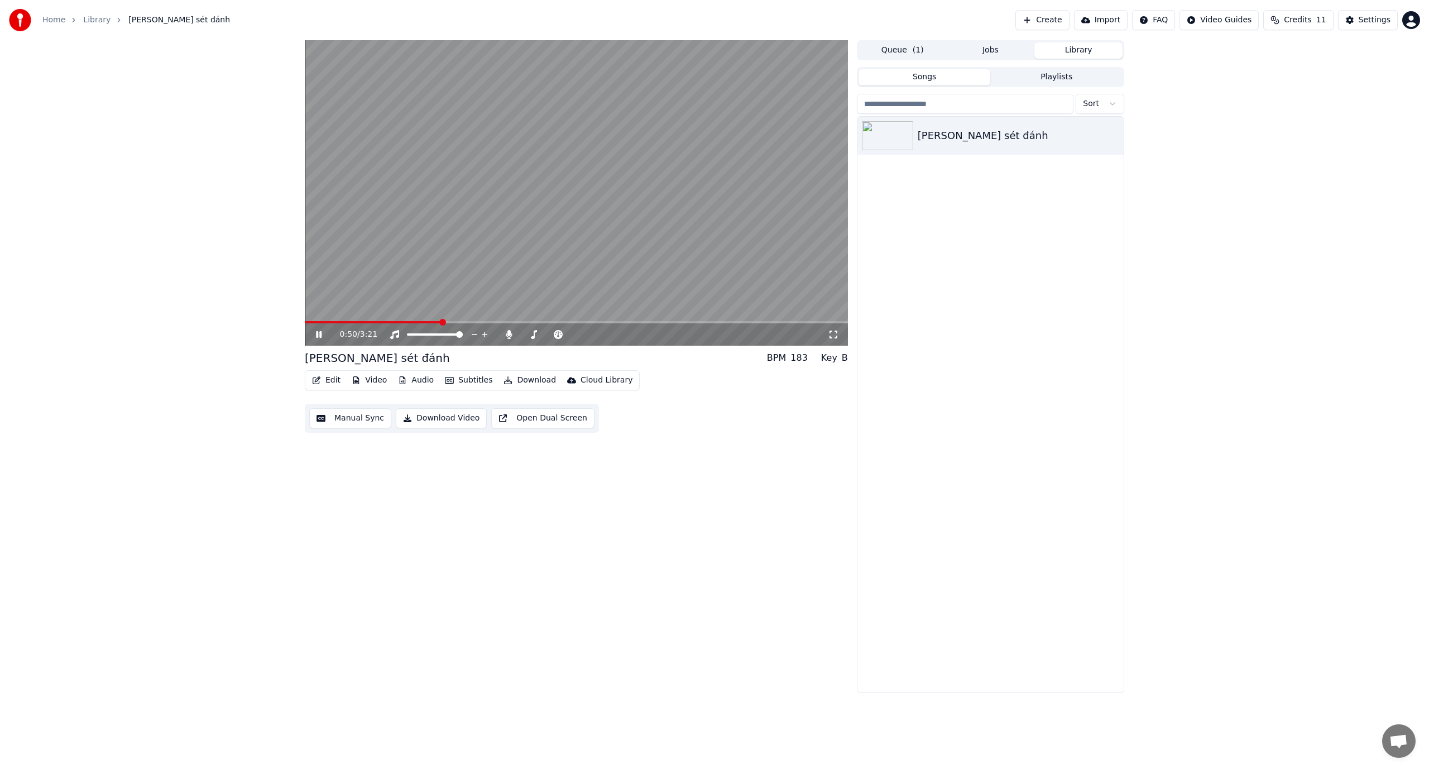
click at [320, 334] on icon at bounding box center [319, 334] width 6 height 7
click at [417, 378] on button "Audio" at bounding box center [416, 380] width 45 height 16
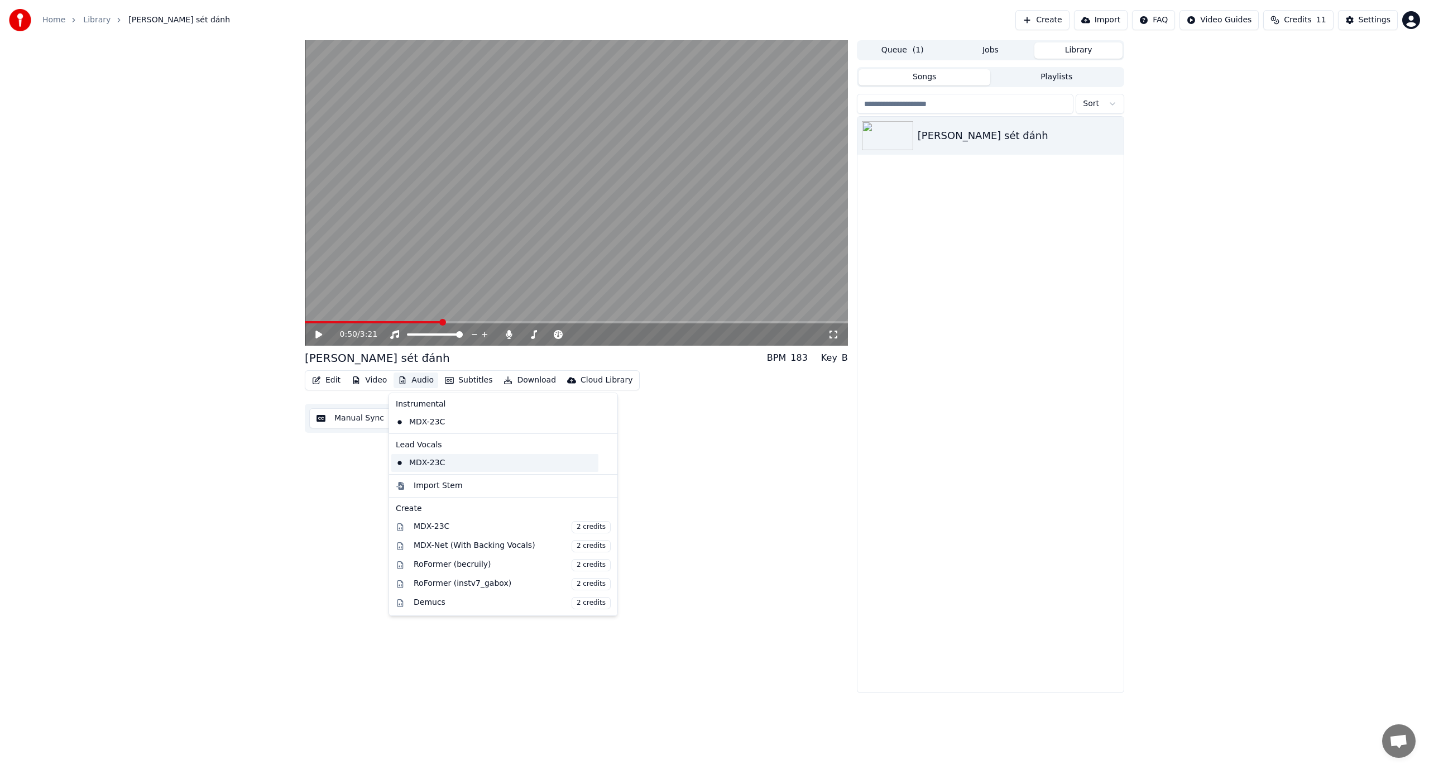
click at [478, 464] on div "MDX-23C" at bounding box center [494, 463] width 207 height 18
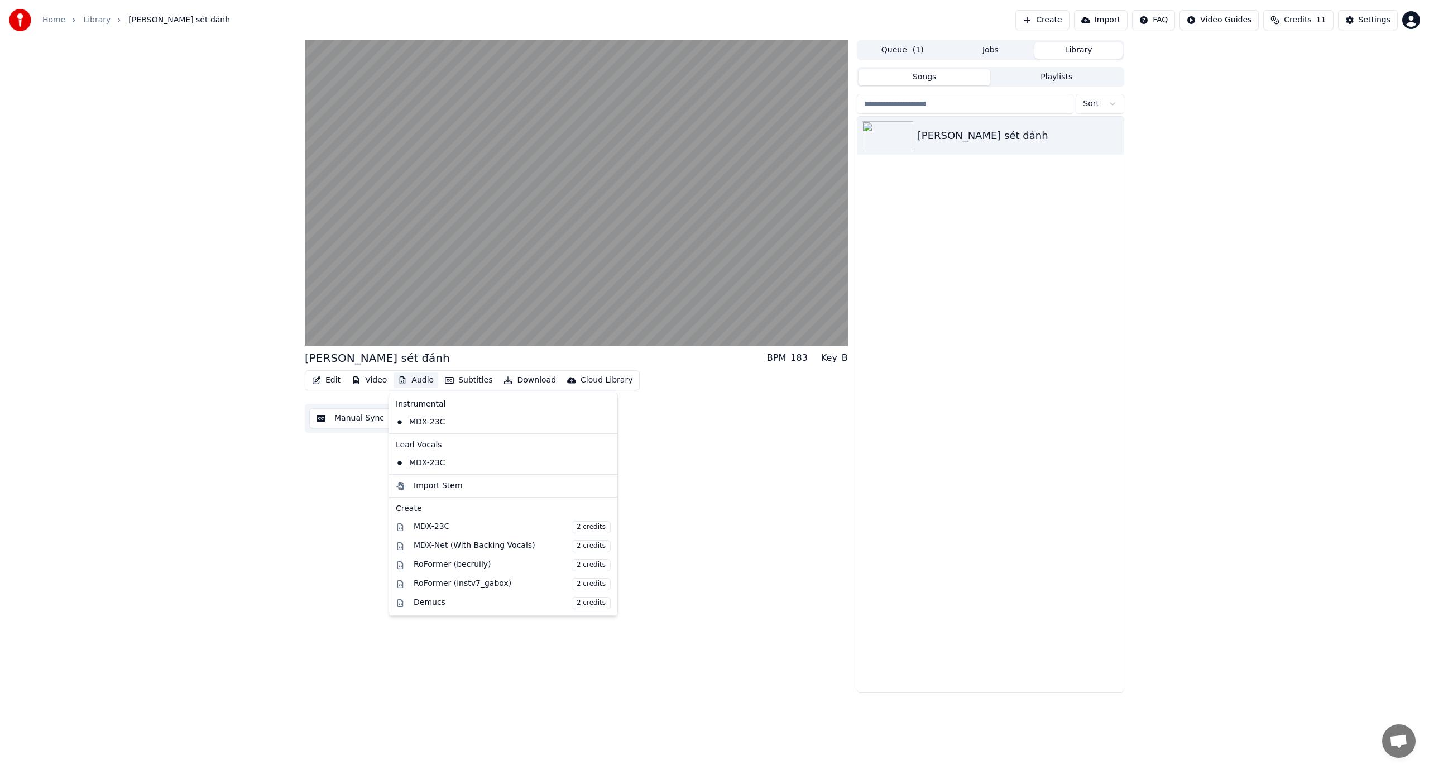
click at [411, 380] on button "Audio" at bounding box center [416, 380] width 45 height 16
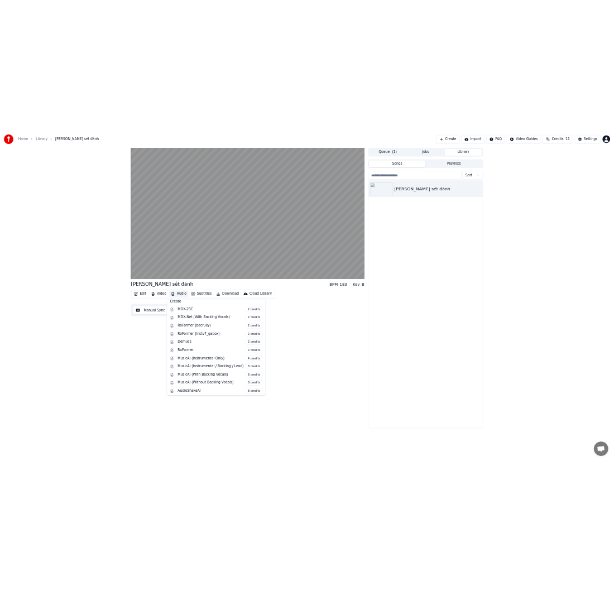
scroll to position [113, 0]
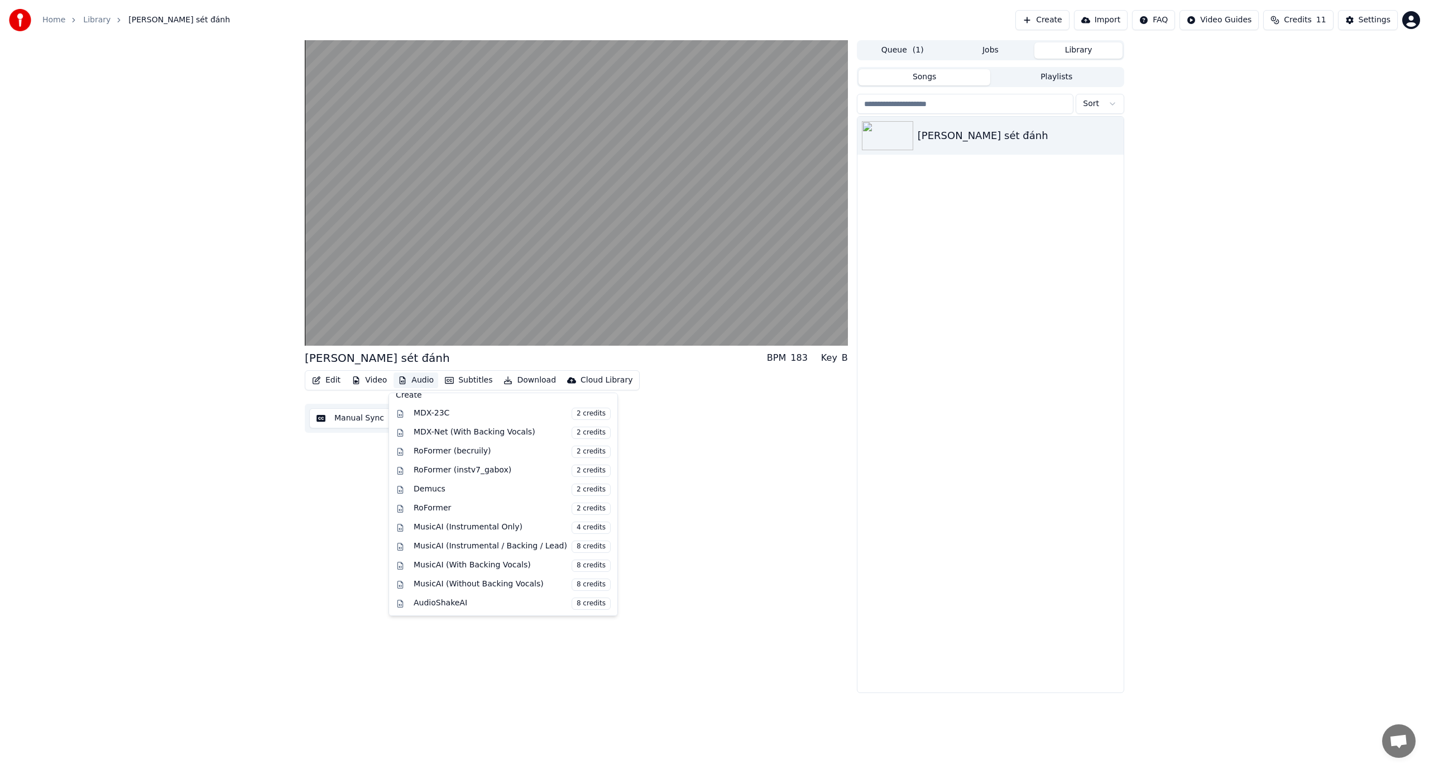
click at [678, 595] on div "[PERSON_NAME] sét đánh BPM 183 Key B Edit Video Audio Subtitles Download Cloud …" at bounding box center [576, 366] width 543 height 653
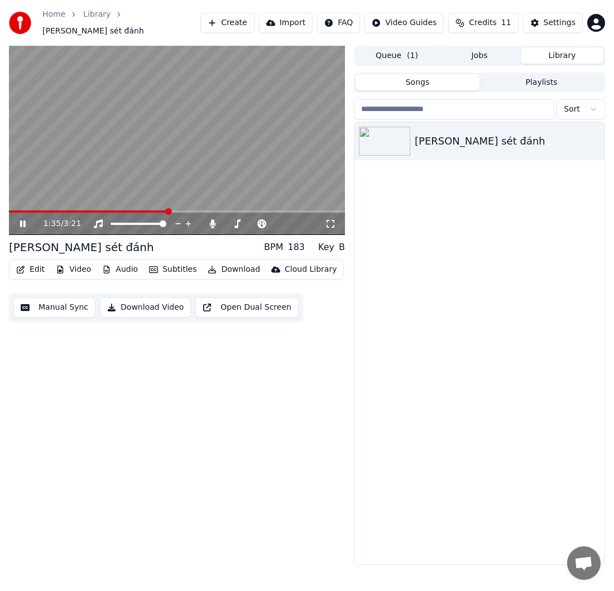
click at [21, 221] on icon at bounding box center [23, 224] width 6 height 7
click at [414, 22] on html "Home Library [PERSON_NAME] sét đánh Create Import FAQ Video Guides Credits 11 S…" at bounding box center [307, 295] width 614 height 591
click at [408, 45] on div "Quick Start Guide" at bounding box center [417, 44] width 78 height 18
